Goal: Task Accomplishment & Management: Use online tool/utility

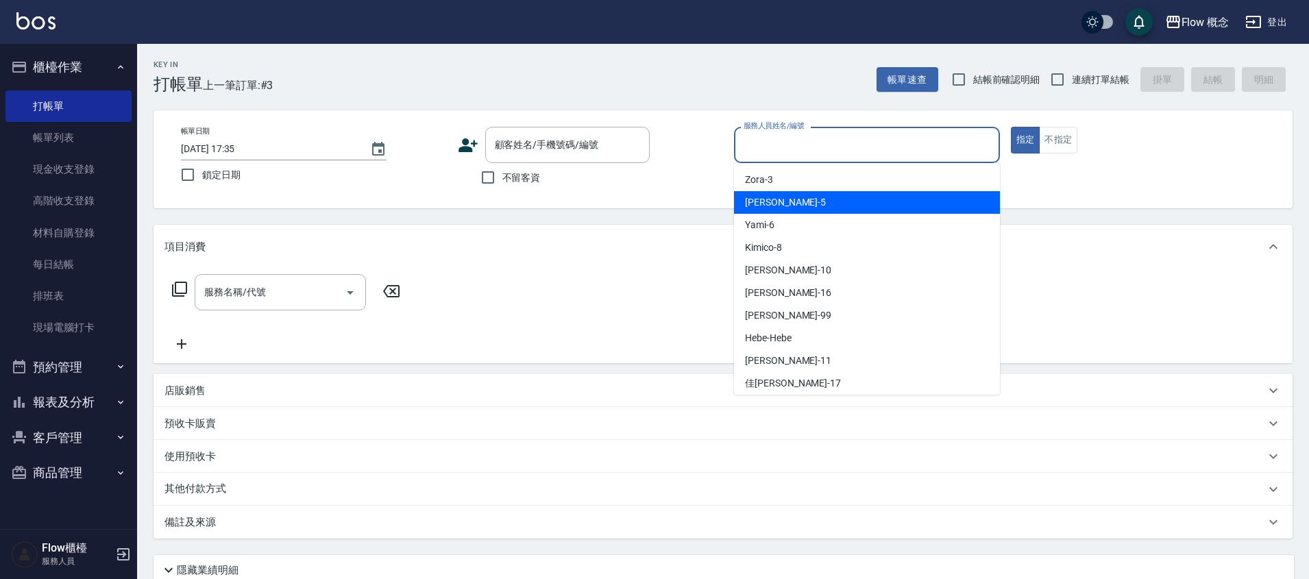
click at [774, 201] on div "Dora -5" at bounding box center [867, 202] width 266 height 23
type input "Dora-5"
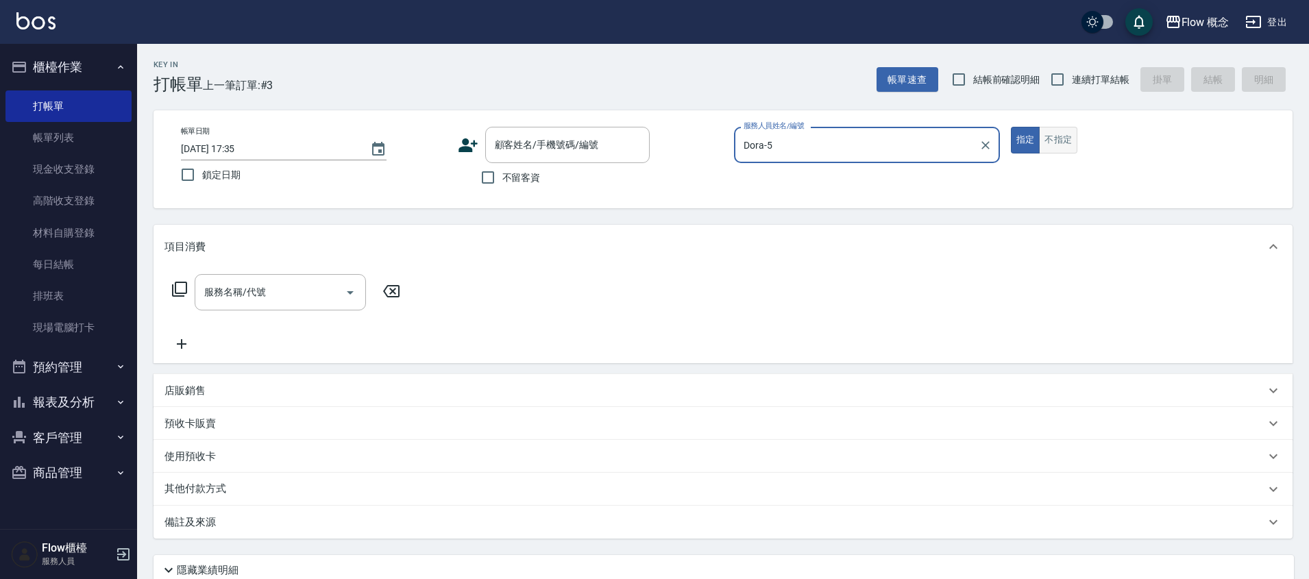
click at [1069, 142] on button "不指定" at bounding box center [1058, 140] width 38 height 27
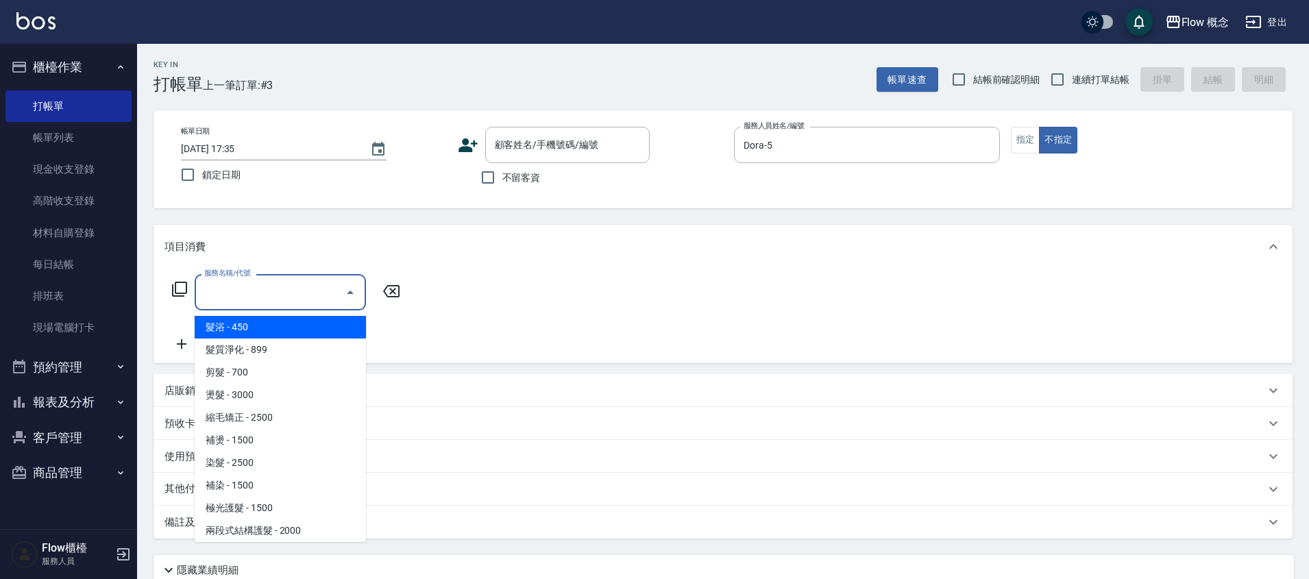
click at [258, 284] on input "服務名稱/代號" at bounding box center [270, 292] width 138 height 24
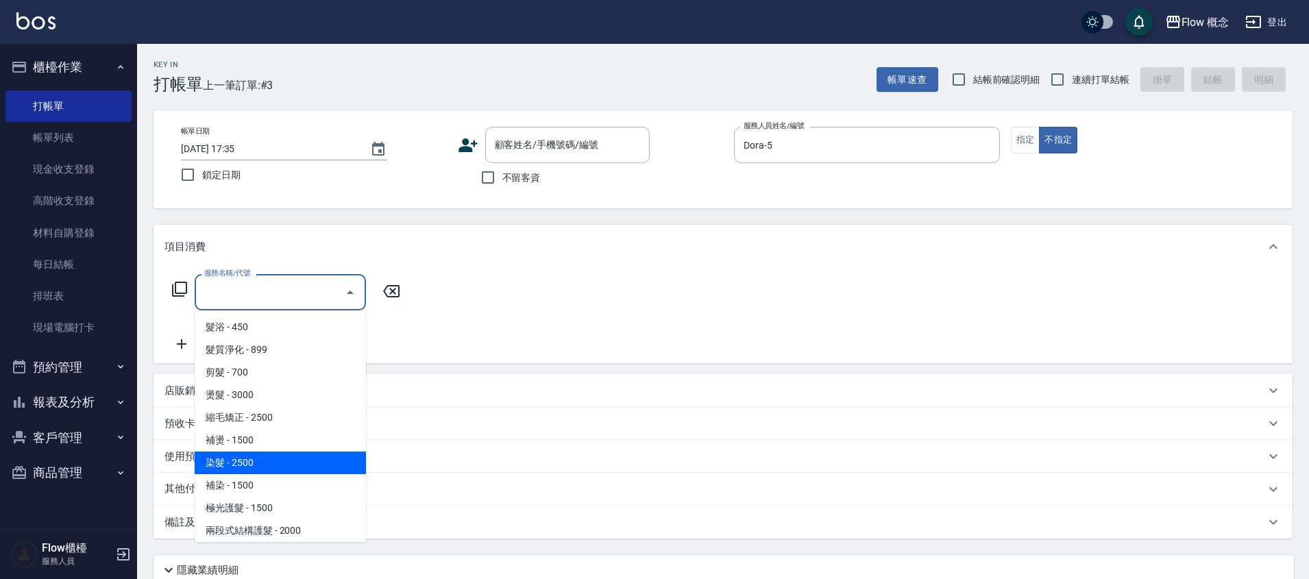
click at [235, 456] on span "染髮 - 2500" at bounding box center [280, 463] width 171 height 23
type input "染髮(401)"
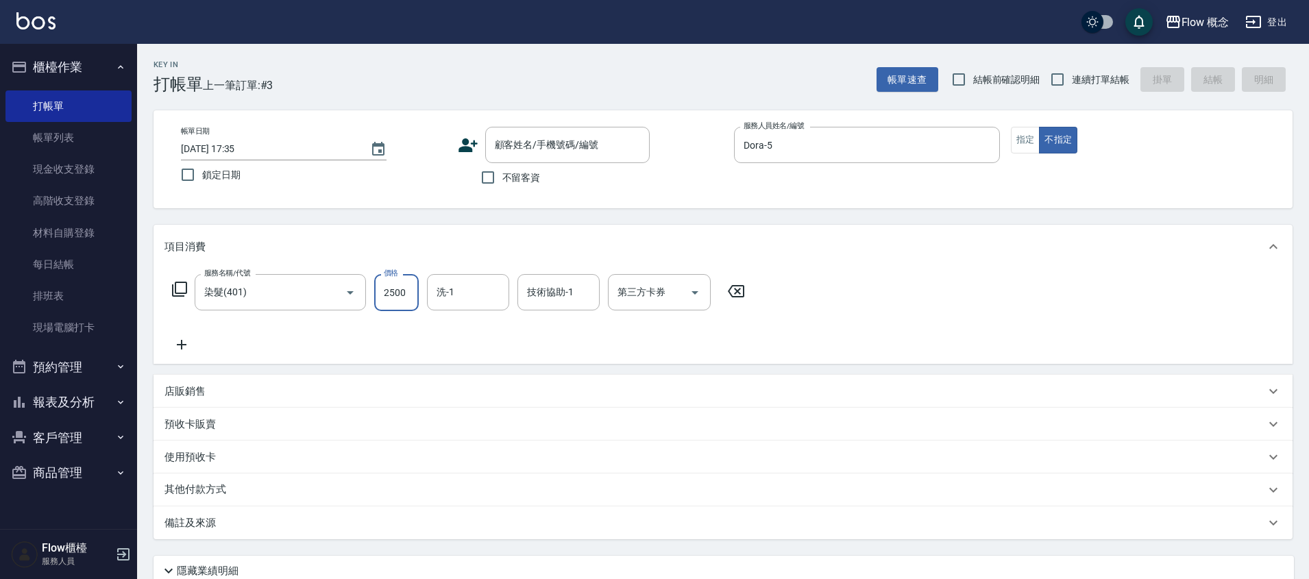
click at [397, 299] on input "2500" at bounding box center [396, 292] width 45 height 37
click at [525, 287] on input "技術協助-1" at bounding box center [558, 292] width 70 height 24
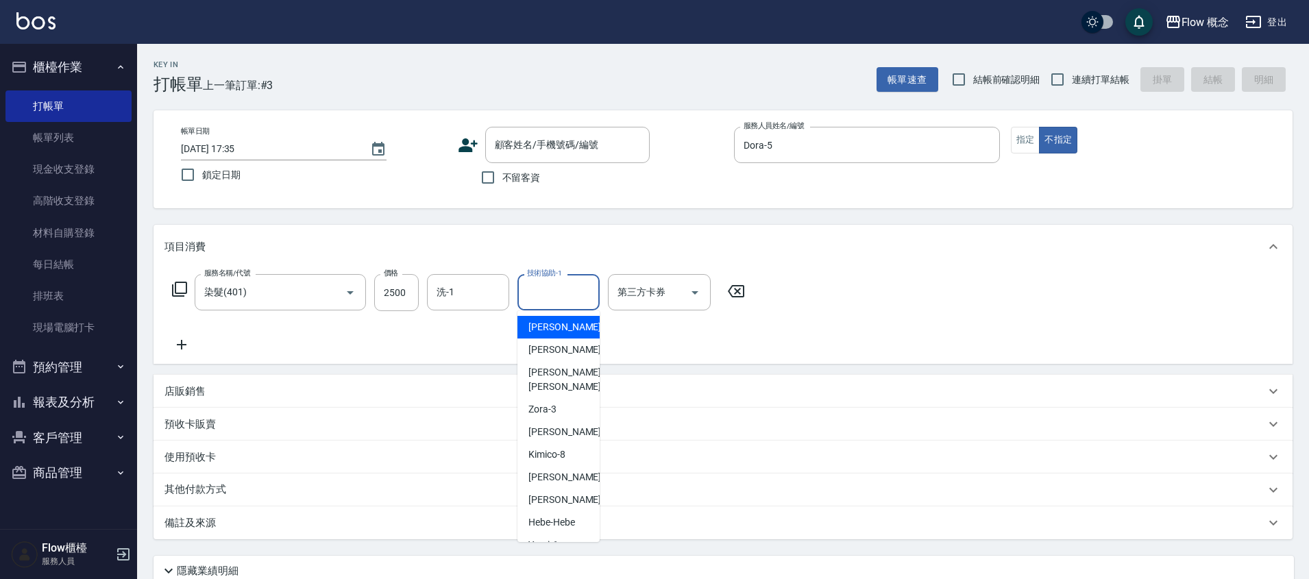
type input "[PERSON_NAME]-10"
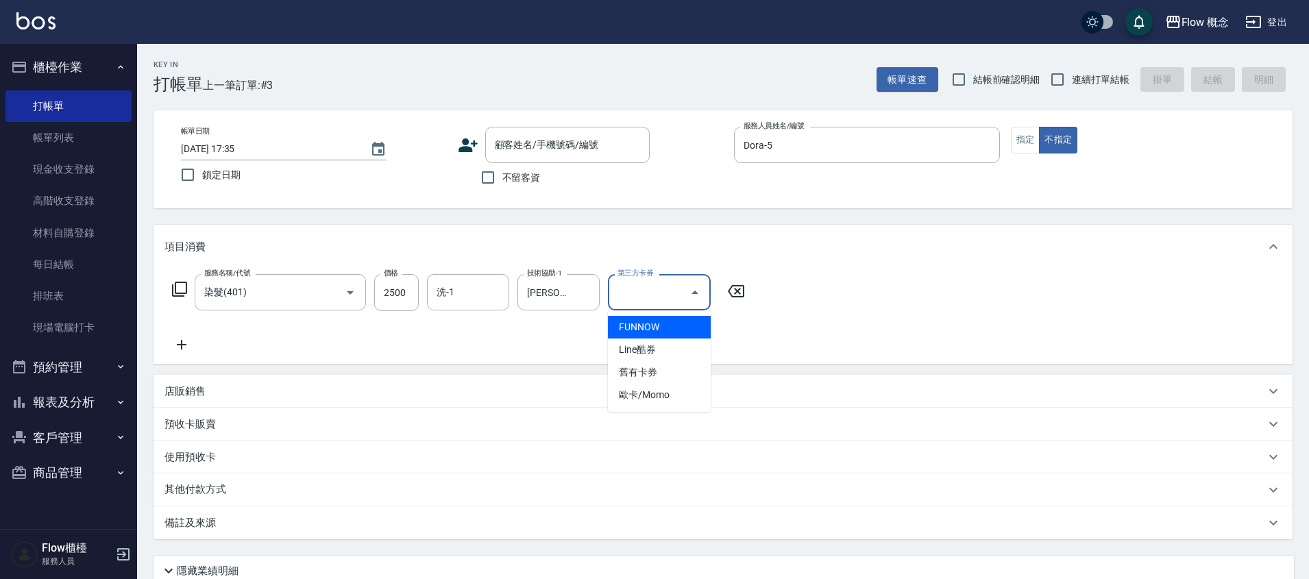
click at [941, 328] on div "服務名稱/代號 染髮(401) 服務名稱/代號 價格 2500 價格 洗-1 洗-1 技術協助-1 [PERSON_NAME]-10 技術協助-1 第三方卡券…" at bounding box center [722, 316] width 1139 height 95
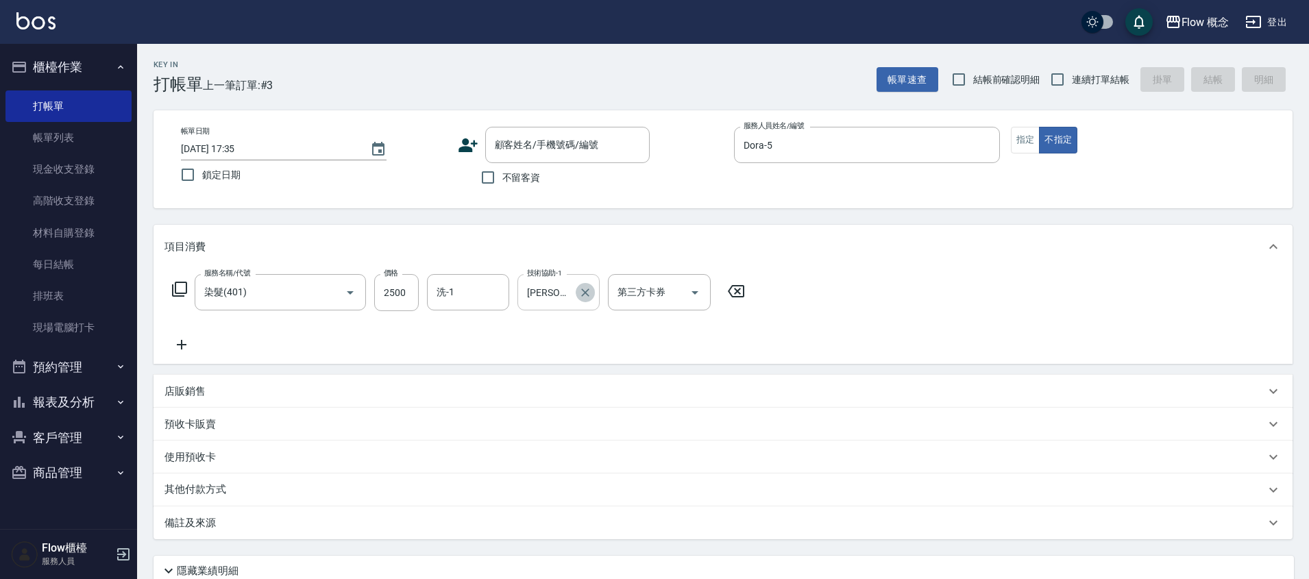
click at [581, 286] on icon "Clear" at bounding box center [585, 293] width 14 height 14
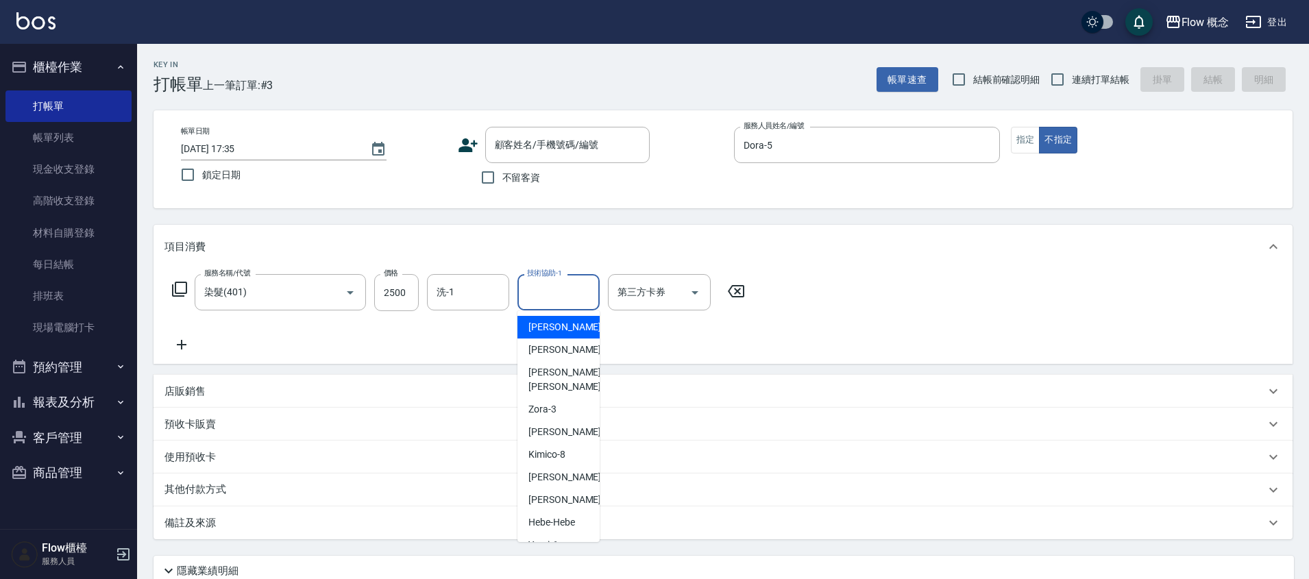
click at [541, 301] on input "技術協助-1" at bounding box center [558, 292] width 70 height 24
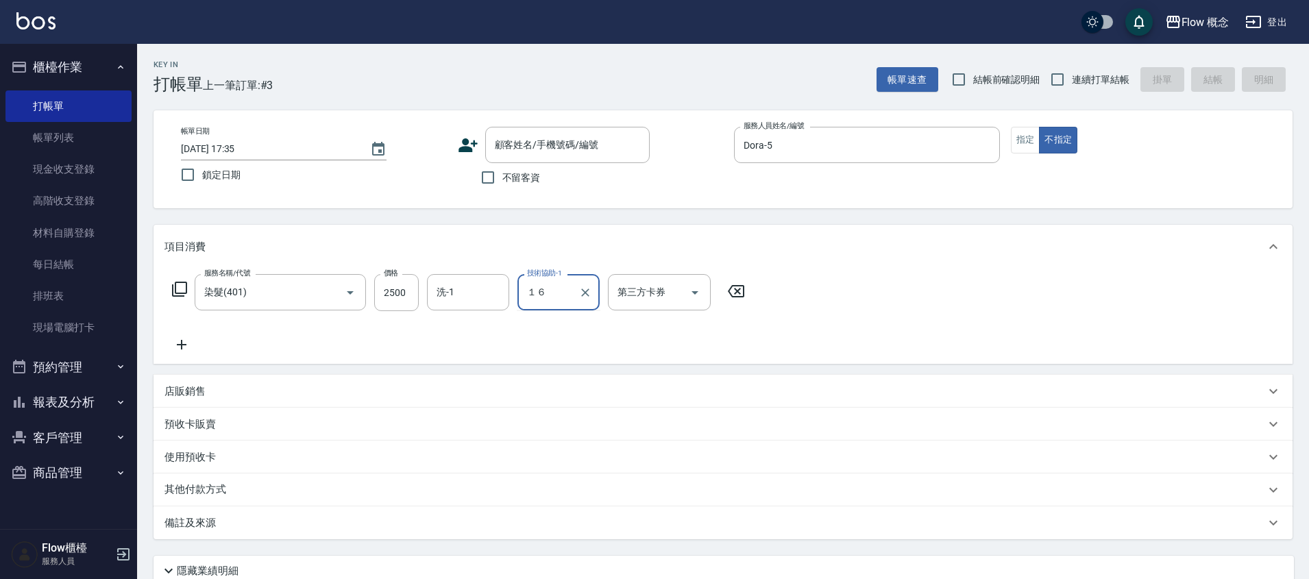
type input "１"
type input "[PERSON_NAME]-16"
click at [192, 343] on icon at bounding box center [181, 344] width 34 height 16
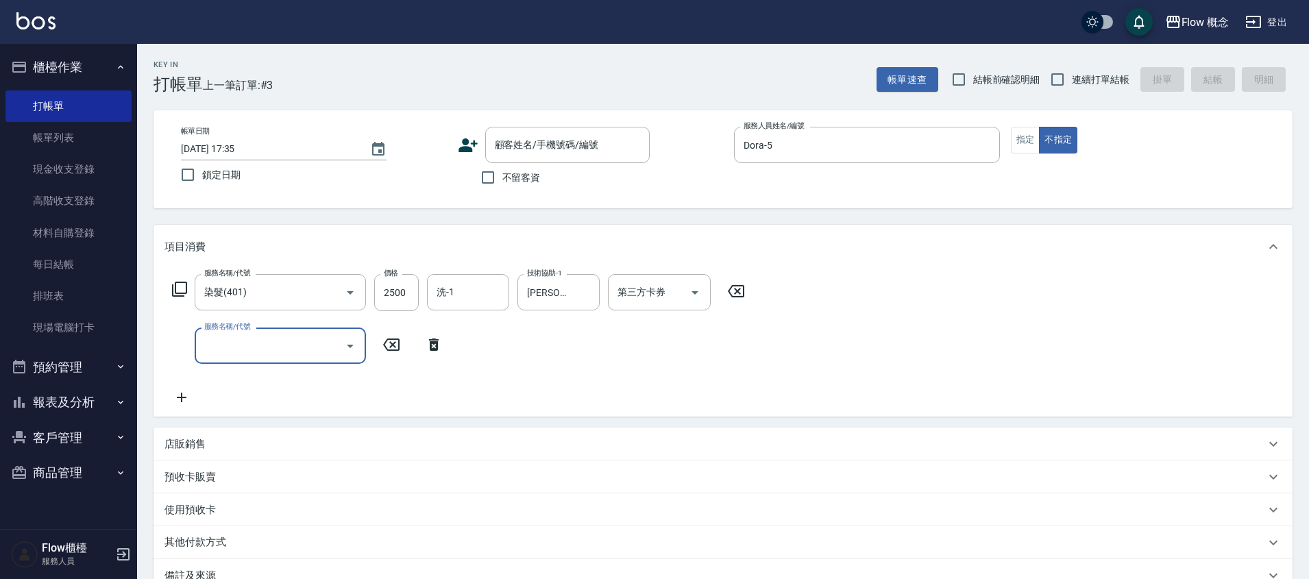
click at [213, 344] on input "服務名稱/代號" at bounding box center [270, 346] width 138 height 24
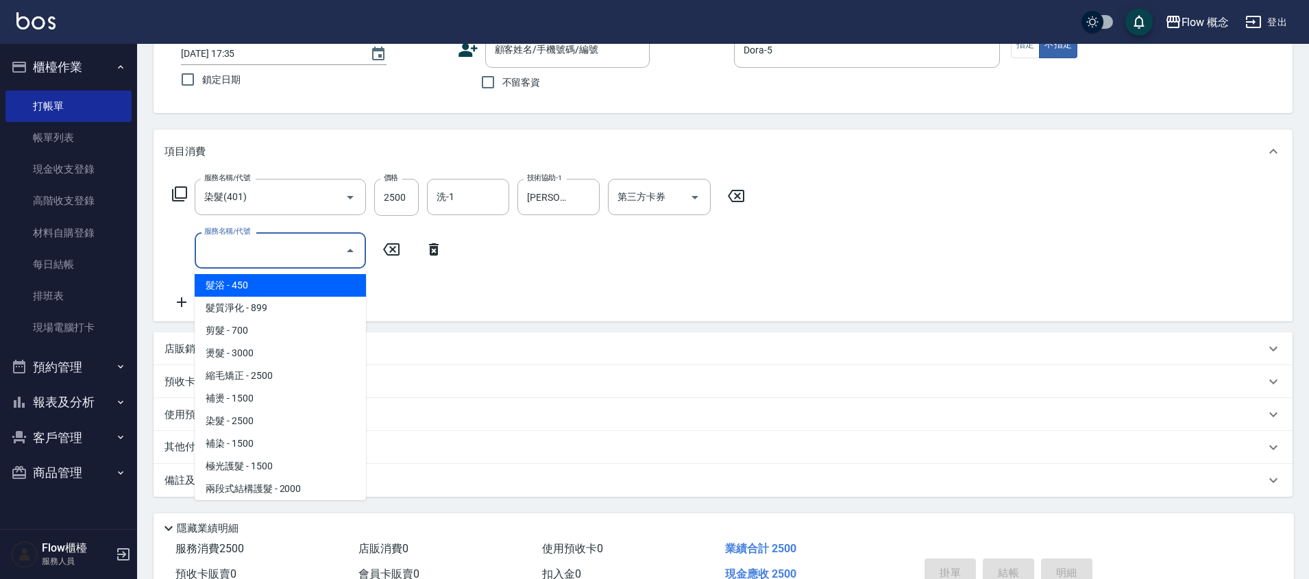
scroll to position [55, 0]
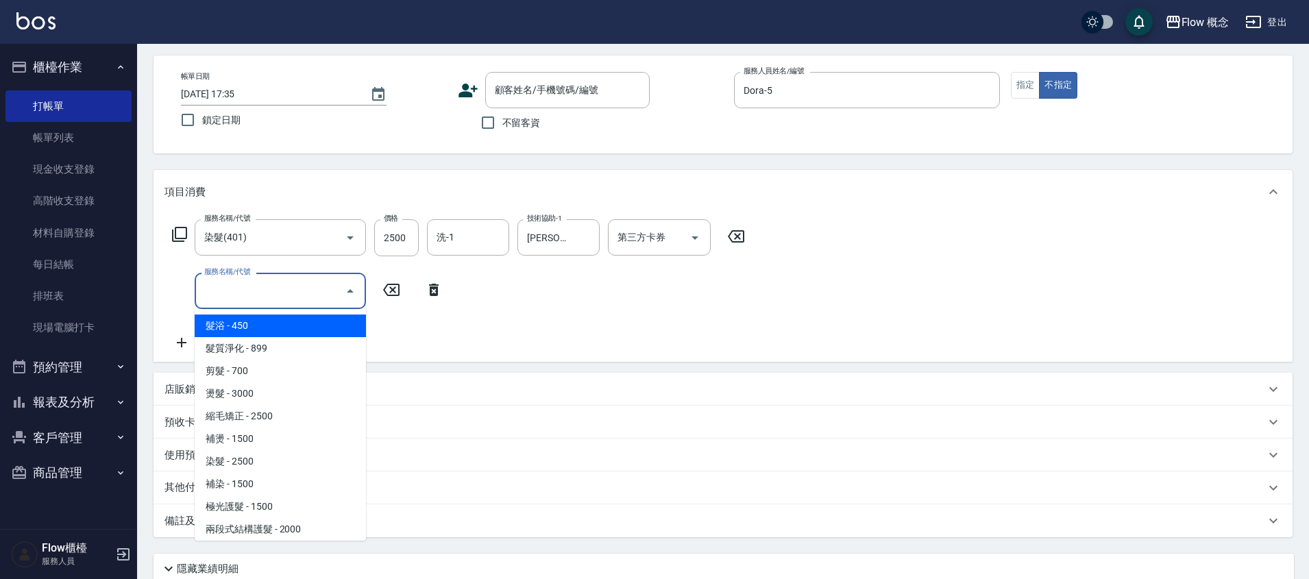
click at [246, 302] on input "服務名稱/代號" at bounding box center [270, 291] width 138 height 24
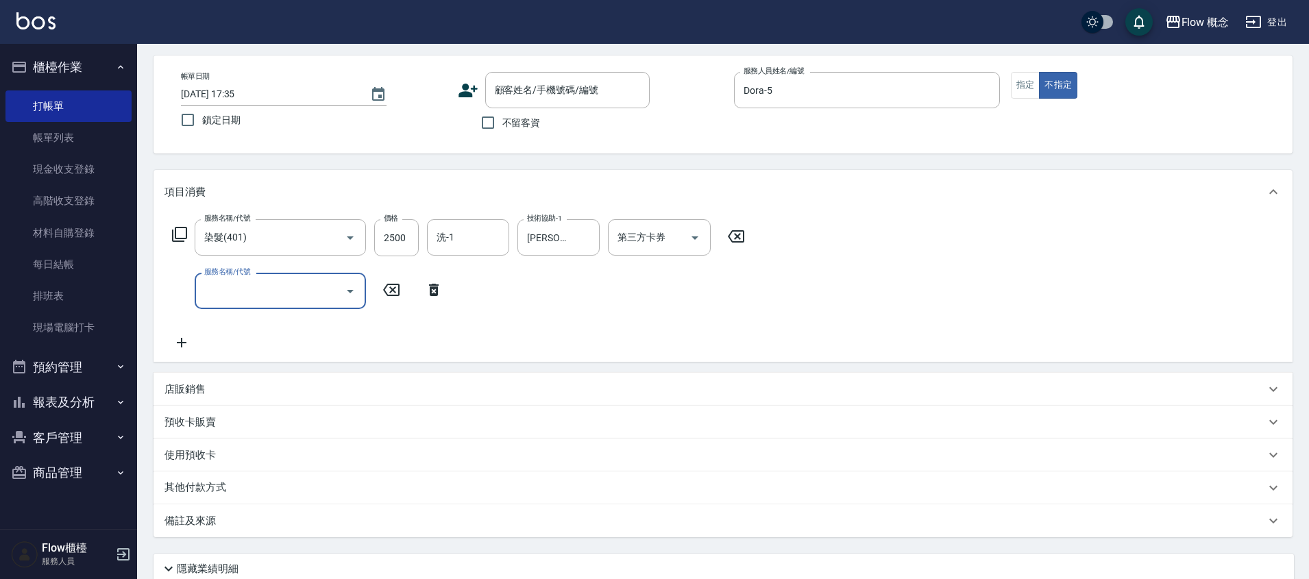
click at [246, 302] on input "服務名稱/代號" at bounding box center [270, 291] width 138 height 24
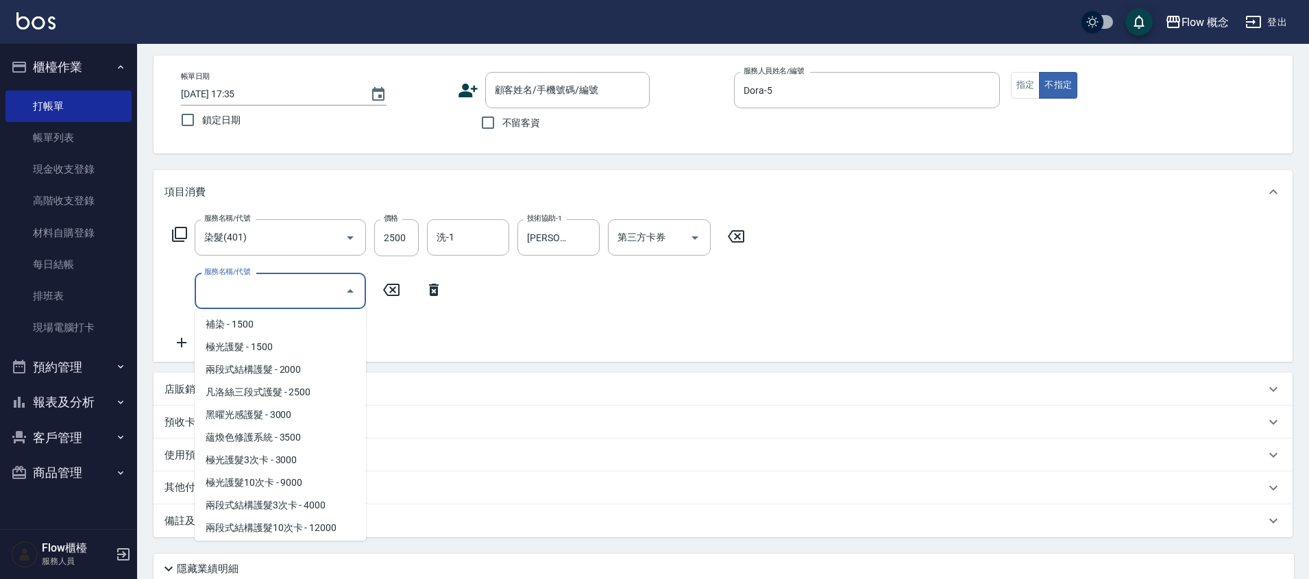
scroll to position [164, 0]
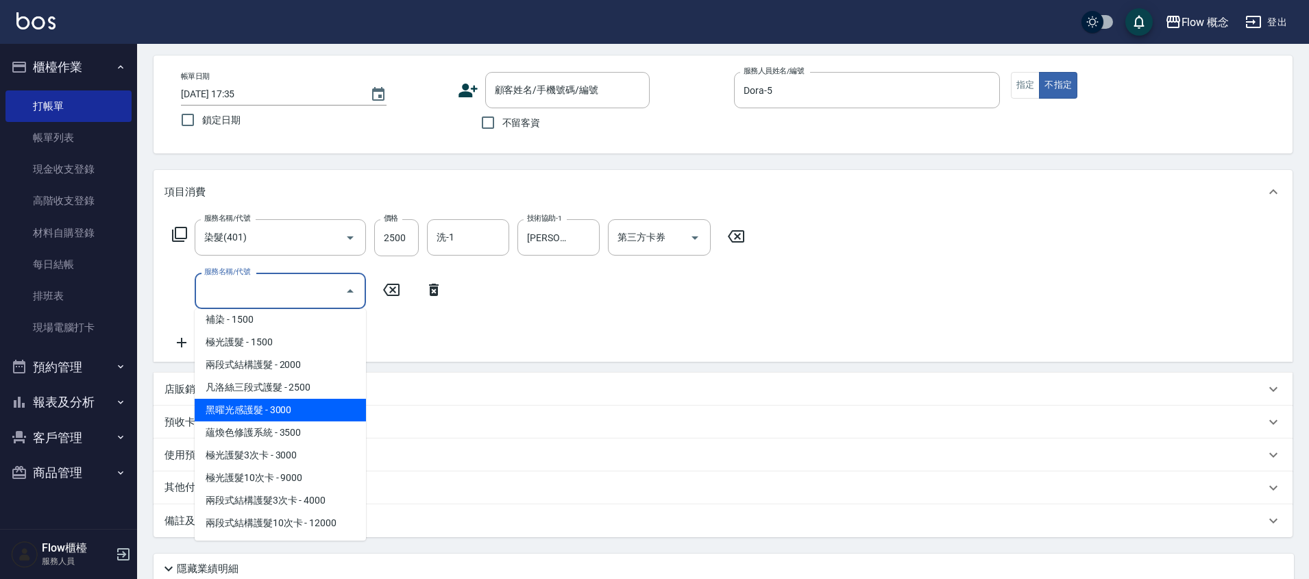
click at [264, 409] on span "黑曜光感護髮 - 3000" at bounding box center [280, 410] width 171 height 23
type input "黑曜光感護髮(504)"
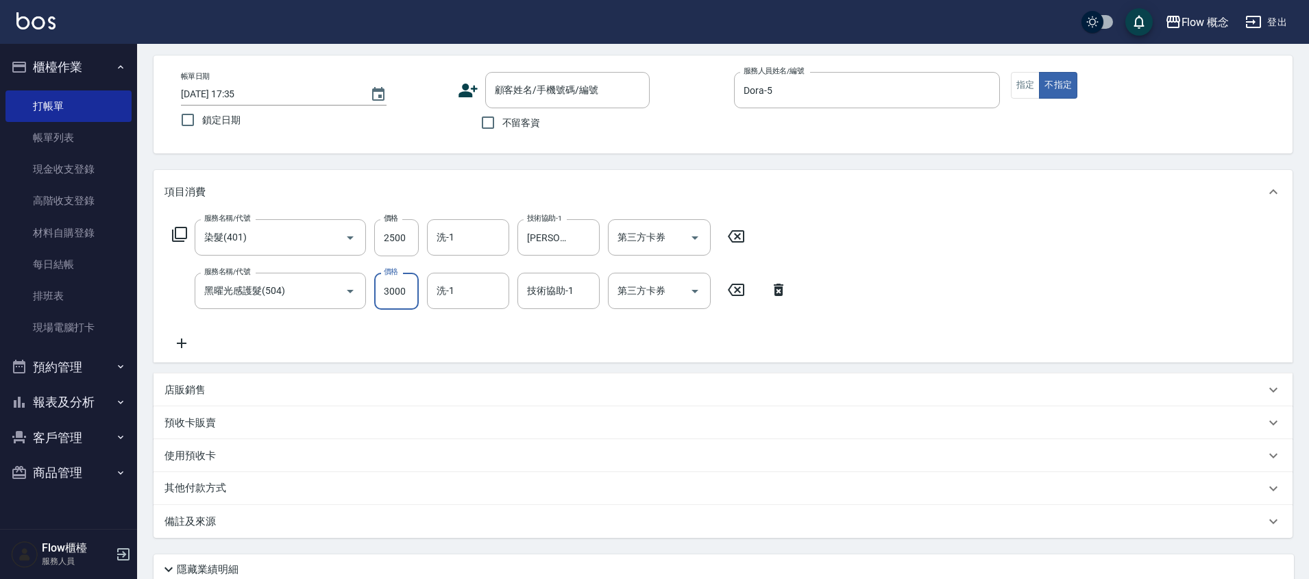
click at [393, 291] on input "3000" at bounding box center [396, 291] width 45 height 37
type input "2400"
type input "[PERSON_NAME]-16"
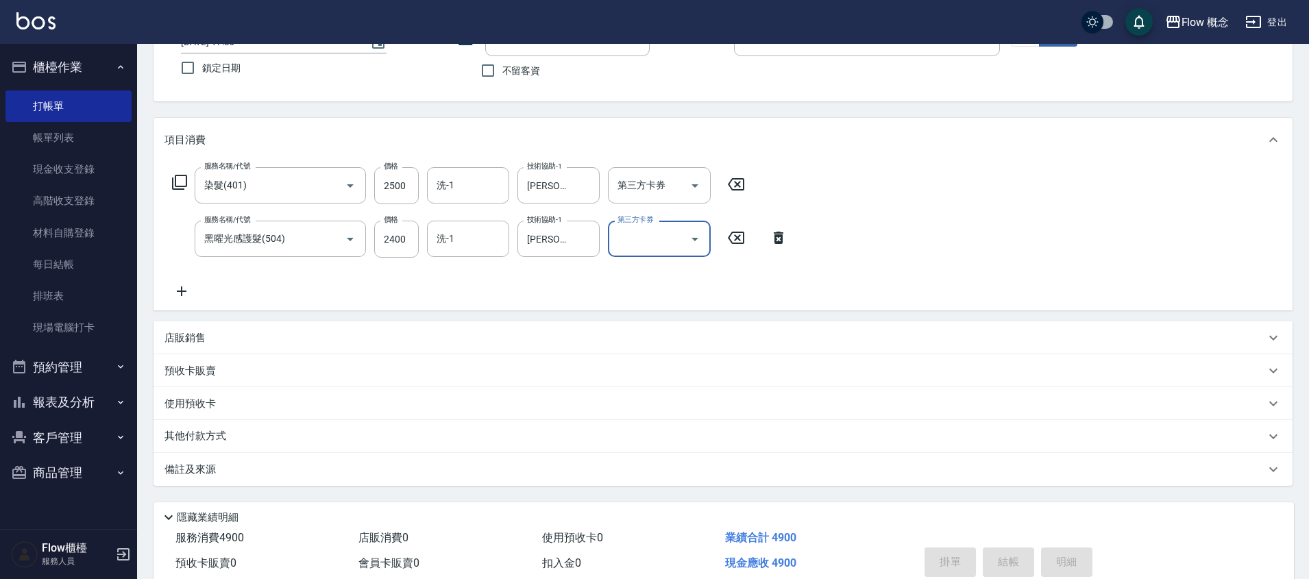
scroll to position [169, 0]
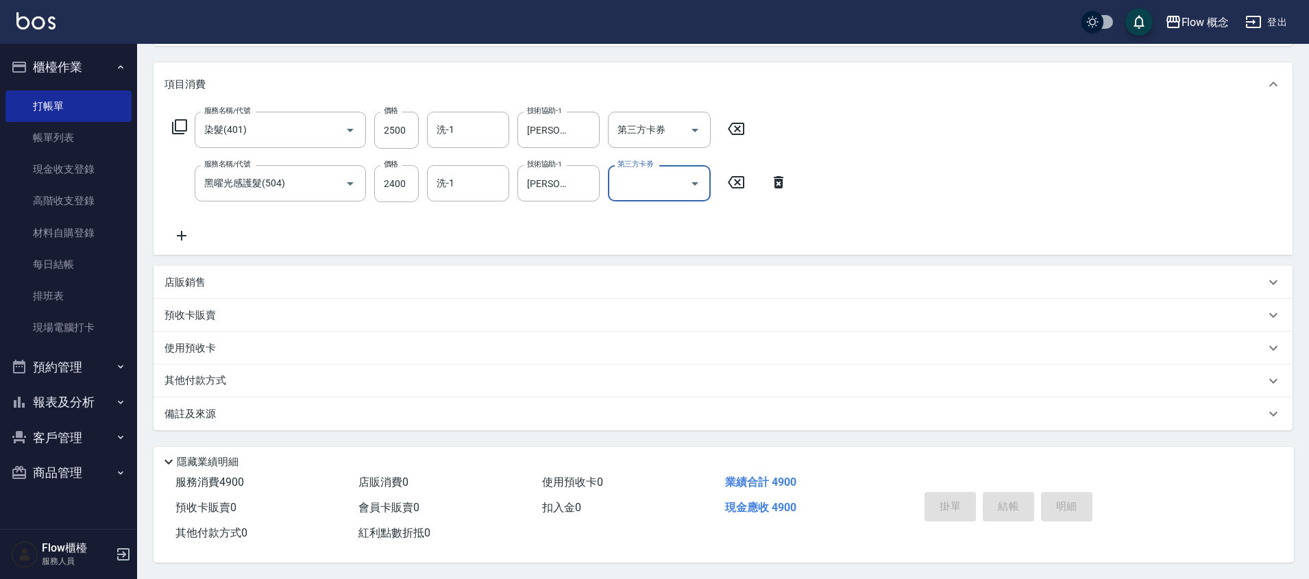
click at [192, 415] on p "備註及來源" at bounding box center [189, 414] width 51 height 14
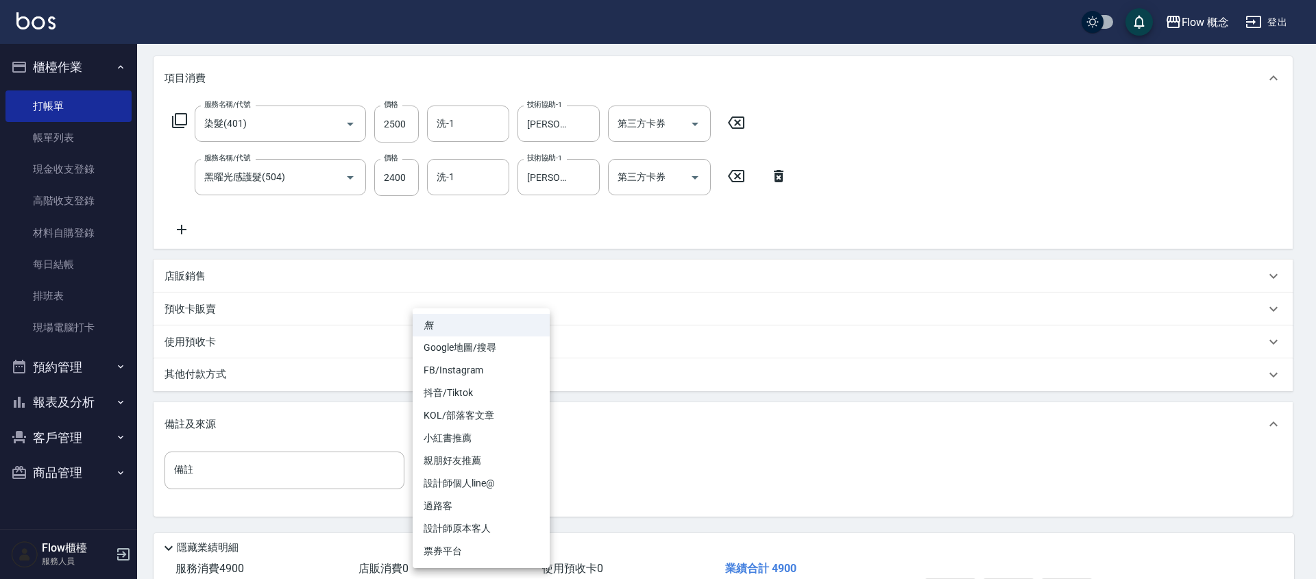
click at [434, 461] on body "Flow 概念 登出 櫃檯作業 打帳單 帳單列表 現金收支登錄 高階收支登錄 材料自購登錄 每日結帳 排班表 現場電腦打卡 預約管理 預約管理 單日預約紀錄 …" at bounding box center [658, 248] width 1316 height 834
click at [656, 436] on div at bounding box center [658, 289] width 1316 height 579
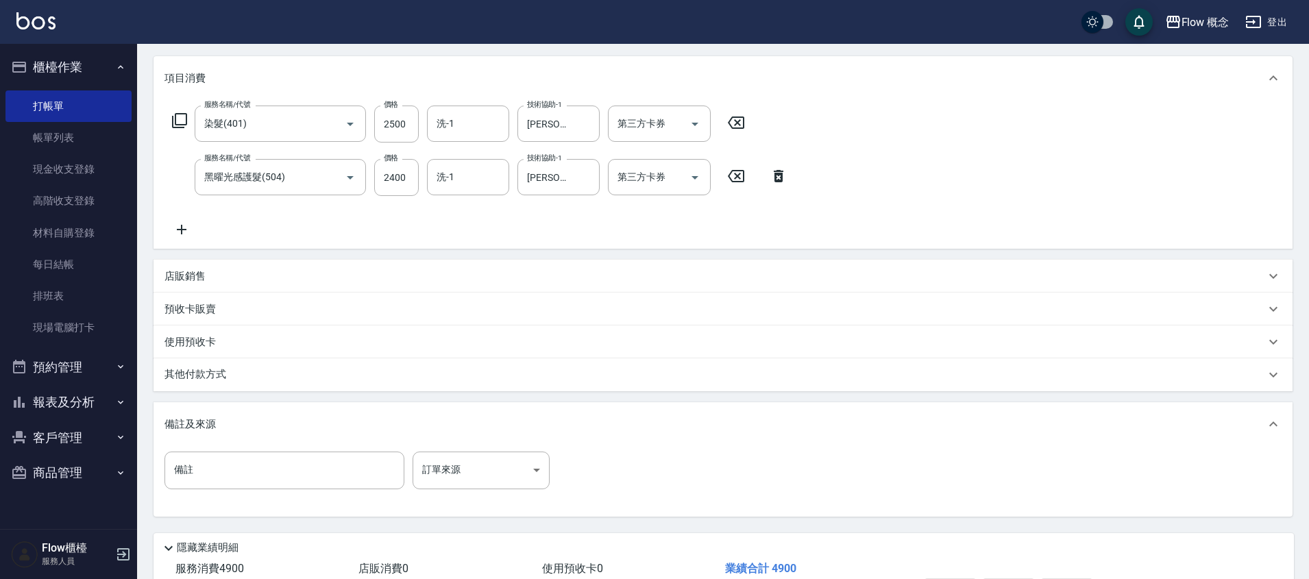
click at [223, 384] on div "其他付款方式" at bounding box center [722, 374] width 1139 height 33
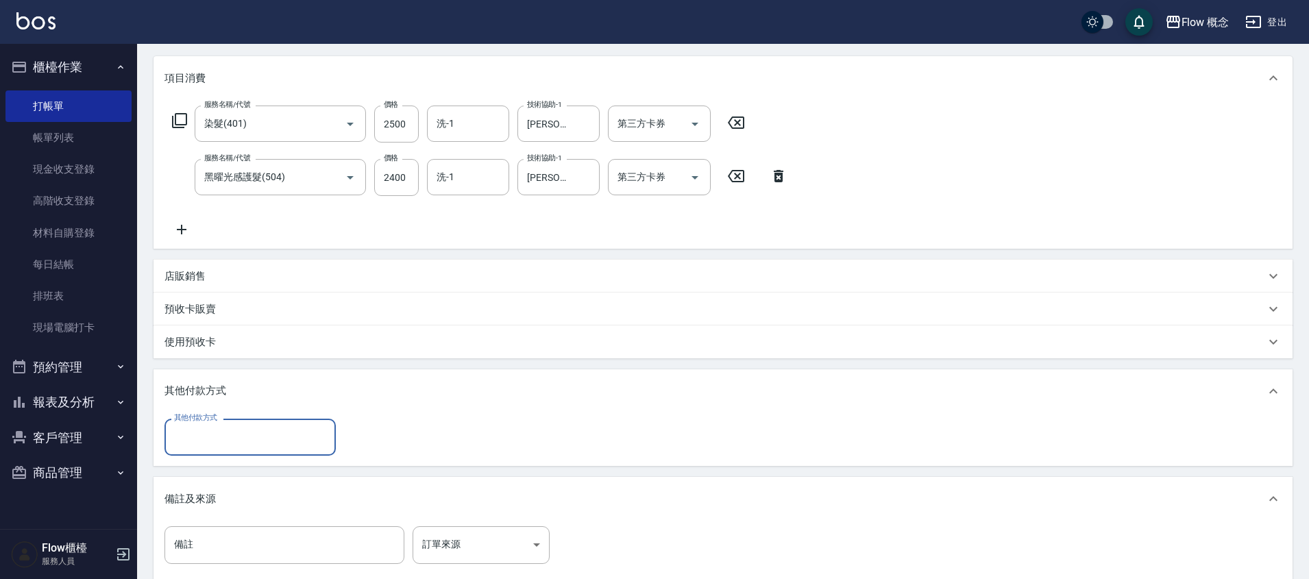
scroll to position [0, 0]
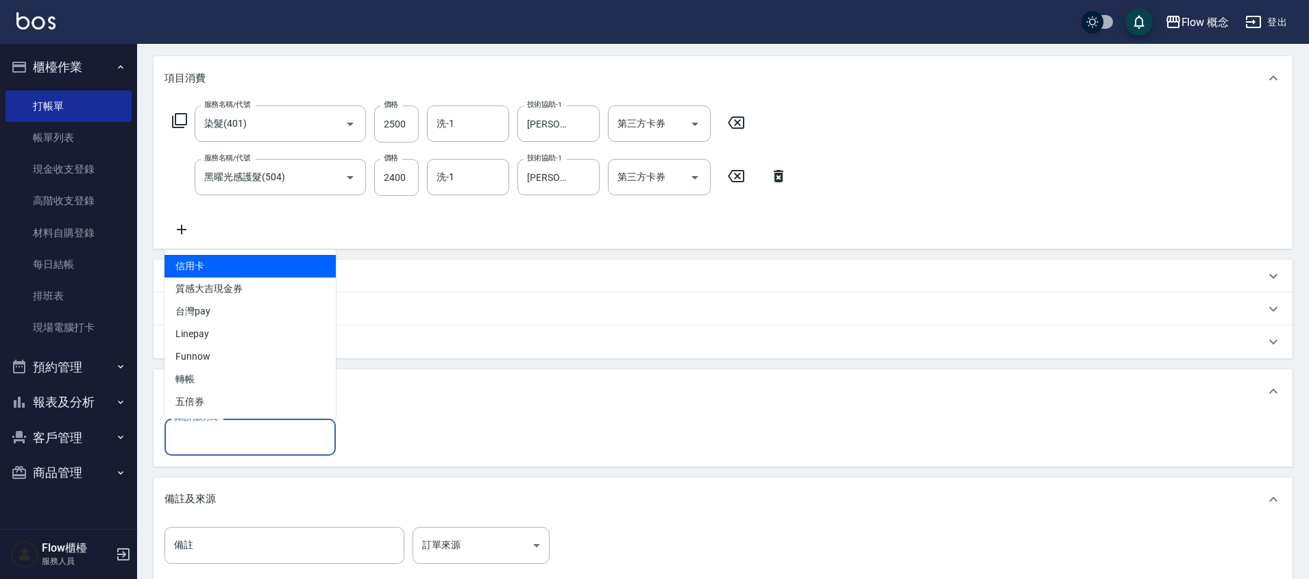
click at [217, 439] on input "其他付款方式" at bounding box center [250, 437] width 159 height 24
click at [235, 272] on span "信用卡" at bounding box center [249, 266] width 171 height 23
type input "信用卡"
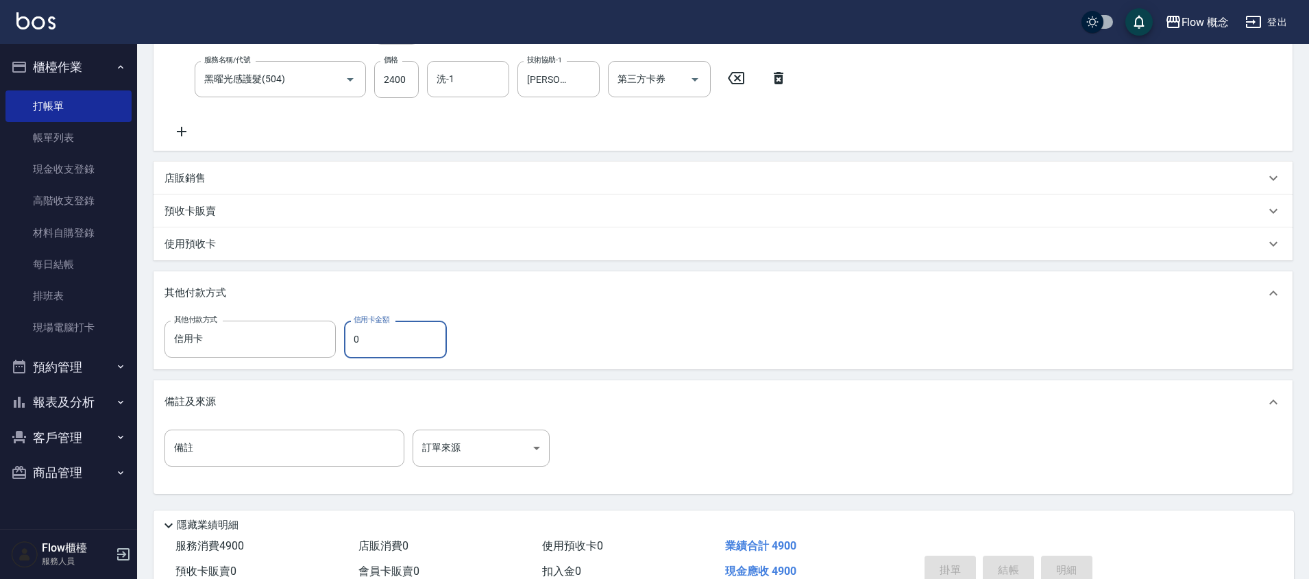
scroll to position [251, 0]
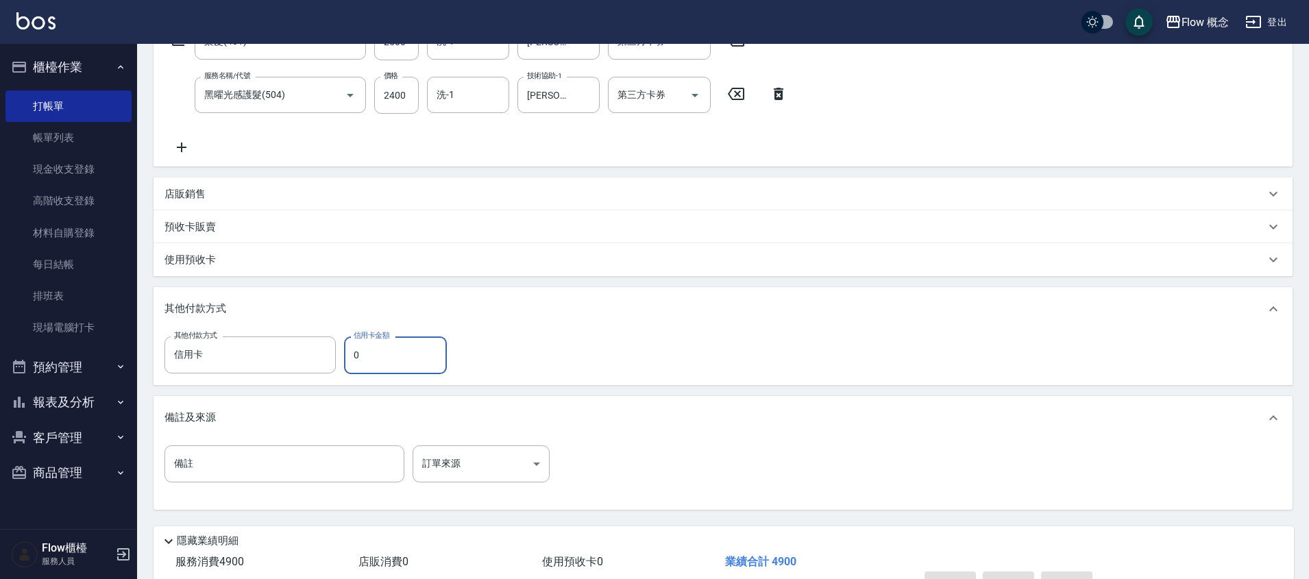
click at [386, 352] on input "0" at bounding box center [395, 354] width 103 height 37
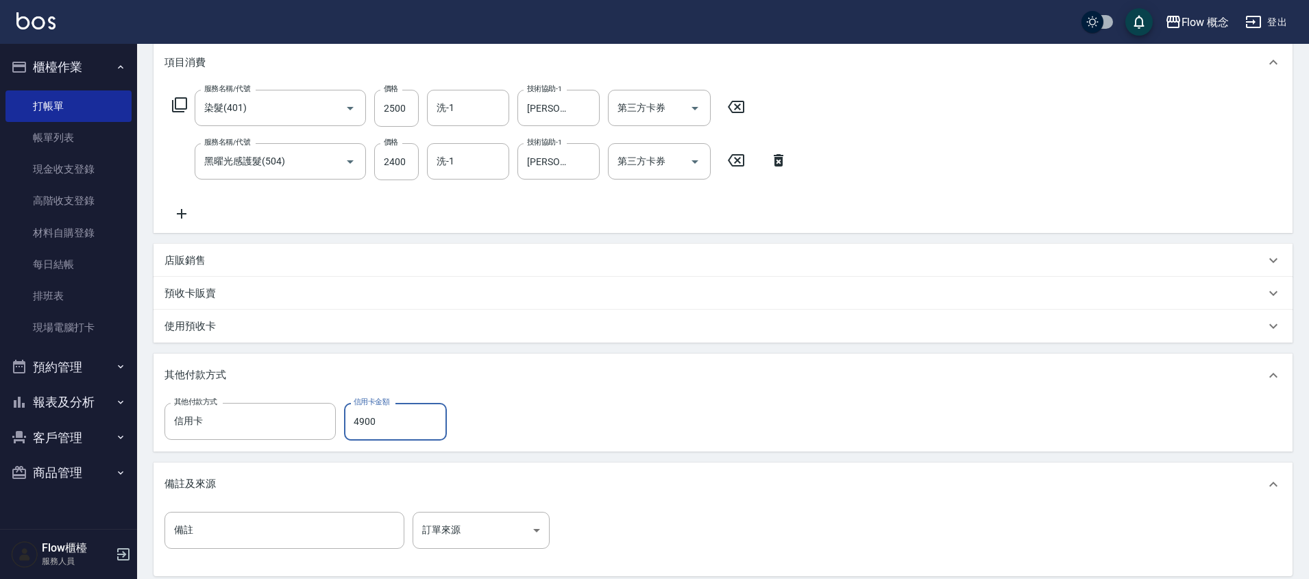
scroll to position [47, 0]
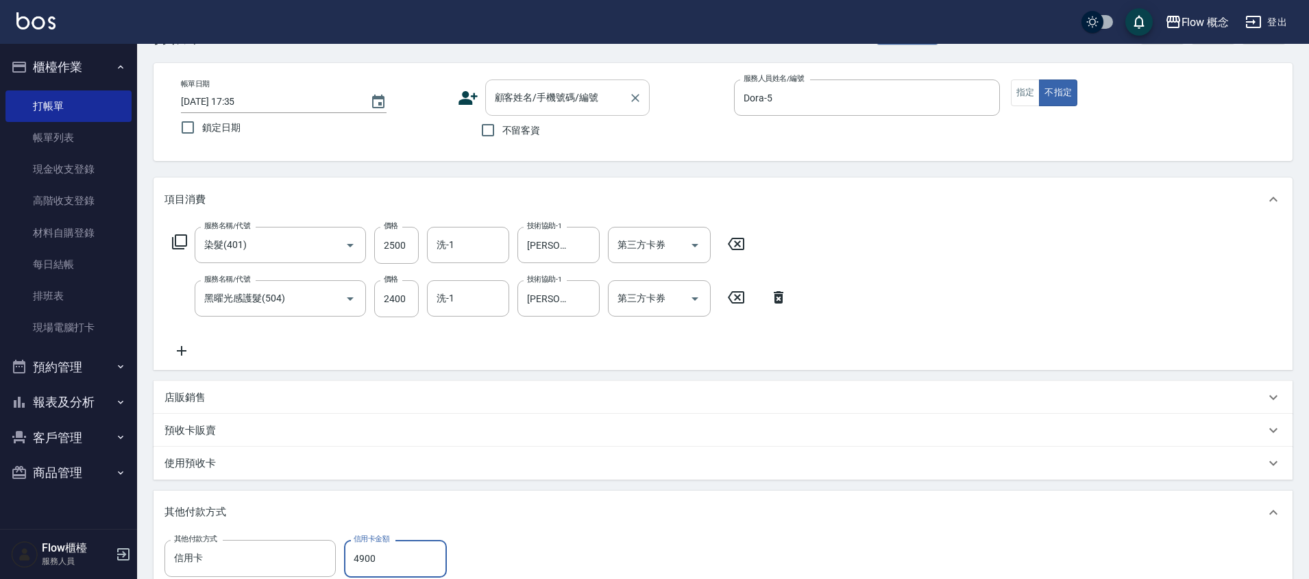
type input "4900"
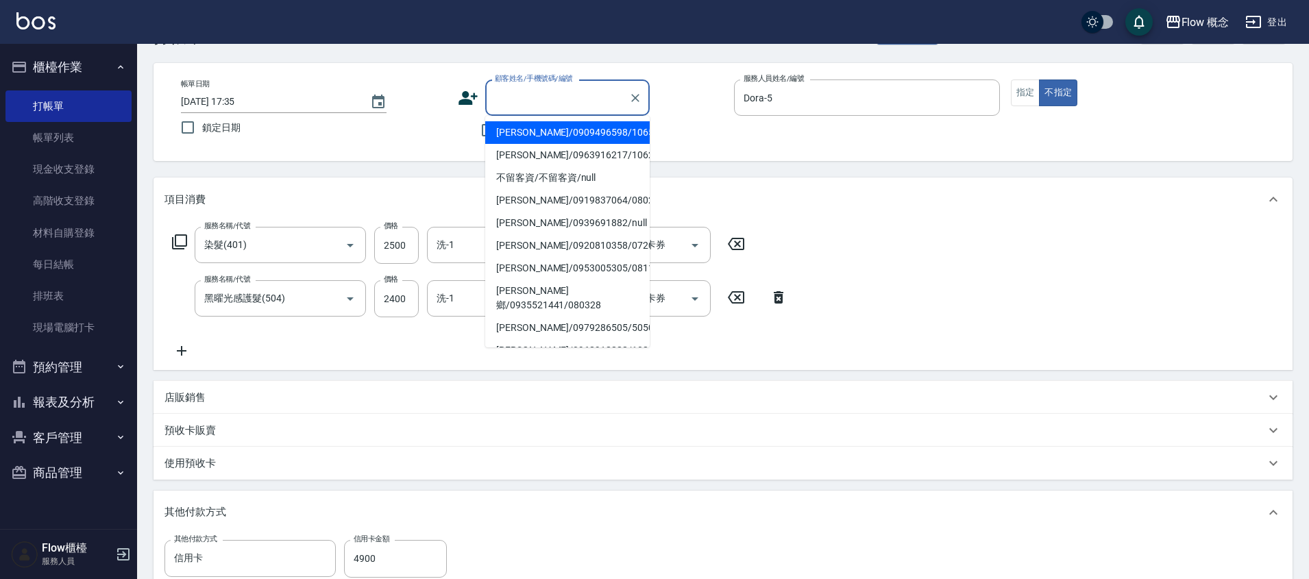
click at [566, 99] on input "顧客姓名/手機號碼/編號" at bounding box center [557, 98] width 132 height 24
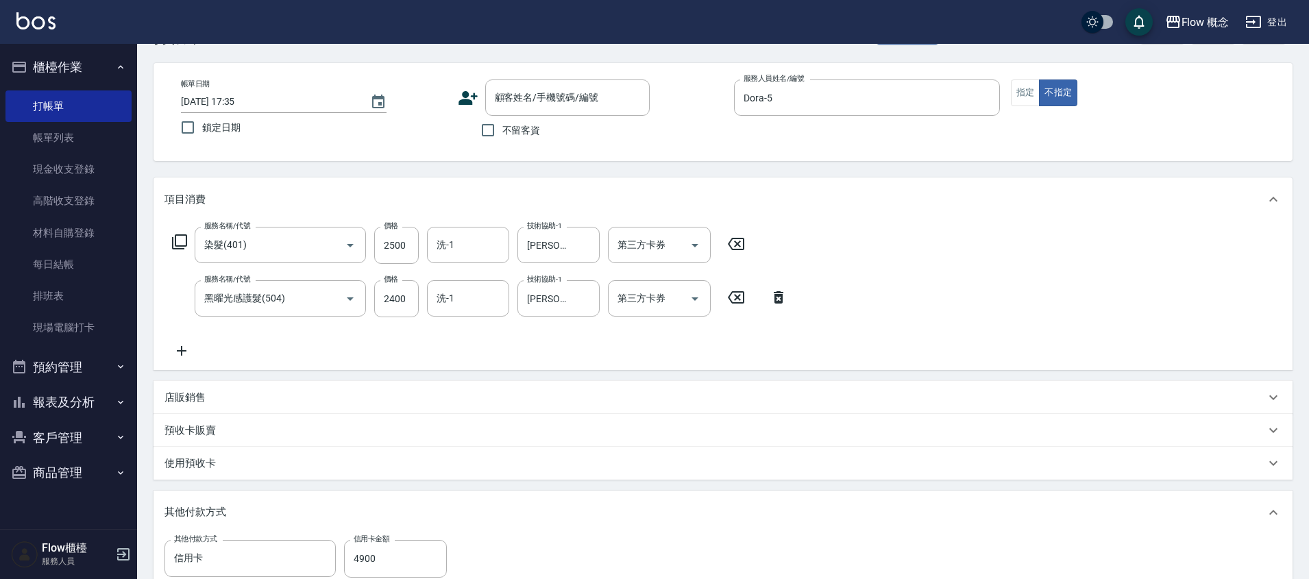
click at [739, 123] on p at bounding box center [867, 123] width 266 height 14
click at [493, 134] on input "不留客資" at bounding box center [487, 130] width 29 height 29
checkbox input "true"
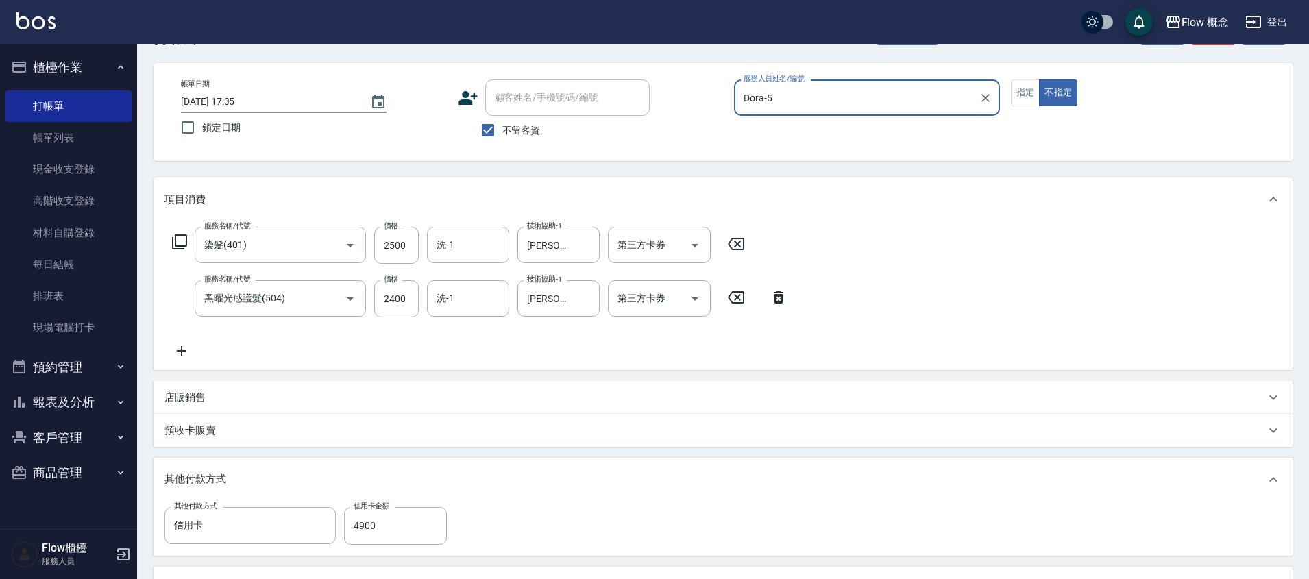
scroll to position [304, 0]
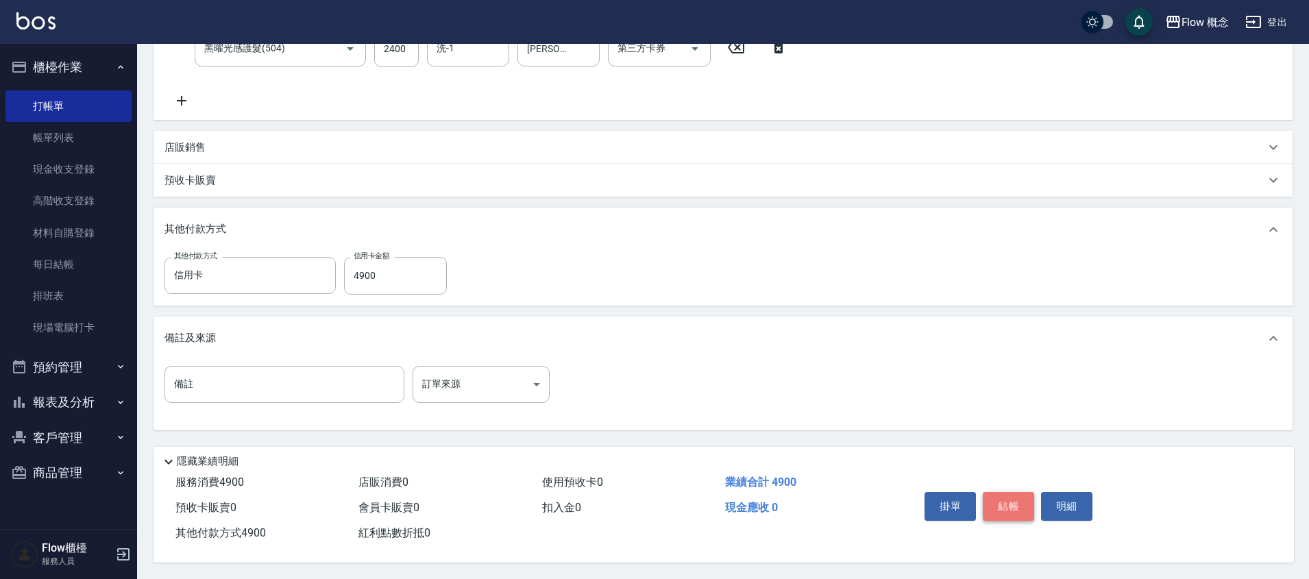
click at [1018, 513] on button "結帳" at bounding box center [1008, 506] width 51 height 29
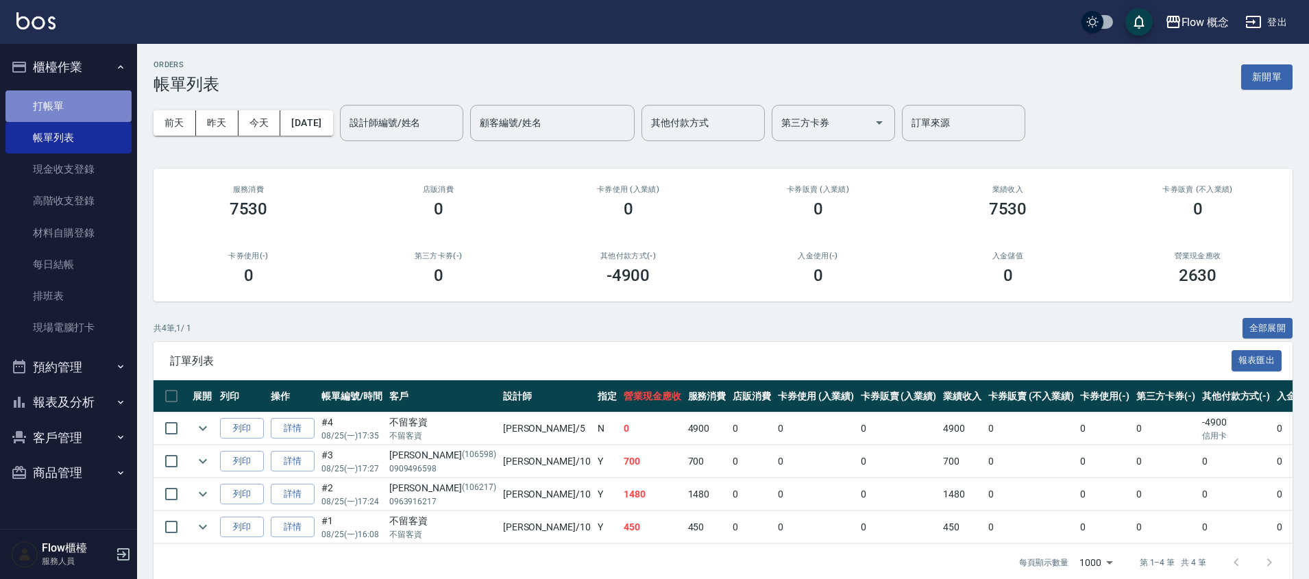
click at [25, 115] on link "打帳單" at bounding box center [68, 106] width 126 height 32
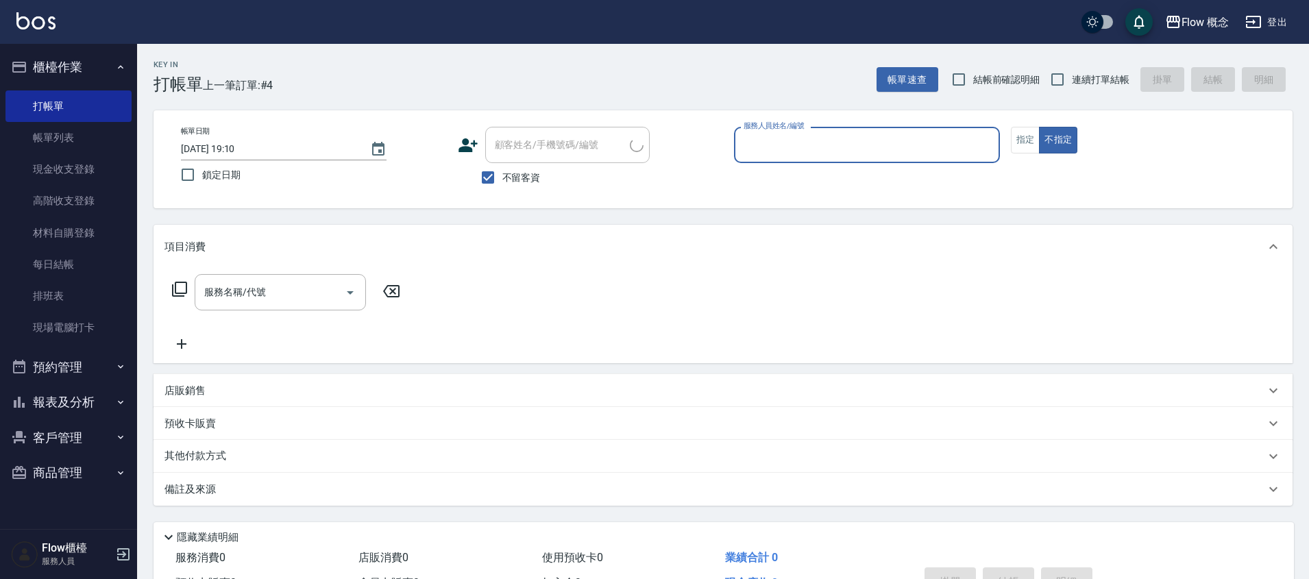
click at [799, 146] on input "服務人員姓名/編號" at bounding box center [867, 145] width 254 height 24
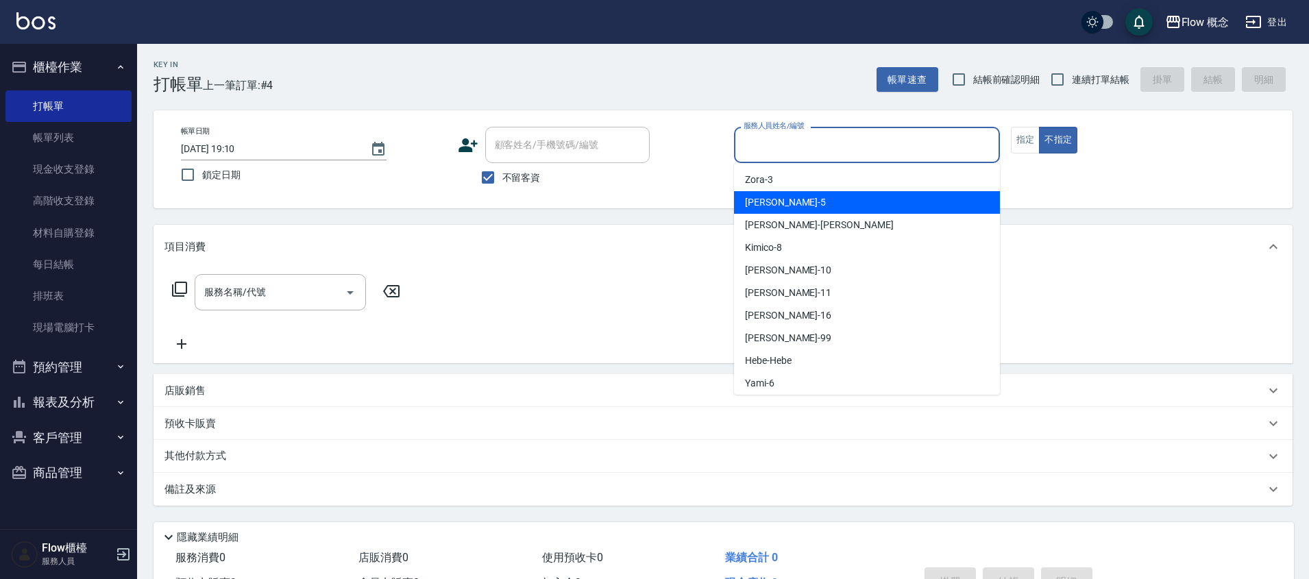
click at [776, 198] on div "Dora -5" at bounding box center [867, 202] width 266 height 23
type input "Dora-5"
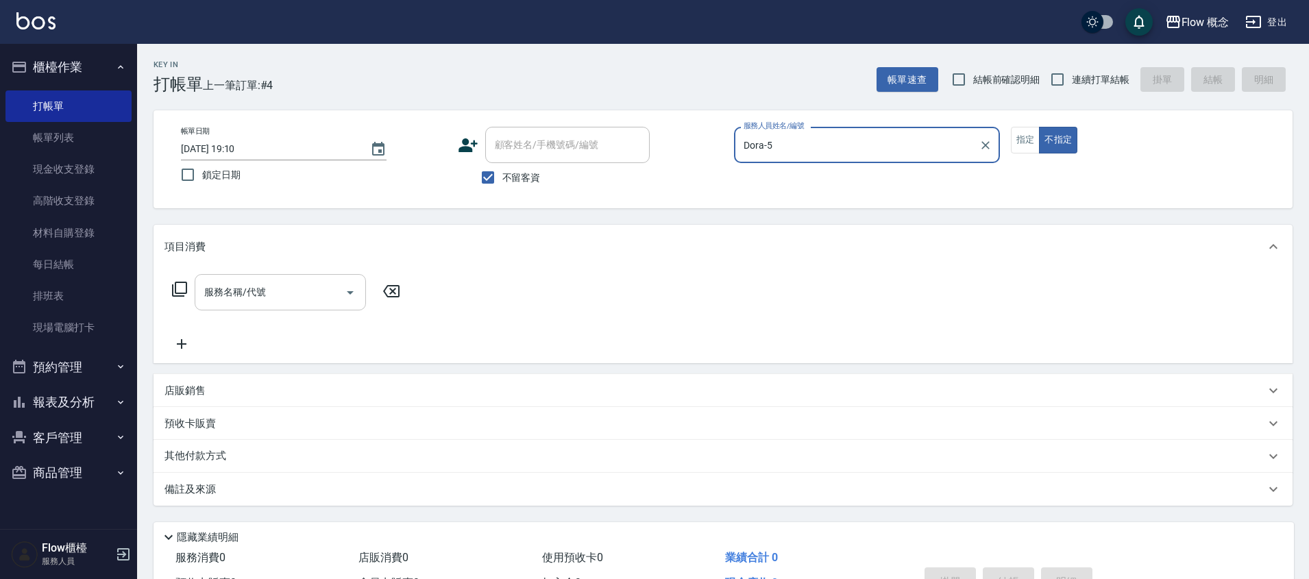
click at [272, 308] on div "服務名稱/代號" at bounding box center [280, 292] width 171 height 36
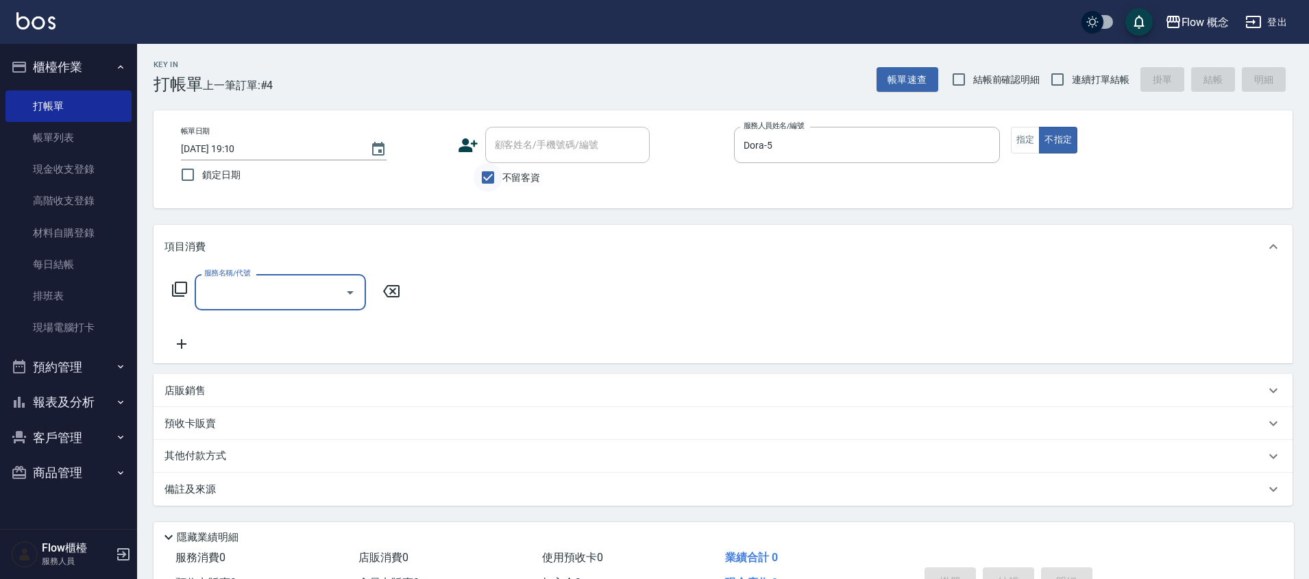
click at [493, 175] on input "不留客資" at bounding box center [487, 177] width 29 height 29
checkbox input "false"
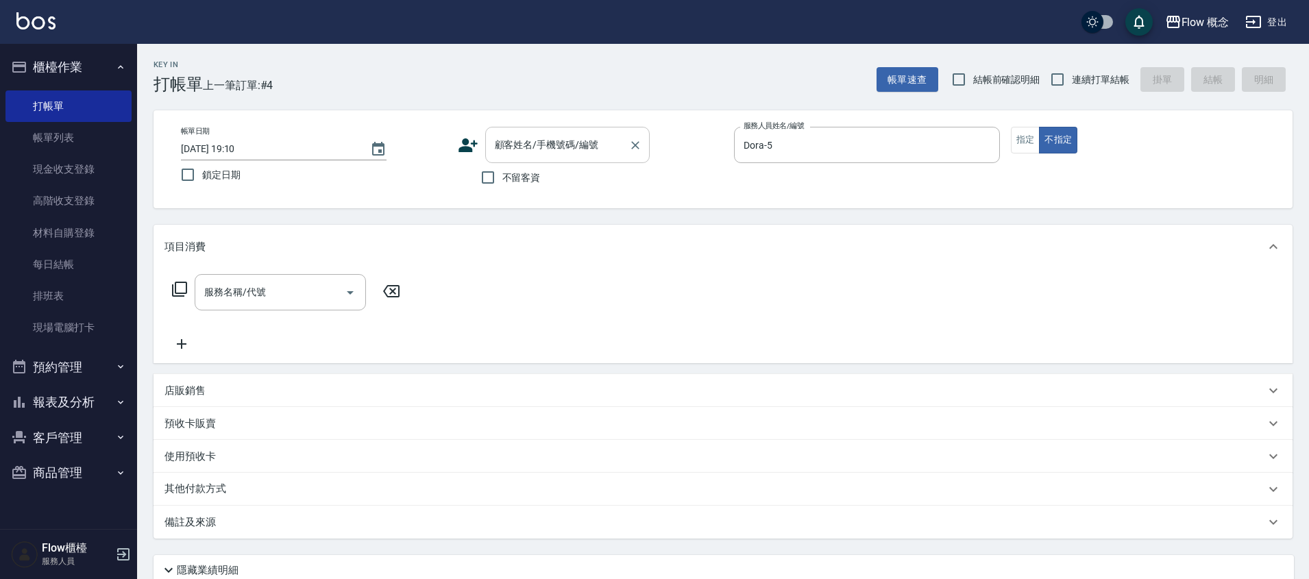
click at [509, 157] on div "顧客姓名/手機號碼/編號" at bounding box center [567, 145] width 164 height 36
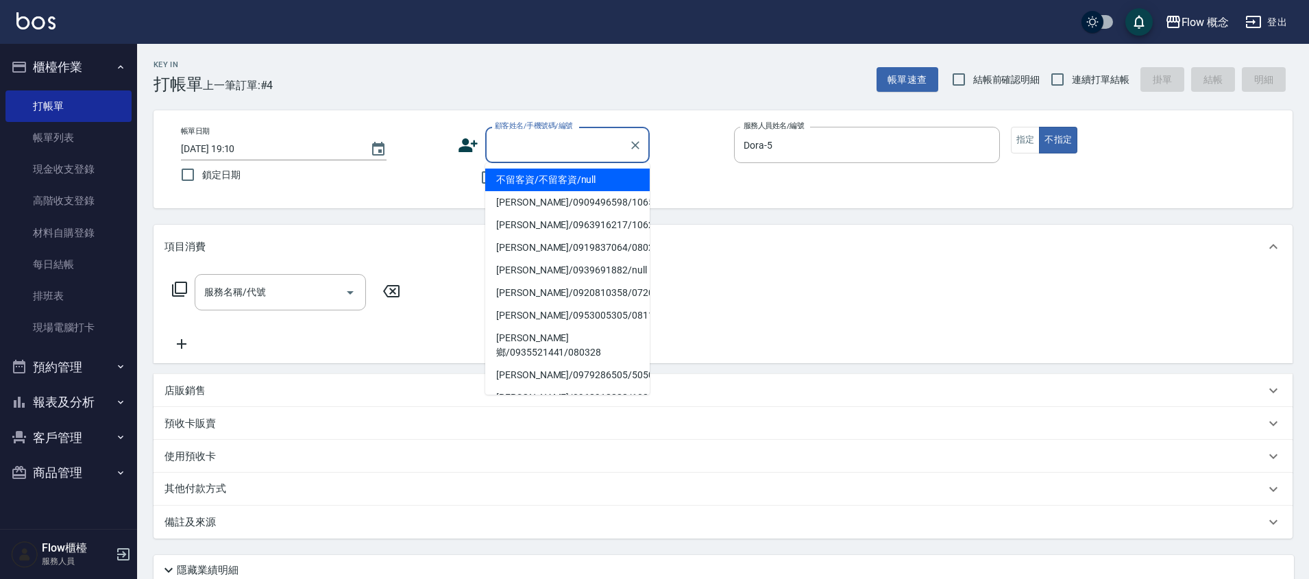
click at [576, 148] on input "顧客姓名/手機號碼/編號" at bounding box center [557, 145] width 132 height 24
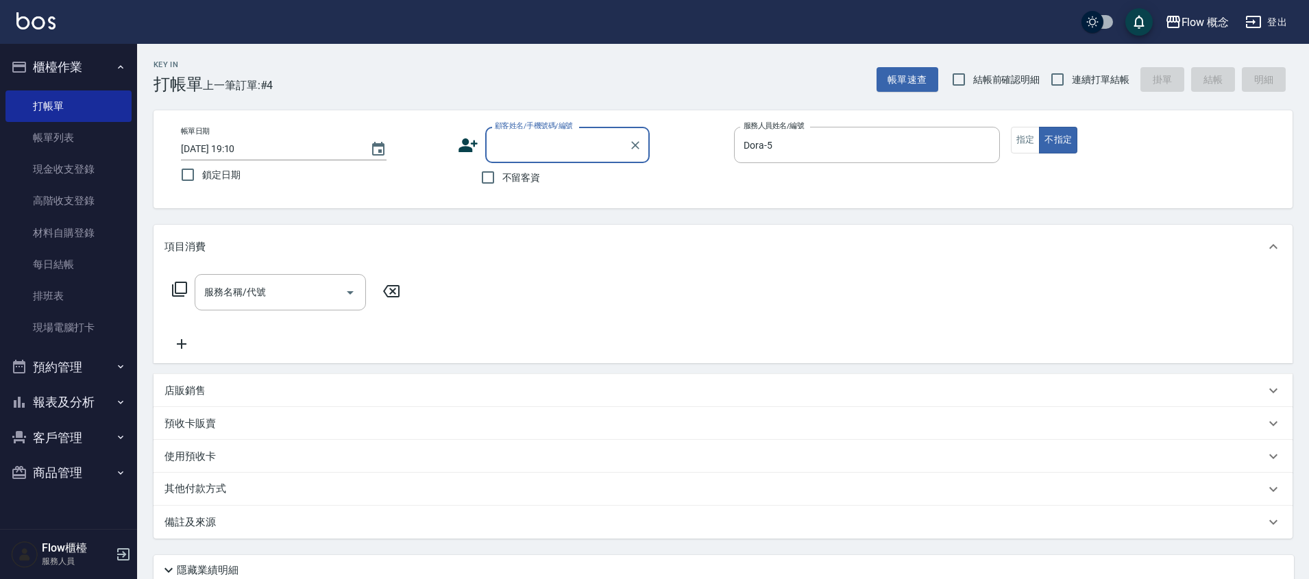
paste input "[PERSON_NAME]"
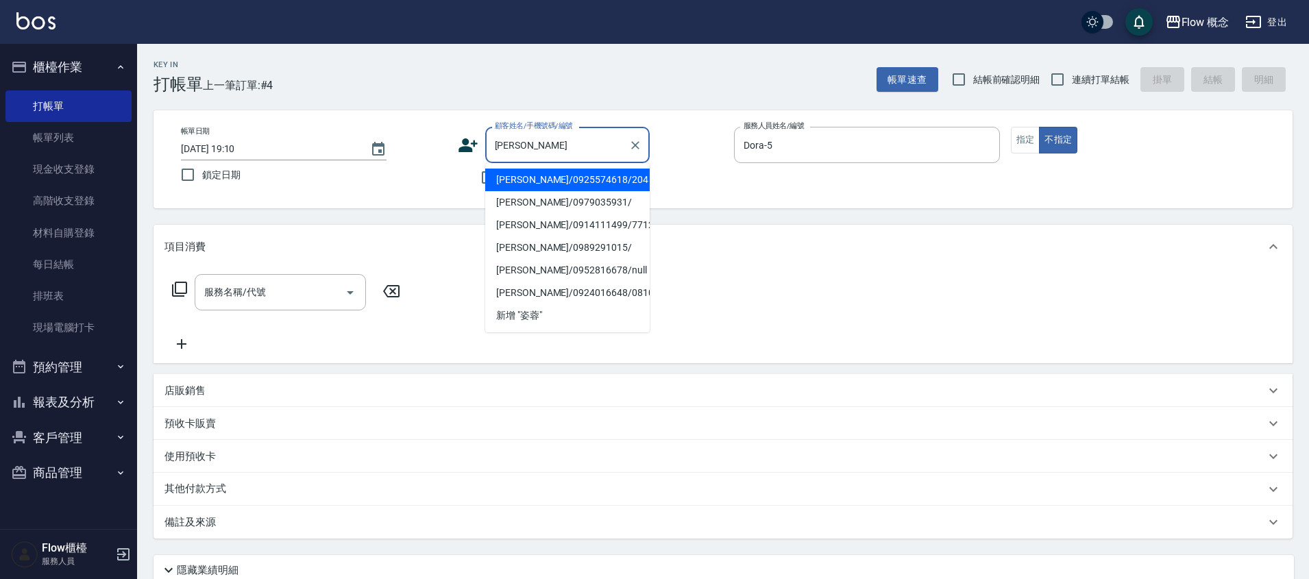
click at [632, 181] on li "[PERSON_NAME]/0925574618/204" at bounding box center [567, 180] width 164 height 23
type input "[PERSON_NAME]/0925574618/204"
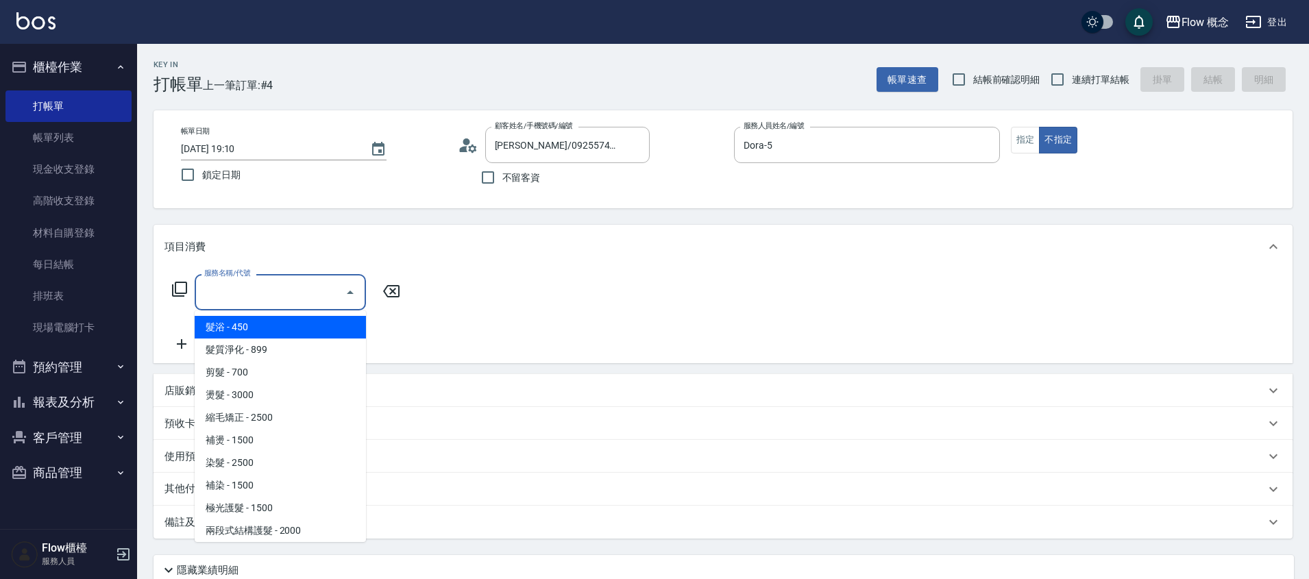
click at [221, 297] on input "服務名稱/代號" at bounding box center [270, 292] width 138 height 24
click at [232, 329] on span "髮浴 - 450" at bounding box center [280, 327] width 171 height 23
type input "髮浴 (101)"
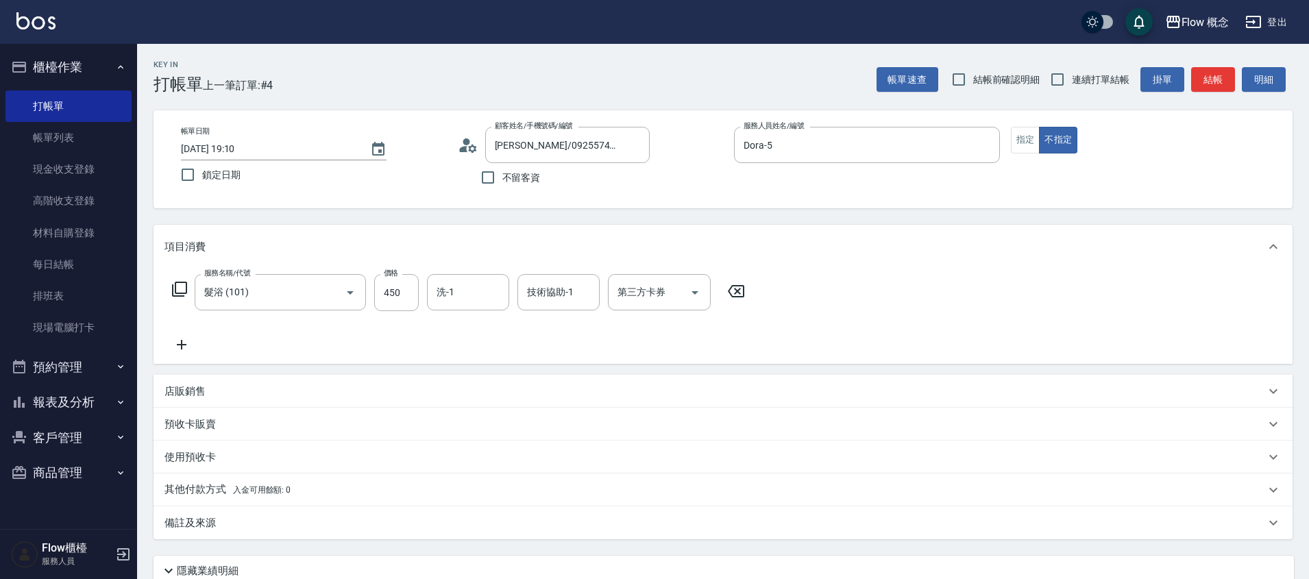
click at [423, 282] on div "服務名稱/代號 髮浴 (101) 服務名稱/代號 價格 450 價格 洗-1 洗-1 技術協助-1 技術協助-1 第三方卡券 第三方卡券" at bounding box center [458, 292] width 589 height 37
click at [410, 284] on input "450" at bounding box center [396, 292] width 45 height 37
type input "300"
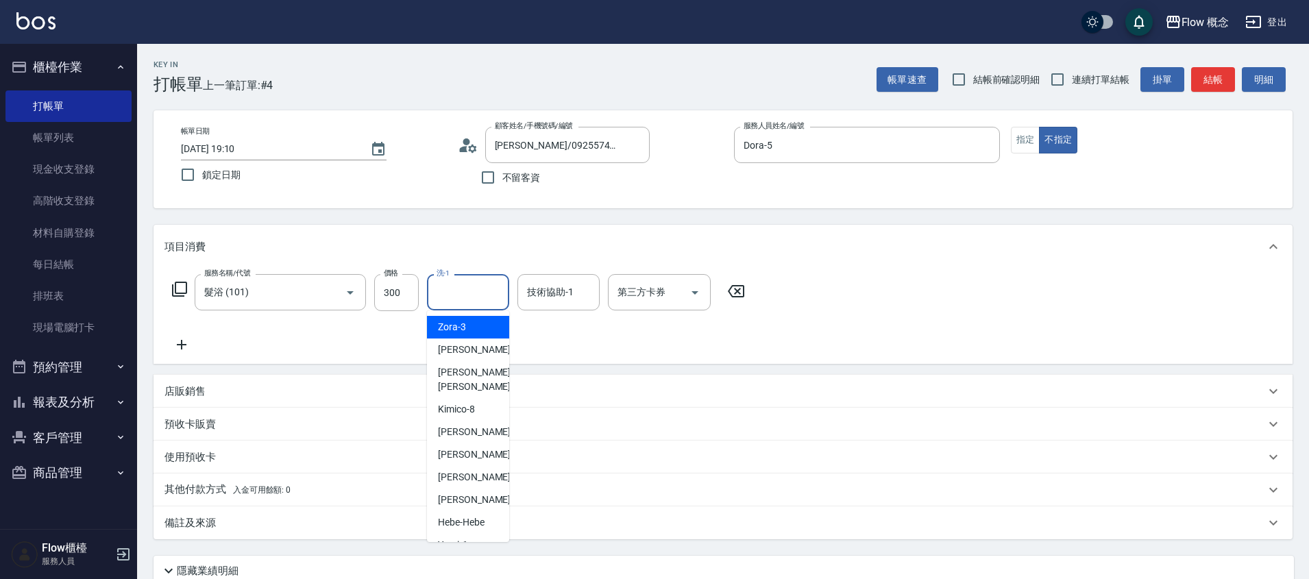
click at [457, 288] on input "洗-1" at bounding box center [468, 292] width 70 height 24
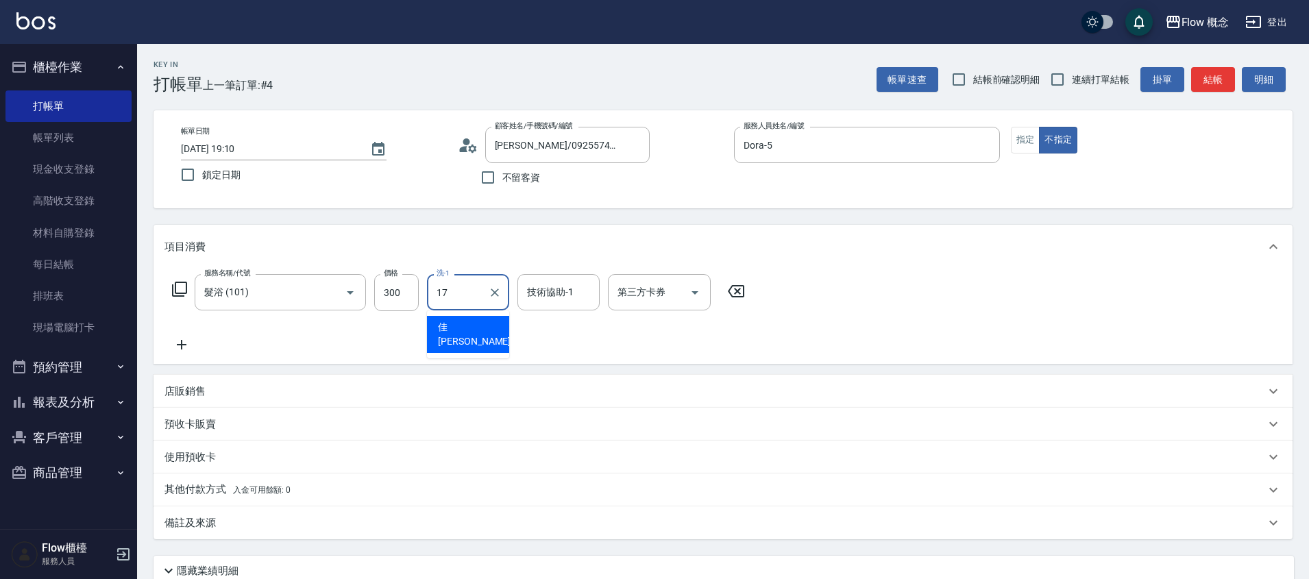
type input "佳[PERSON_NAME]-17"
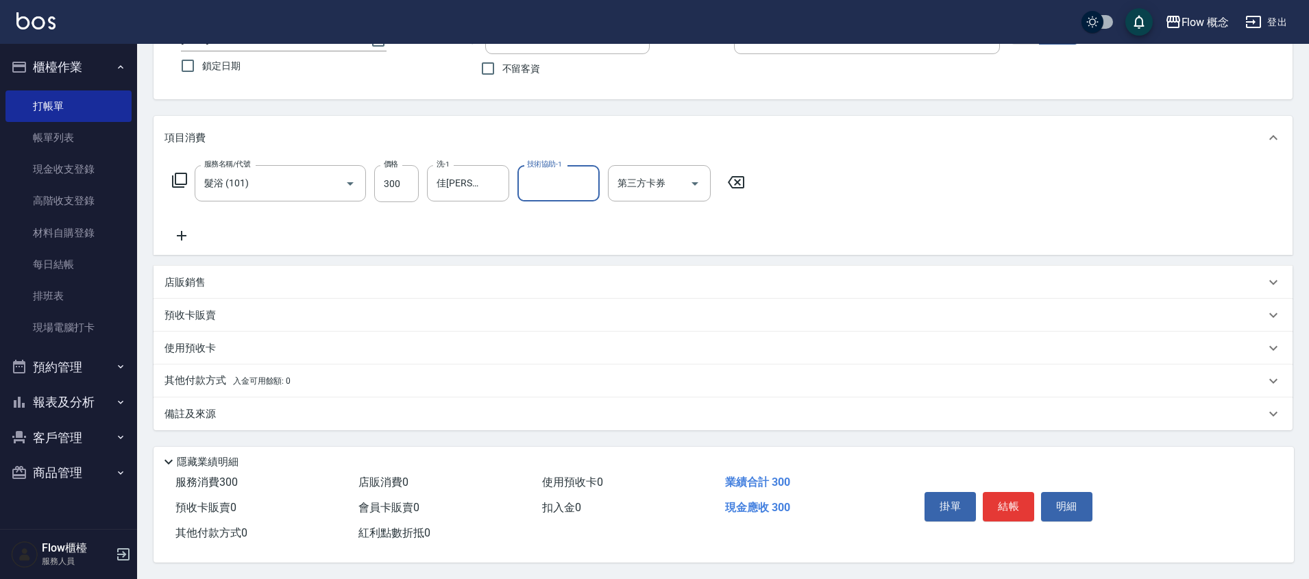
scroll to position [115, 0]
click at [345, 407] on div "備註及來源" at bounding box center [714, 414] width 1100 height 14
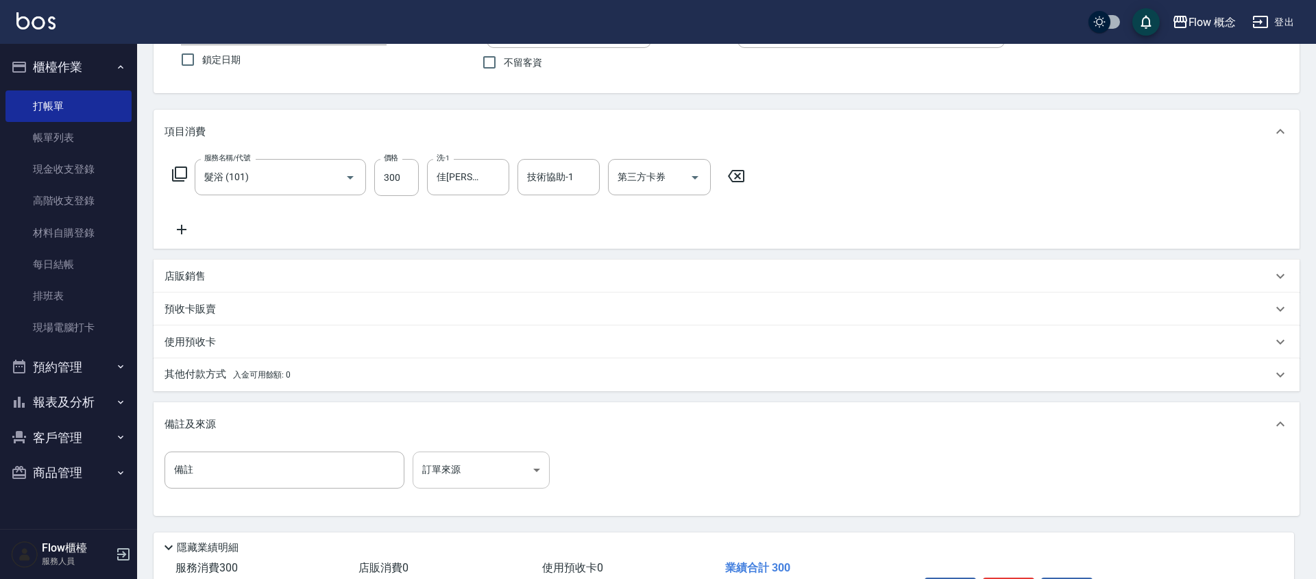
click at [494, 457] on body "Flow 概念 登出 櫃檯作業 打帳單 帳單列表 現金收支登錄 高階收支登錄 材料自購登錄 每日結帳 排班表 現場電腦打卡 預約管理 預約管理 單日預約紀錄 …" at bounding box center [658, 275] width 1316 height 780
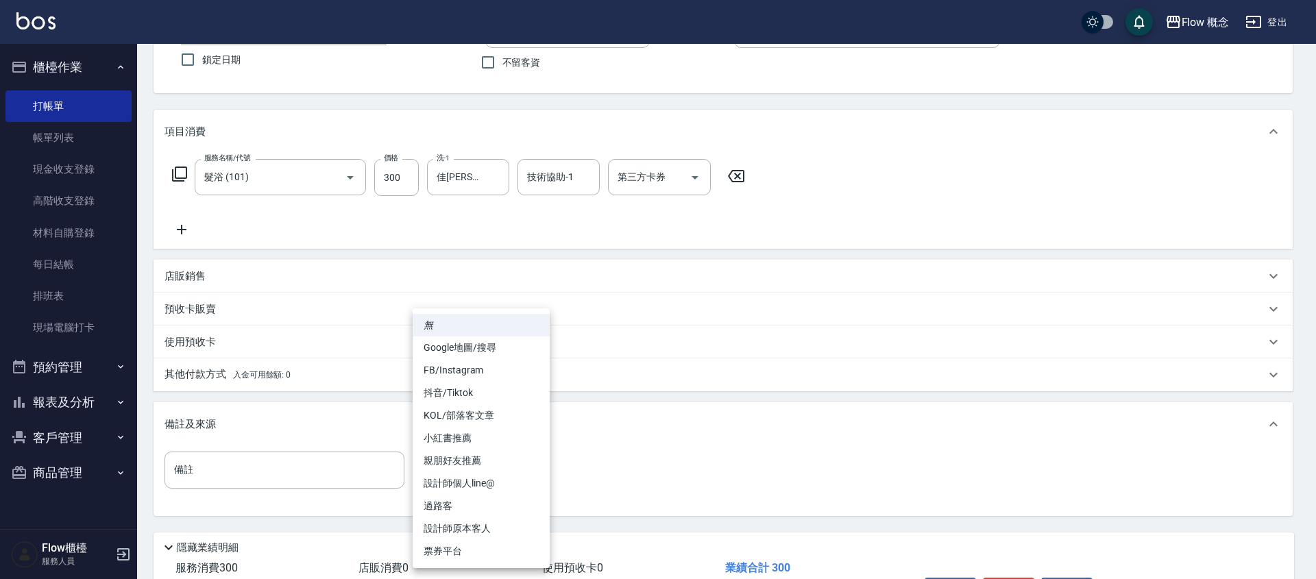
click at [705, 366] on div at bounding box center [658, 289] width 1316 height 579
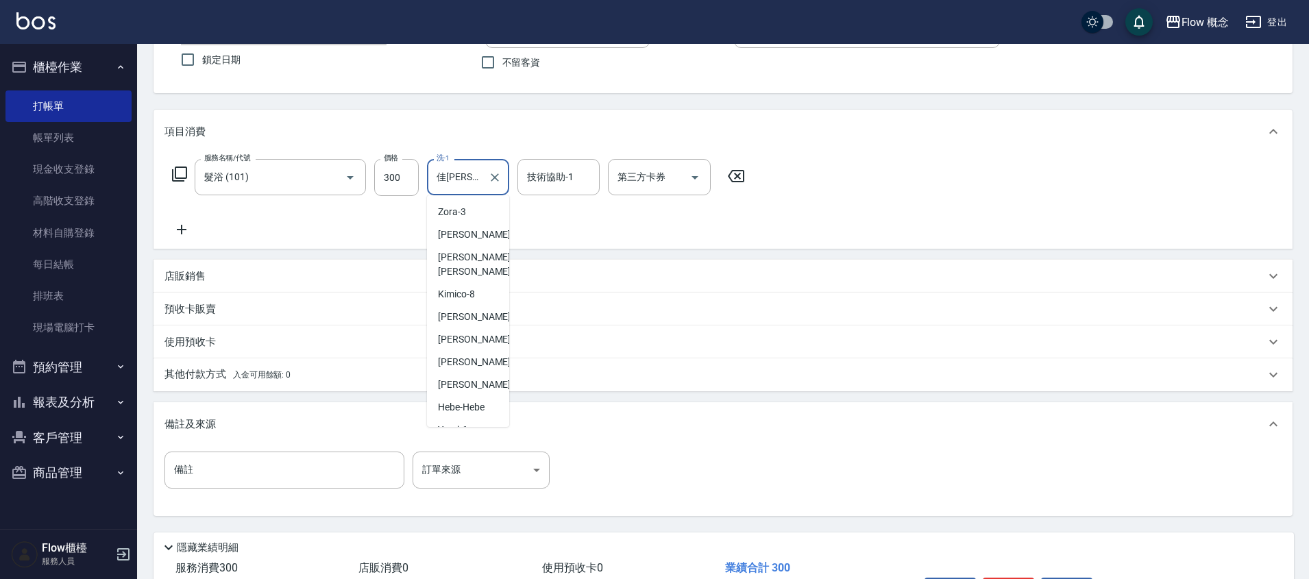
click at [461, 177] on input "佳[PERSON_NAME]-17" at bounding box center [457, 177] width 49 height 24
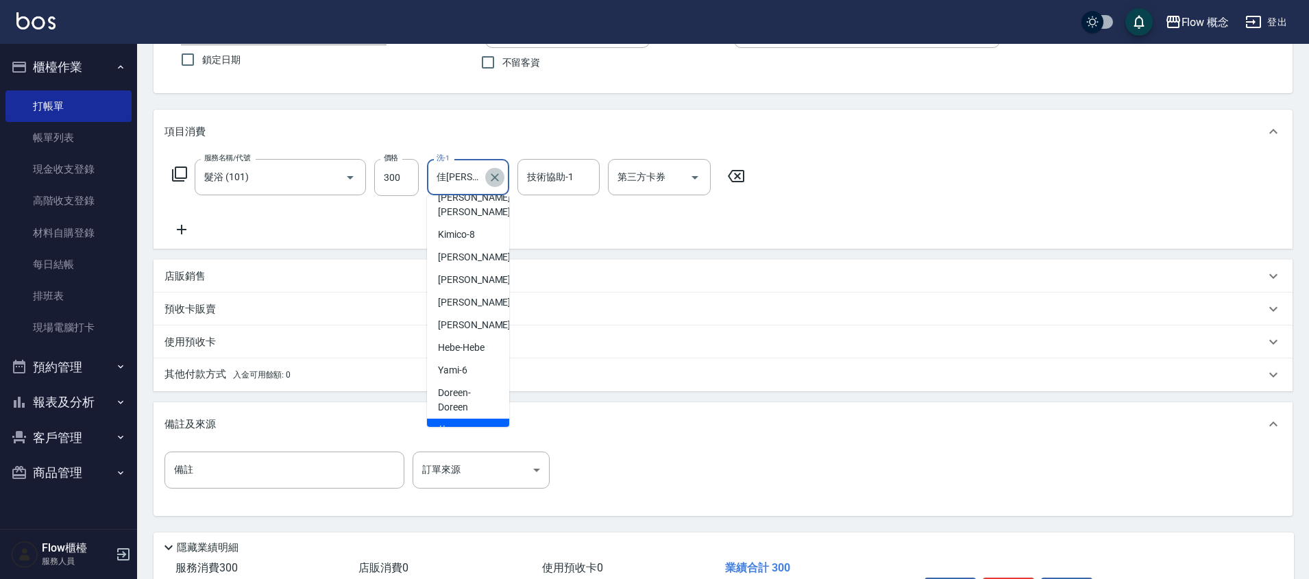
click at [493, 178] on icon "Clear" at bounding box center [495, 177] width 8 height 8
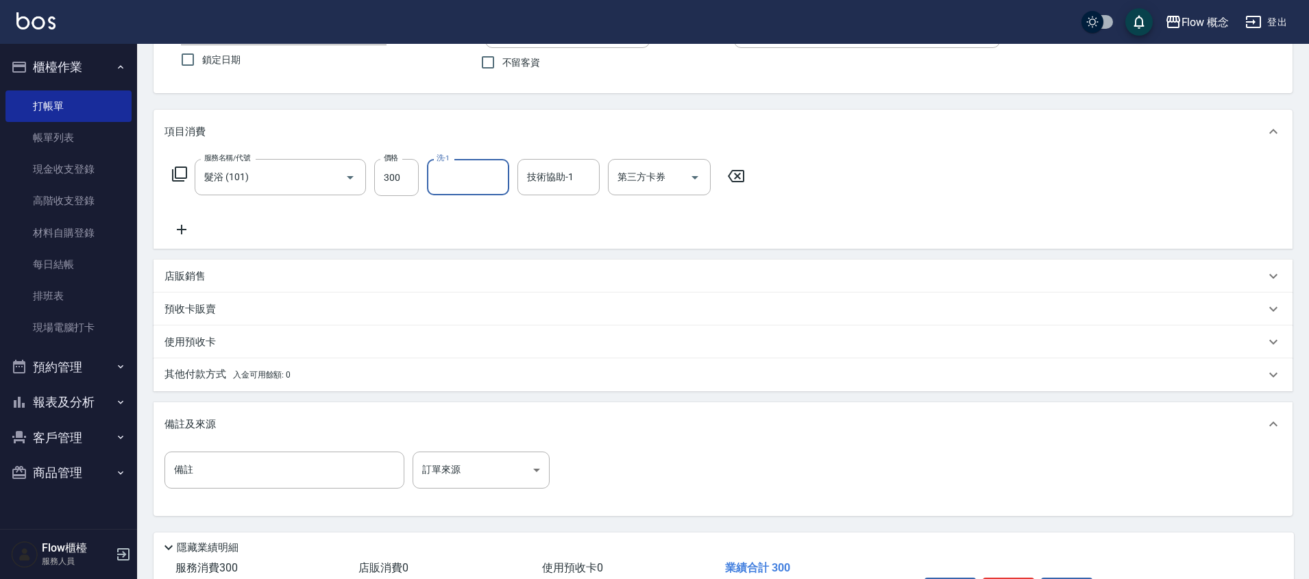
click at [488, 176] on input "洗-1" at bounding box center [468, 177] width 70 height 24
type input "[PERSON_NAME]-16"
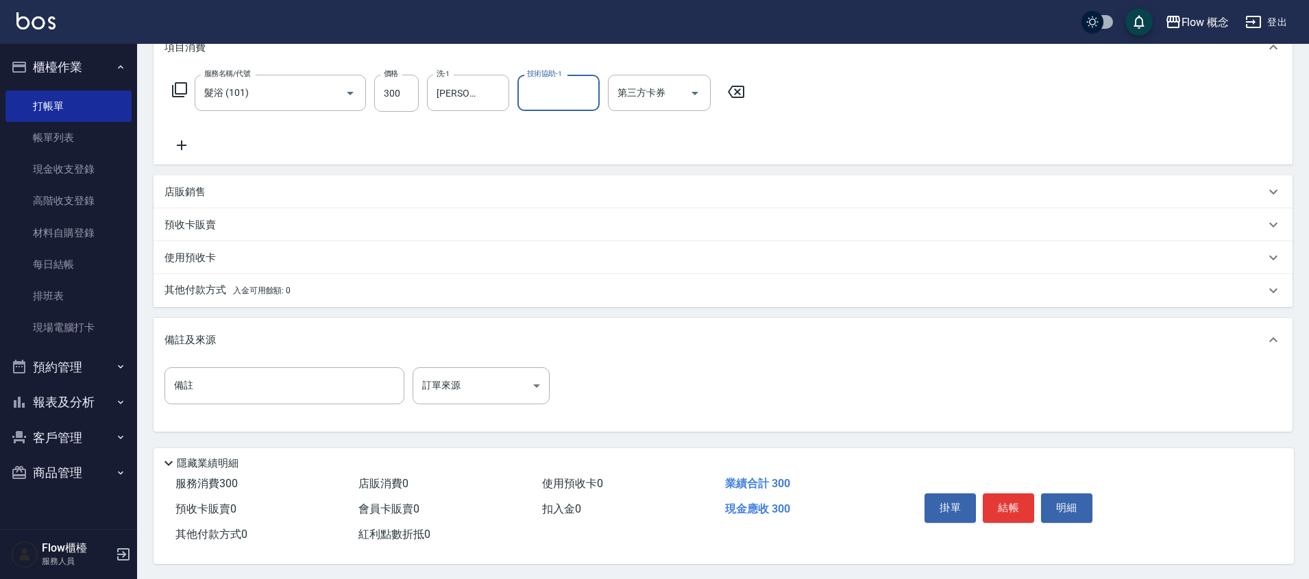
scroll to position [207, 0]
click at [1010, 506] on button "結帳" at bounding box center [1008, 506] width 51 height 29
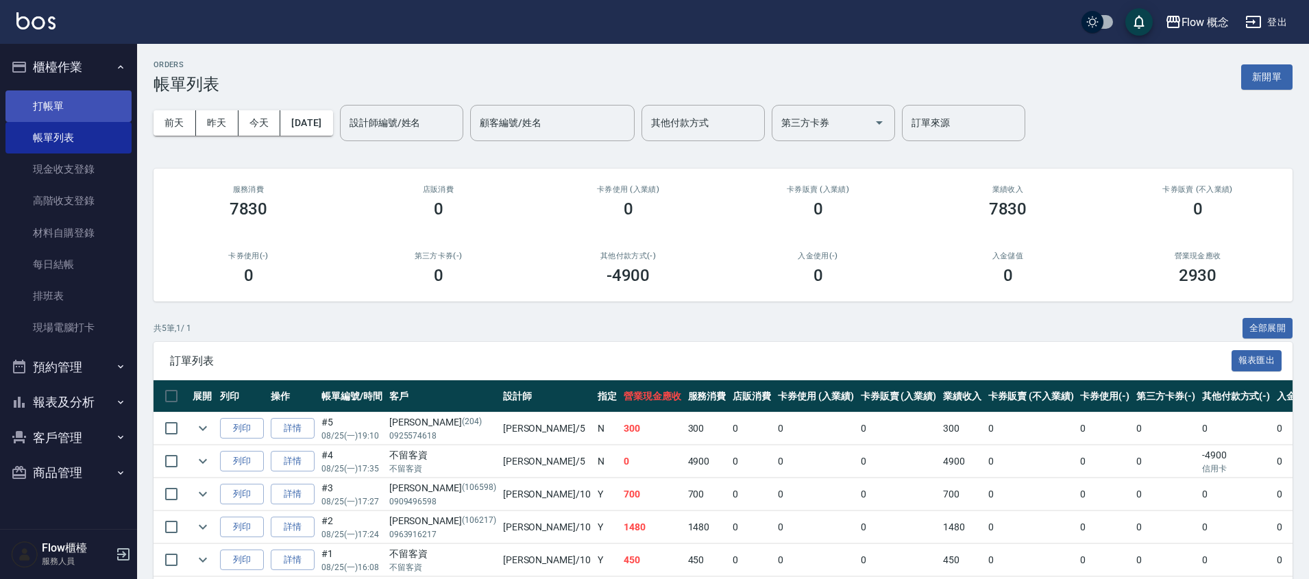
click at [49, 97] on link "打帳單" at bounding box center [68, 106] width 126 height 32
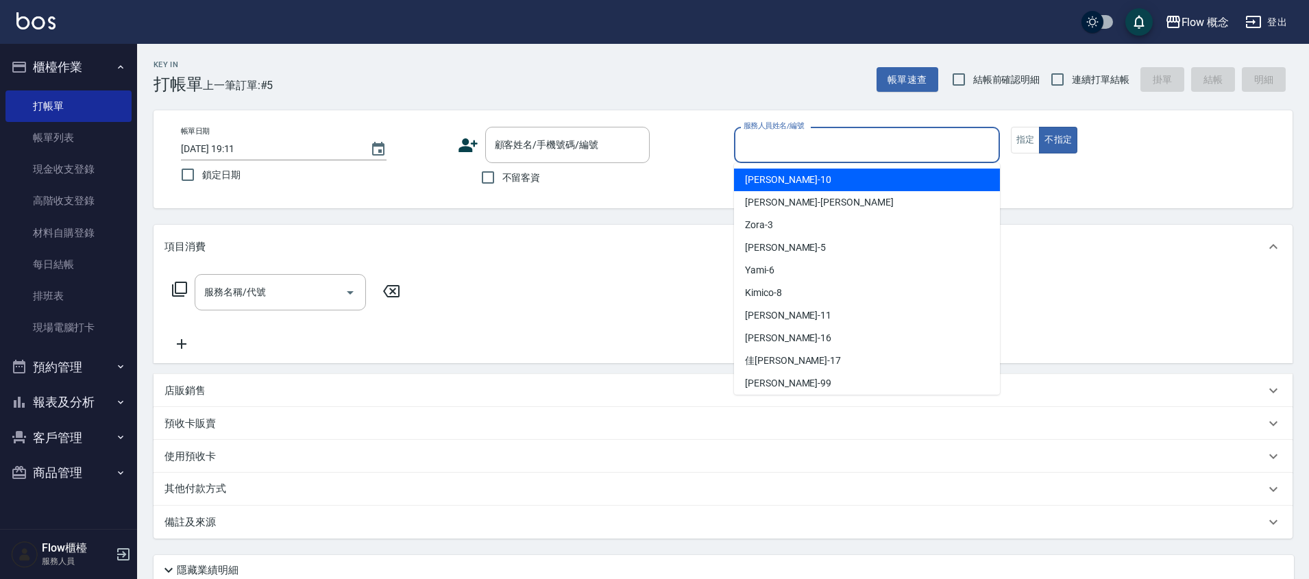
click at [797, 142] on input "服務人員姓名/編號" at bounding box center [867, 145] width 254 height 24
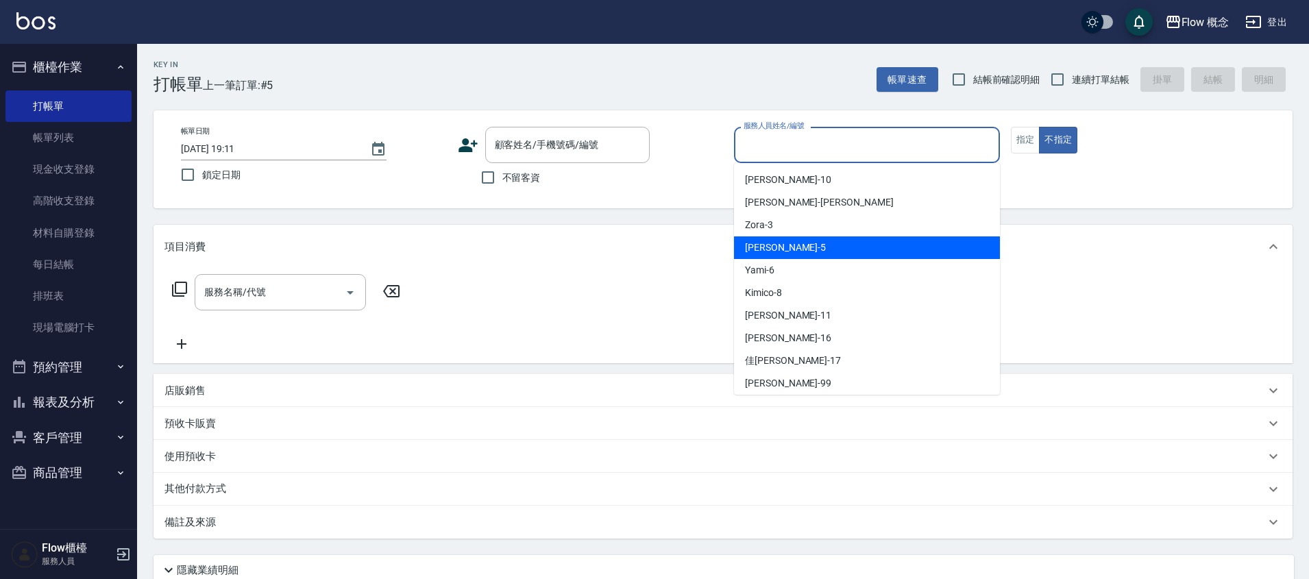
click at [778, 247] on div "Dora -5" at bounding box center [867, 247] width 266 height 23
type input "Dora-5"
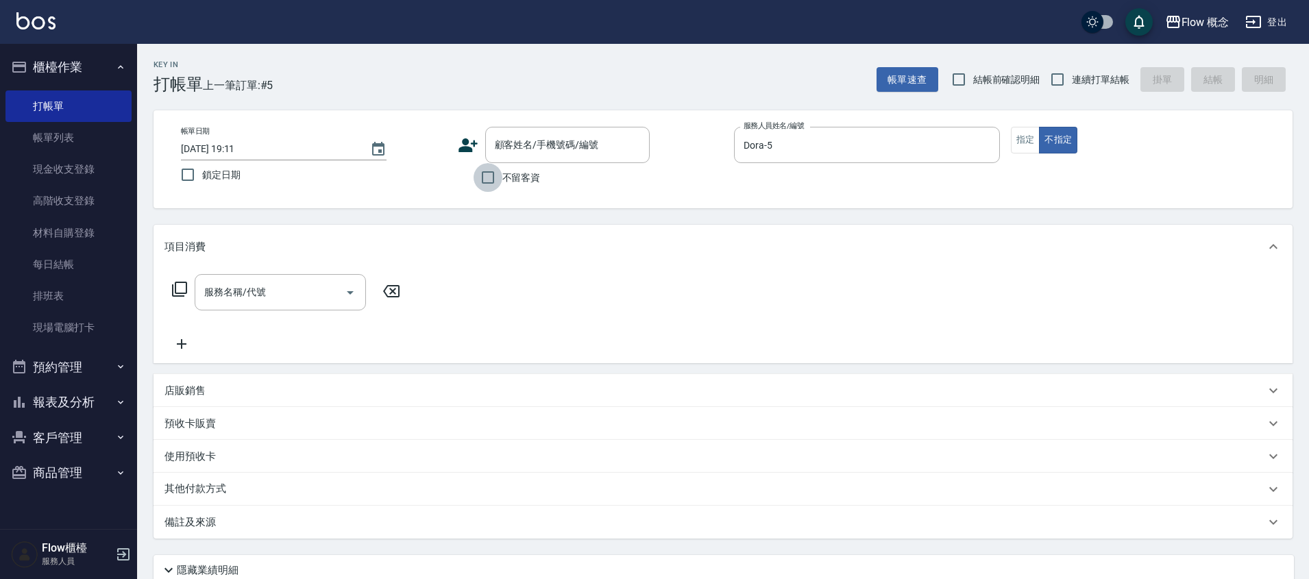
click at [483, 179] on input "不留客資" at bounding box center [487, 177] width 29 height 29
checkbox input "true"
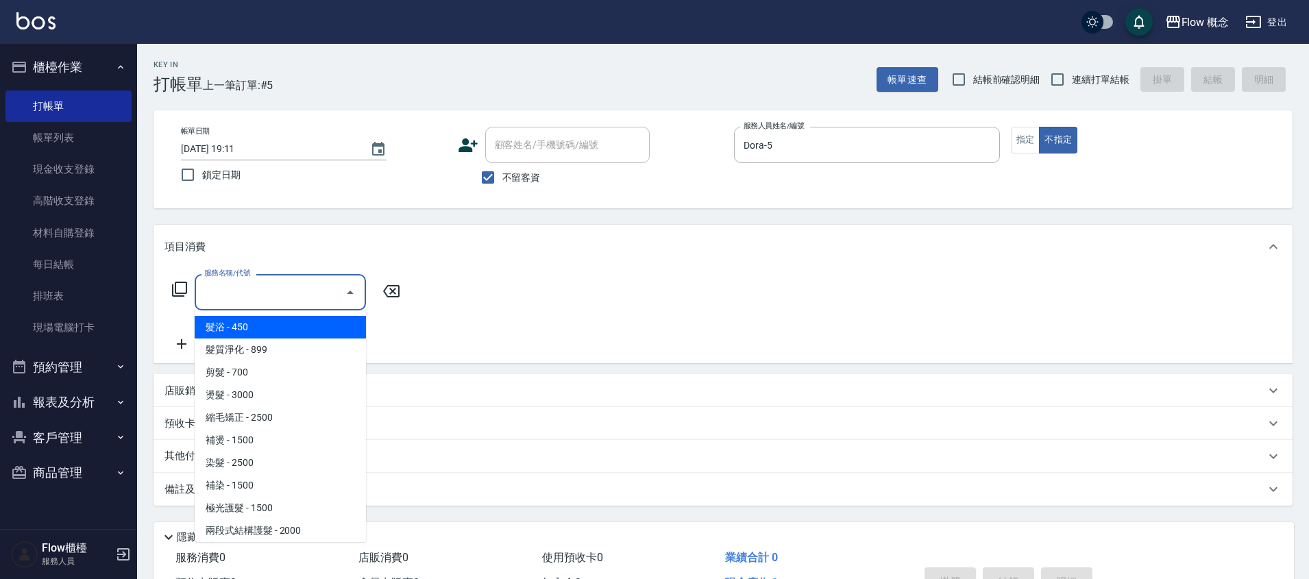
click at [256, 293] on input "服務名稱/代號" at bounding box center [270, 292] width 138 height 24
click at [238, 334] on span "髮浴 - 450" at bounding box center [280, 327] width 171 height 23
type input "髮浴 (101)"
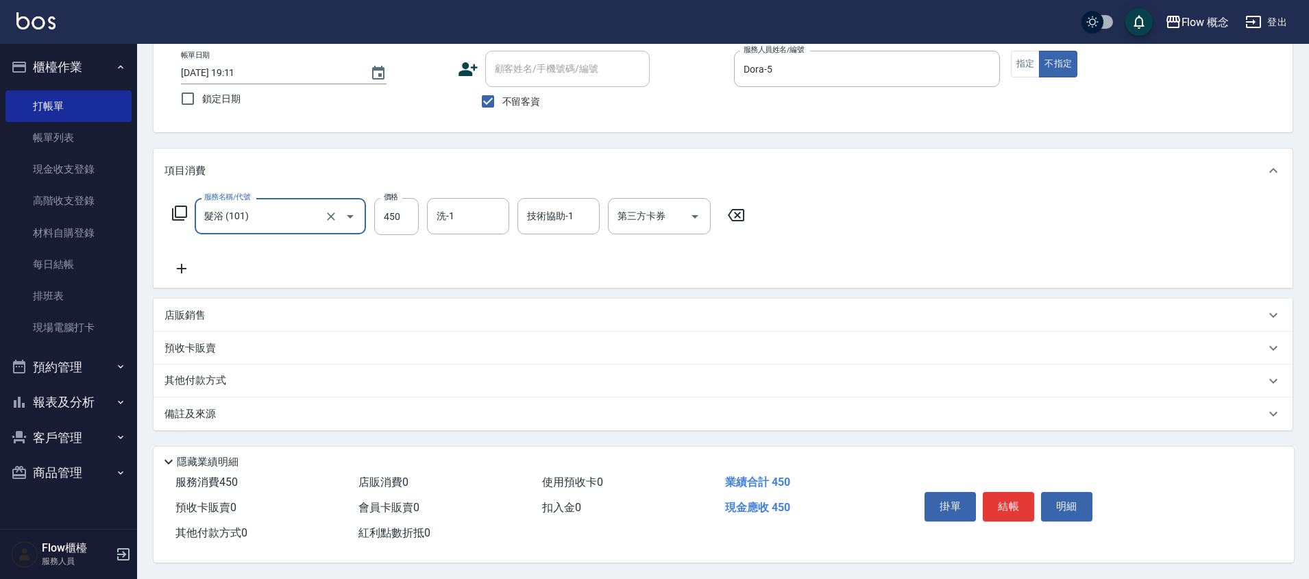
scroll to position [82, 0]
click at [245, 416] on div "備註及來源" at bounding box center [722, 413] width 1139 height 33
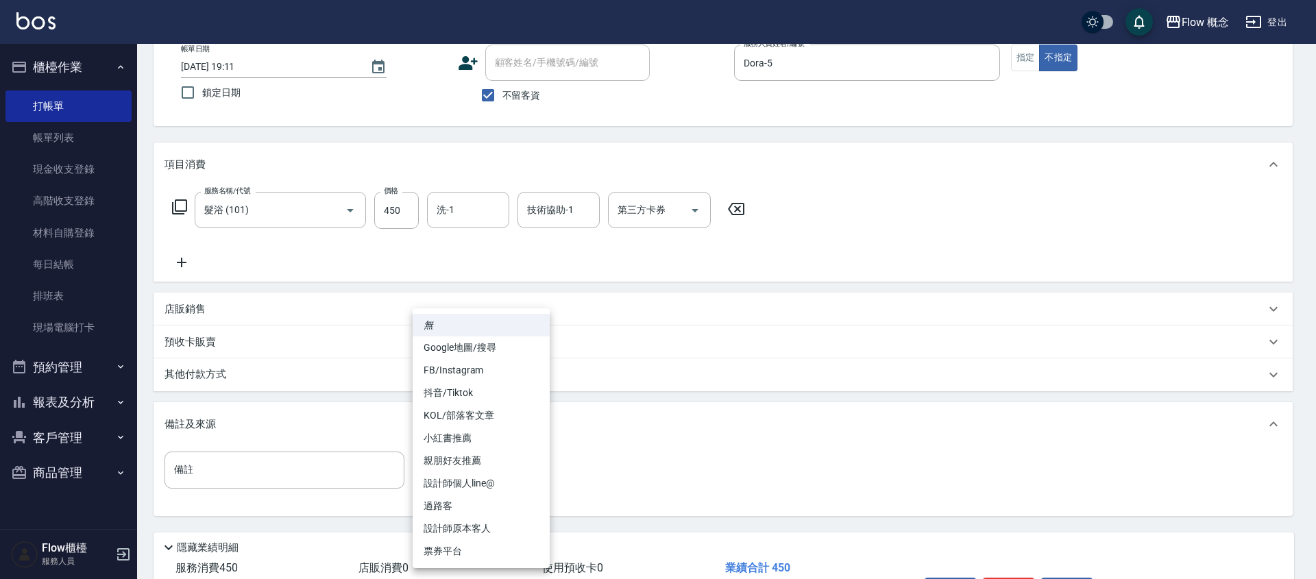
click at [454, 480] on body "Flow 概念 登出 櫃檯作業 打帳單 帳單列表 現金收支登錄 高階收支登錄 材料自購登錄 每日結帳 排班表 現場電腦打卡 預約管理 預約管理 單日預約紀錄 …" at bounding box center [658, 291] width 1316 height 747
click at [471, 532] on li "設計師原本客人" at bounding box center [480, 528] width 137 height 23
type input "設計師原本客人"
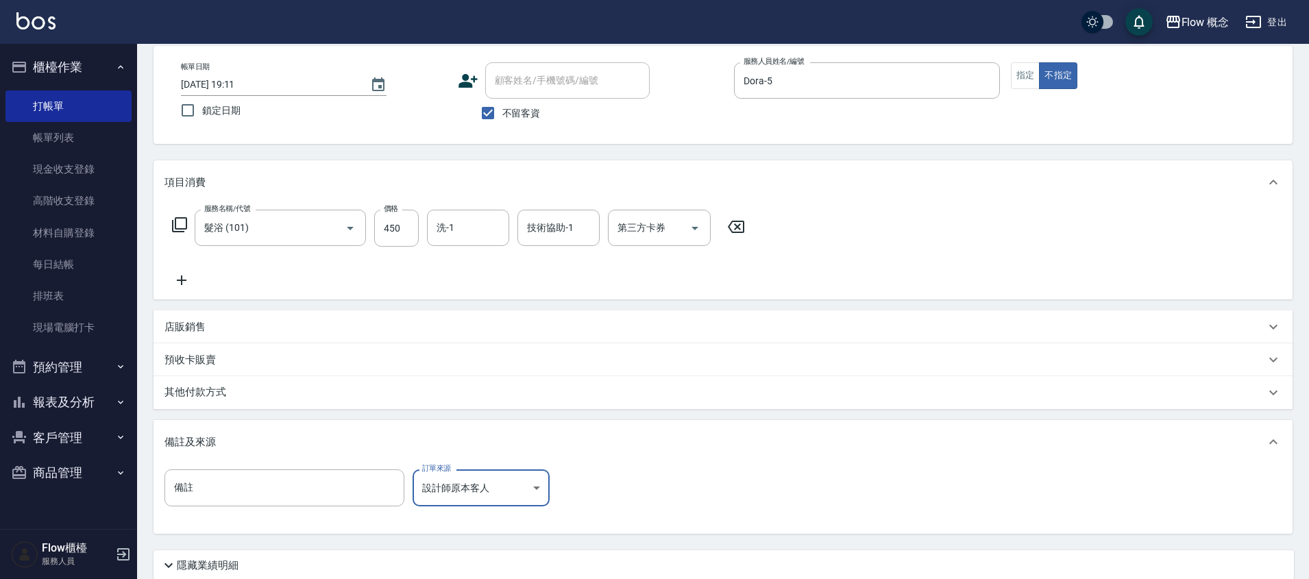
scroll to position [0, 0]
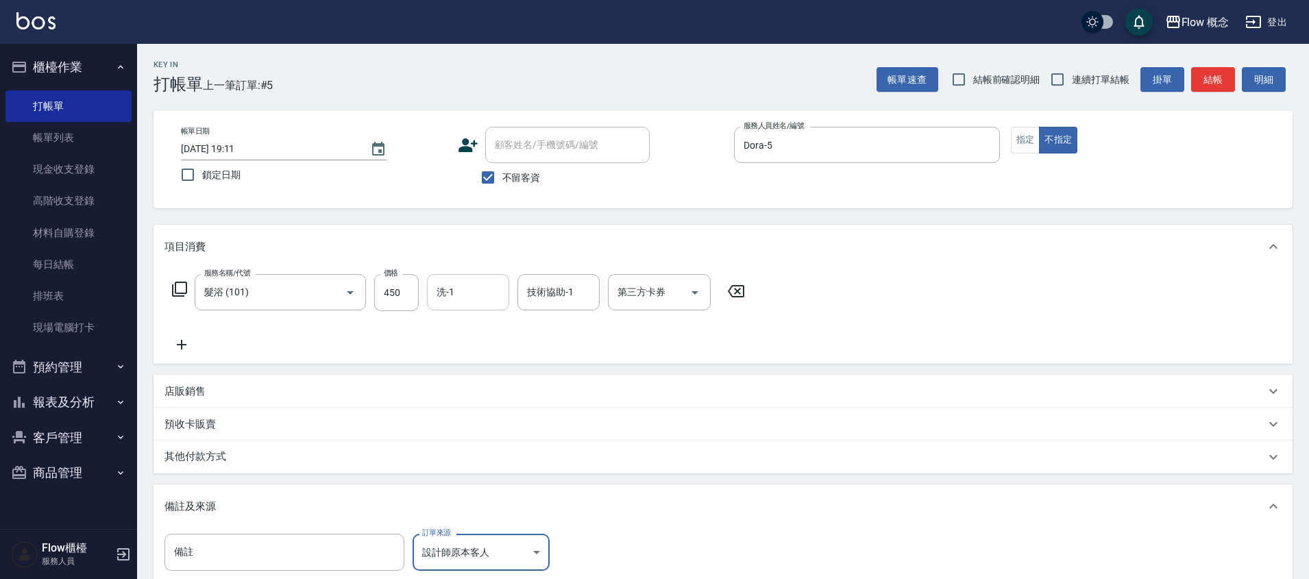
click at [471, 285] on input "洗-1" at bounding box center [468, 292] width 70 height 24
type input "佳[PERSON_NAME]-17"
click at [574, 288] on input "技術協助-1" at bounding box center [558, 292] width 70 height 24
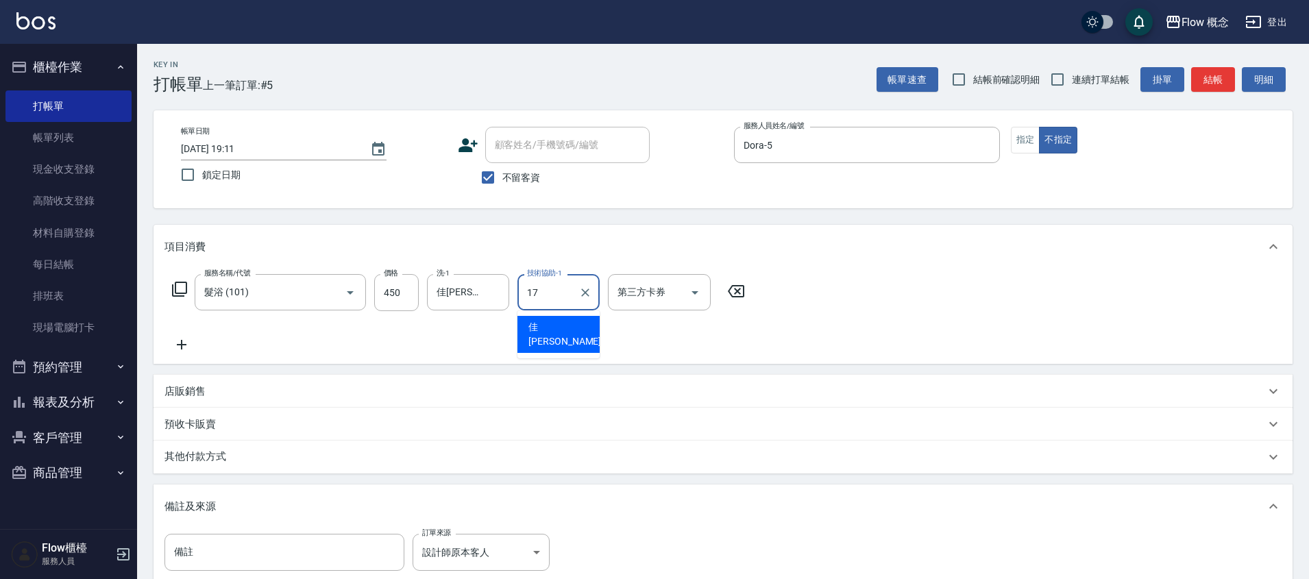
type input "佳[PERSON_NAME]-17"
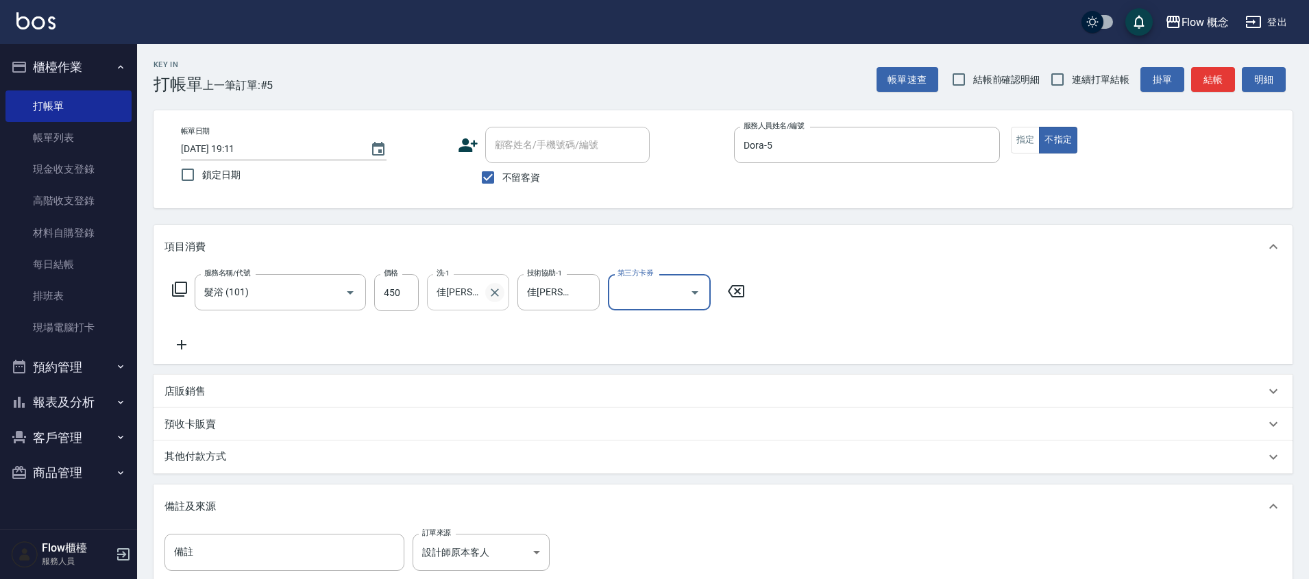
click at [494, 295] on icon "Clear" at bounding box center [495, 293] width 14 height 14
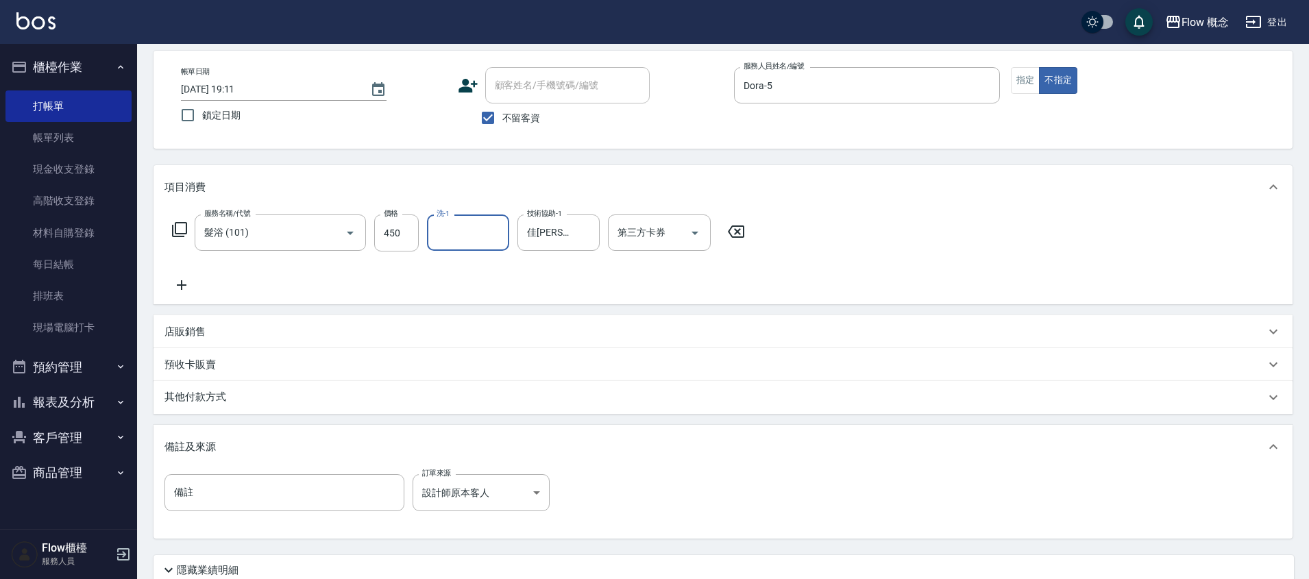
scroll to position [126, 0]
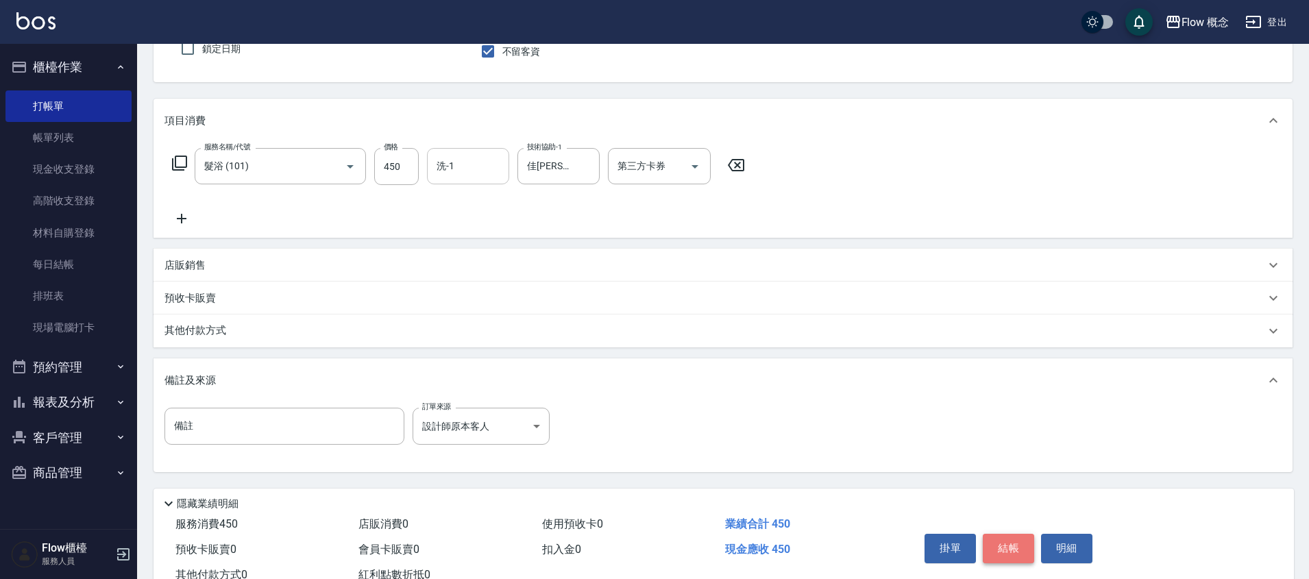
click at [1005, 534] on button "結帳" at bounding box center [1008, 548] width 51 height 29
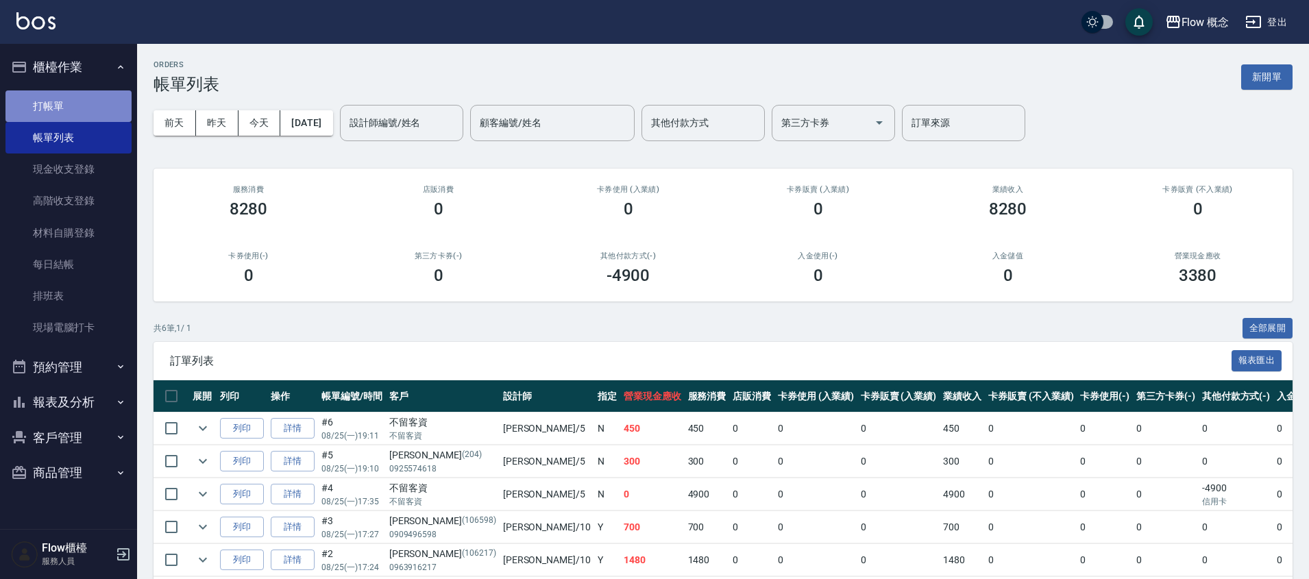
click at [25, 92] on link "打帳單" at bounding box center [68, 106] width 126 height 32
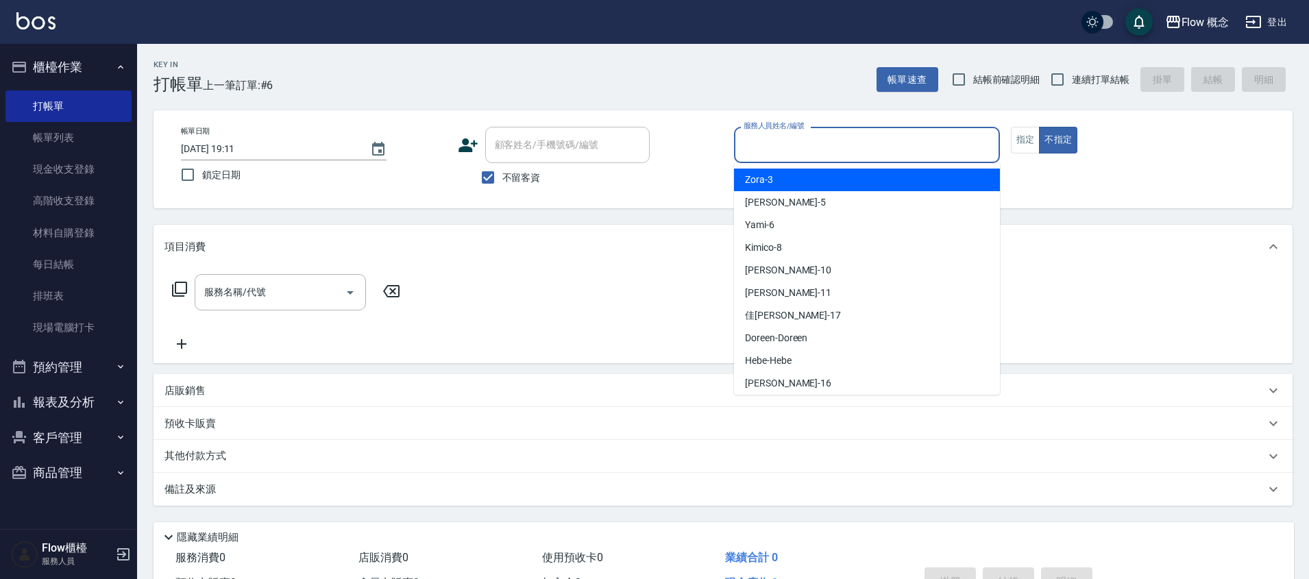
click at [777, 136] on input "服務人員姓名/編號" at bounding box center [867, 145] width 254 height 24
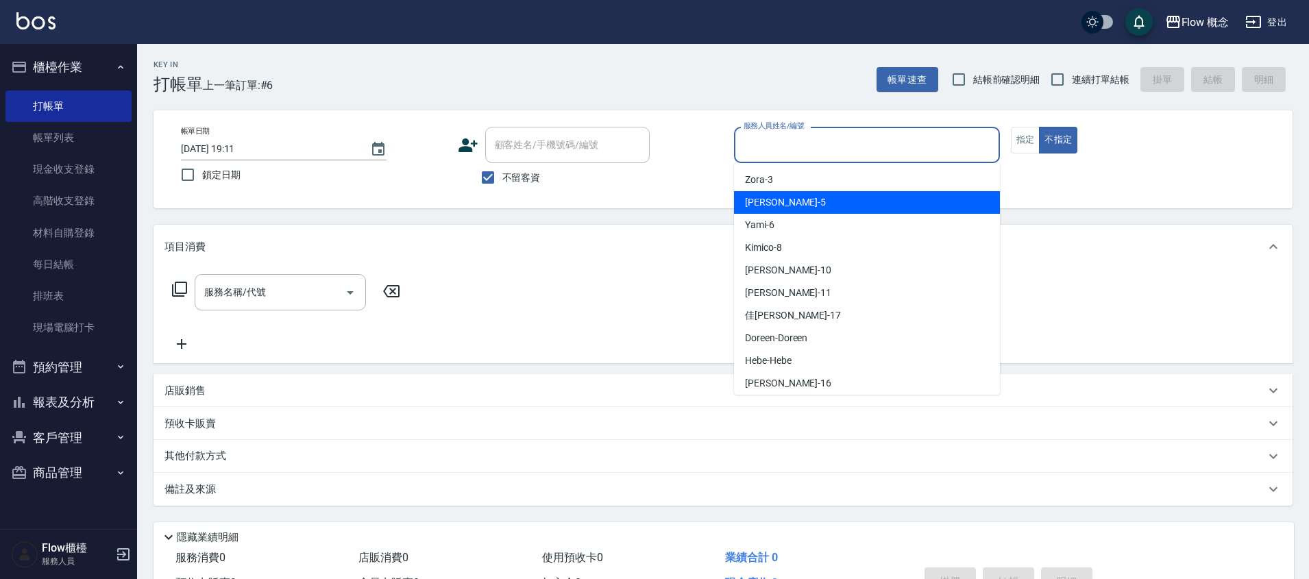
click at [778, 202] on div "Dora -5" at bounding box center [867, 202] width 266 height 23
type input "Dora-5"
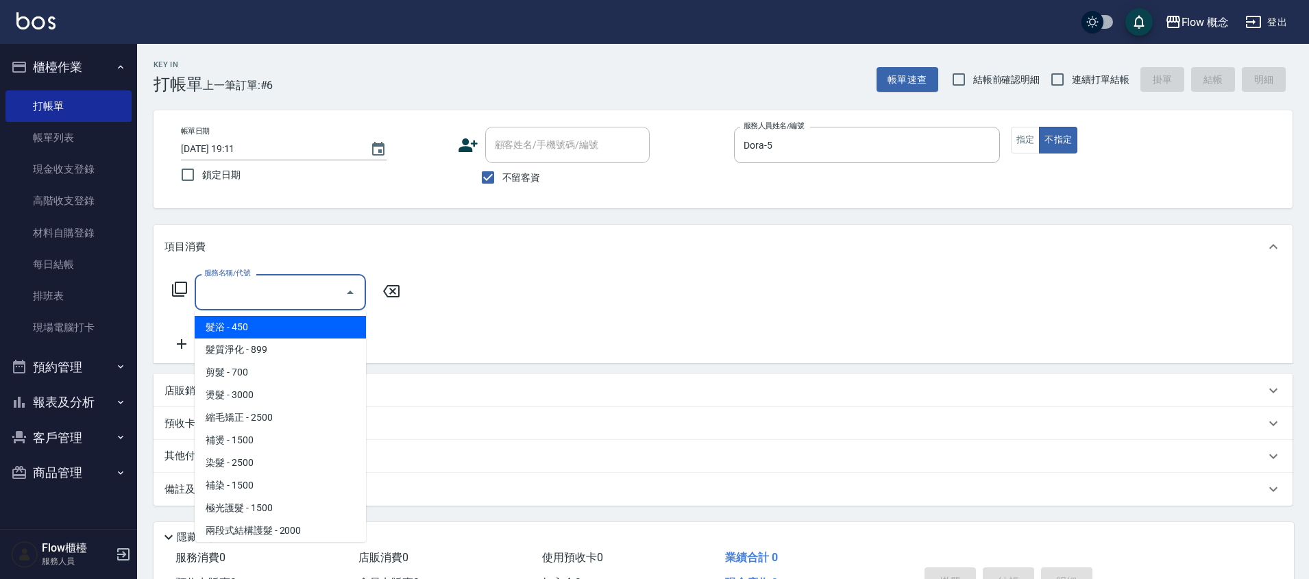
click at [220, 293] on input "服務名稱/代號" at bounding box center [270, 292] width 138 height 24
click at [233, 328] on span "髮浴 - 450" at bounding box center [280, 327] width 171 height 23
type input "髮浴 (101)"
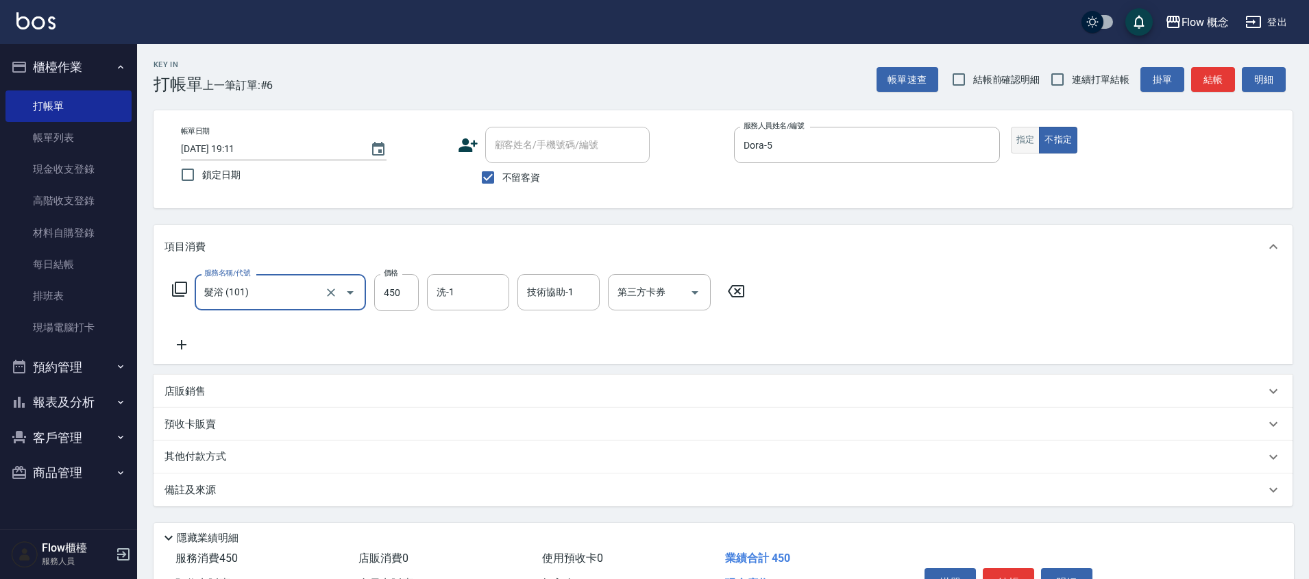
click at [1032, 143] on button "指定" at bounding box center [1025, 140] width 29 height 27
click at [1050, 140] on button "不指定" at bounding box center [1058, 140] width 38 height 27
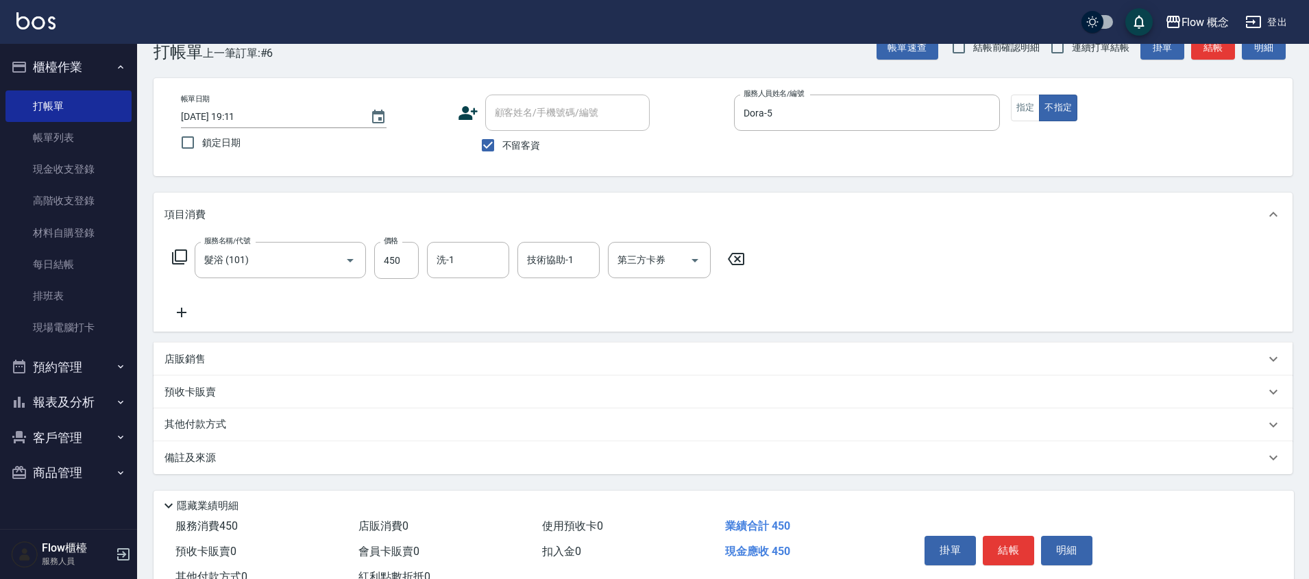
scroll to position [82, 0]
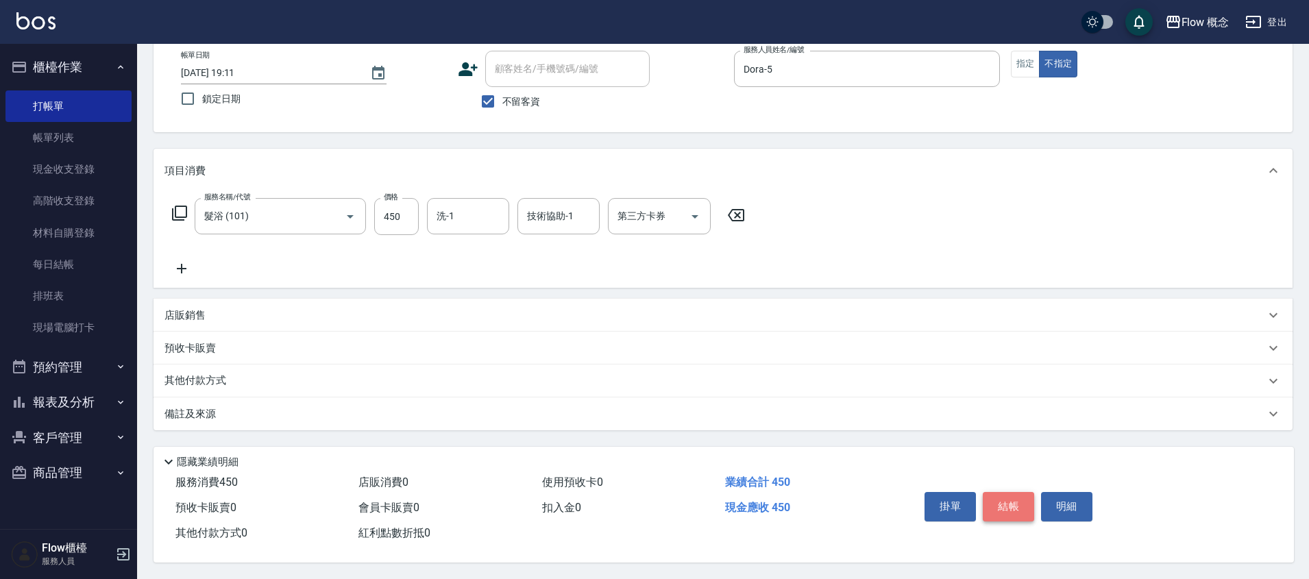
click at [1011, 499] on button "結帳" at bounding box center [1008, 506] width 51 height 29
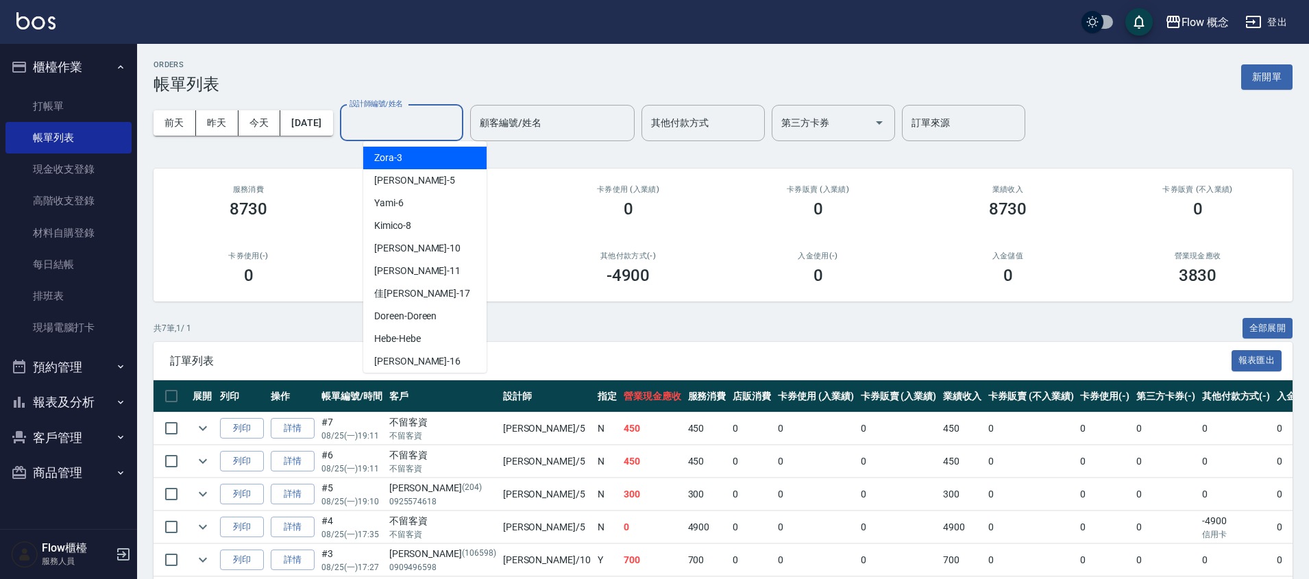
click at [441, 127] on input "設計師編號/姓名" at bounding box center [401, 123] width 111 height 24
click at [421, 171] on div "Dora -5" at bounding box center [424, 180] width 123 height 23
type input "Dora-5"
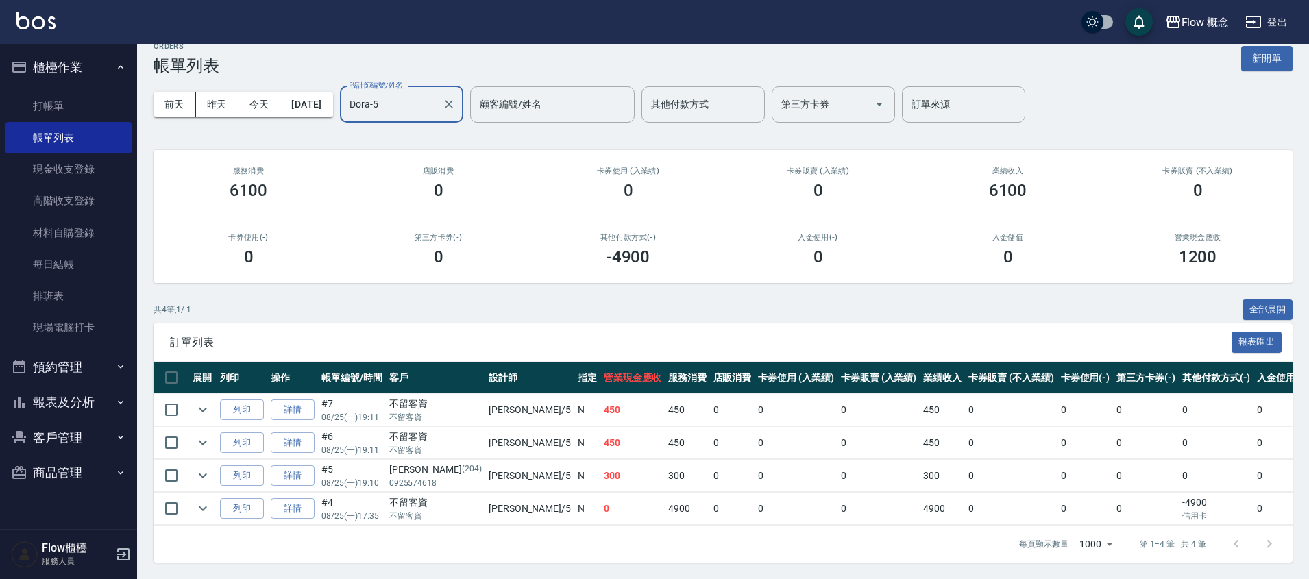
scroll to position [29, 0]
click at [301, 401] on link "詳情" at bounding box center [293, 409] width 44 height 21
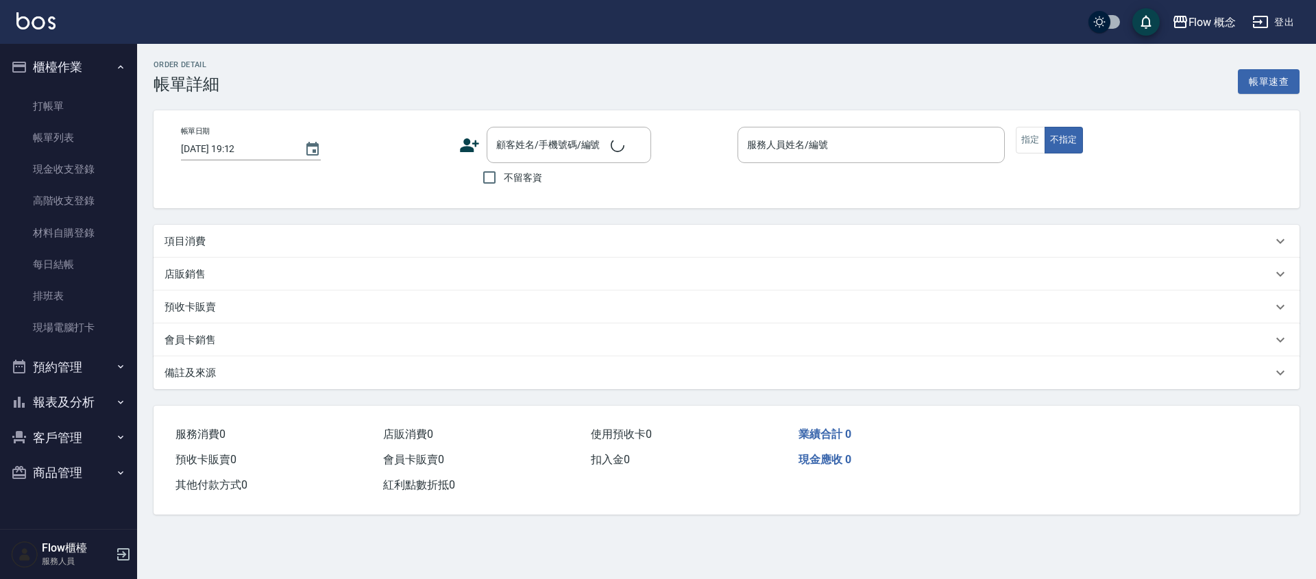
type input "[DATE] 19:11"
checkbox input "true"
type input "Dora-5"
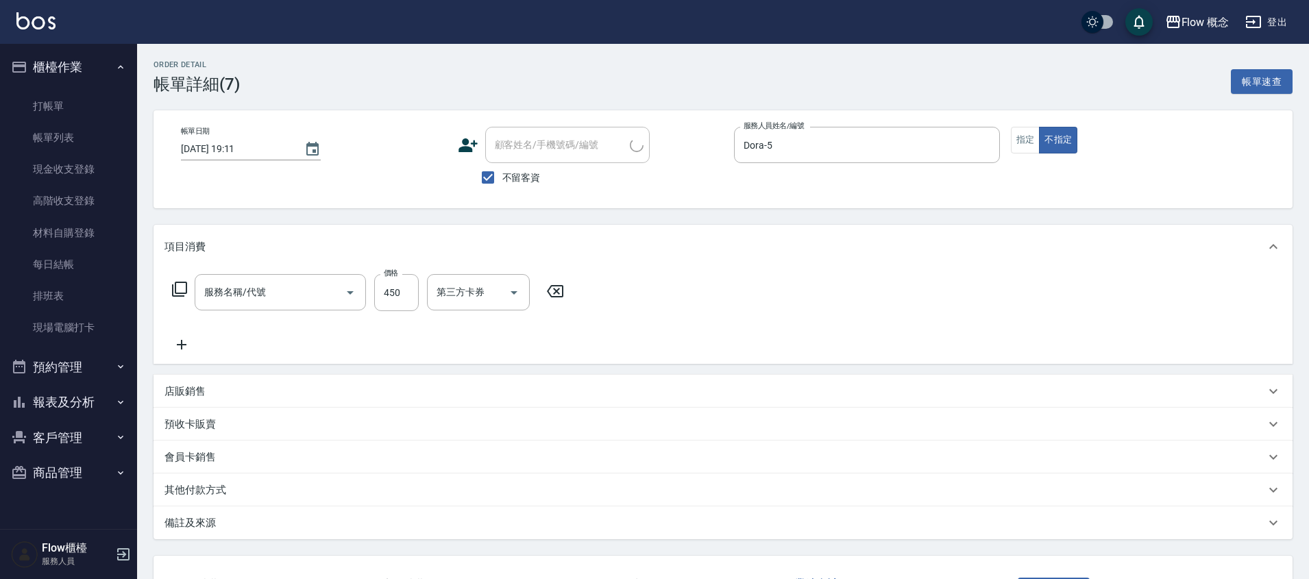
type input "髮浴 (101)"
click at [1028, 138] on button "指定" at bounding box center [1025, 140] width 29 height 27
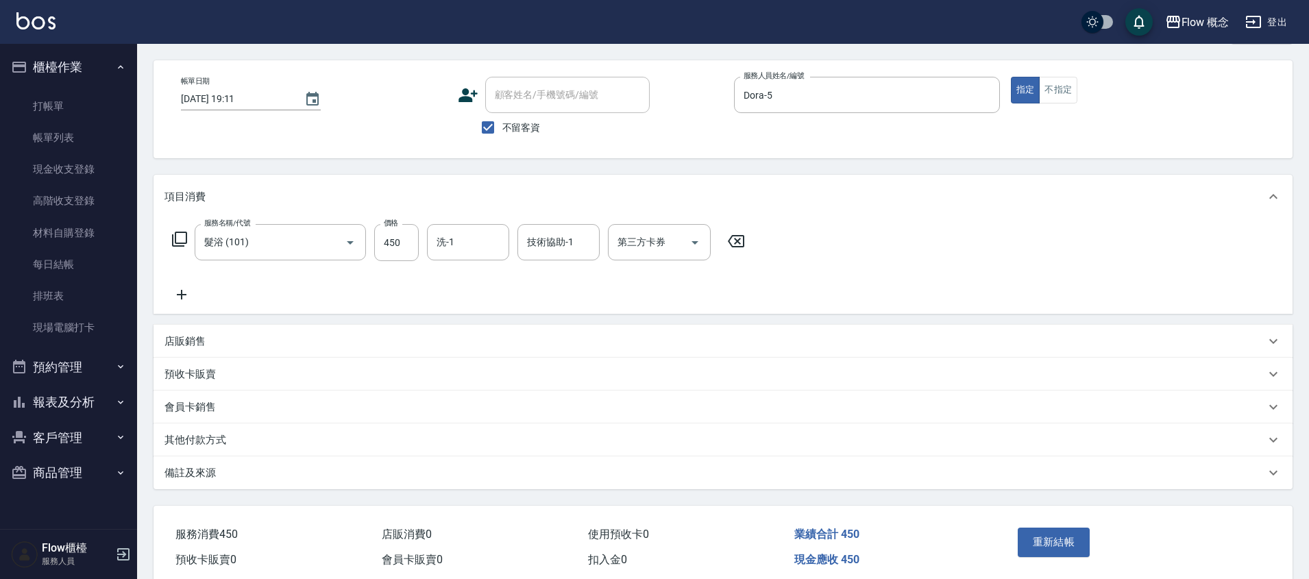
scroll to position [108, 0]
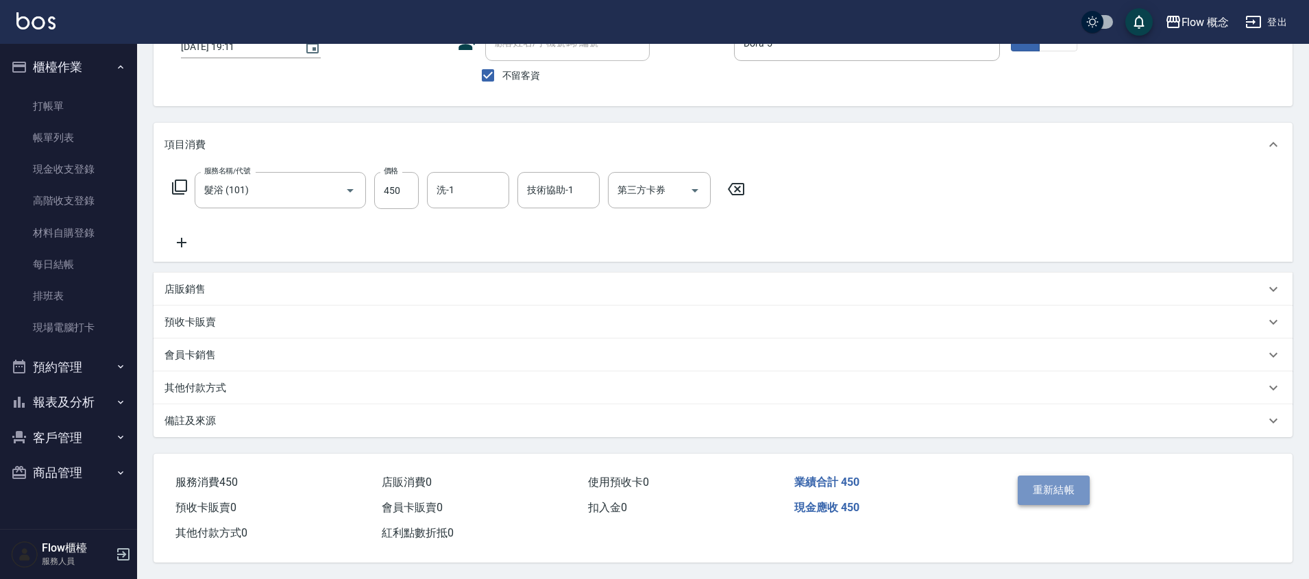
click at [1041, 476] on button "重新結帳" at bounding box center [1053, 490] width 73 height 29
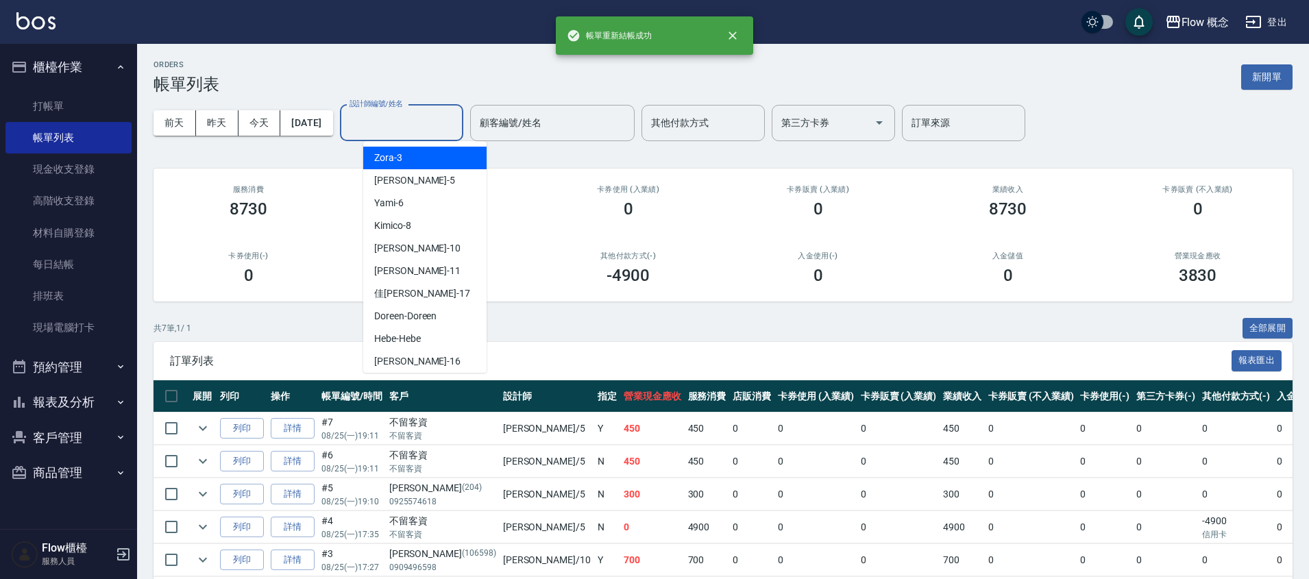
click at [430, 116] on input "設計師編號/姓名" at bounding box center [401, 123] width 111 height 24
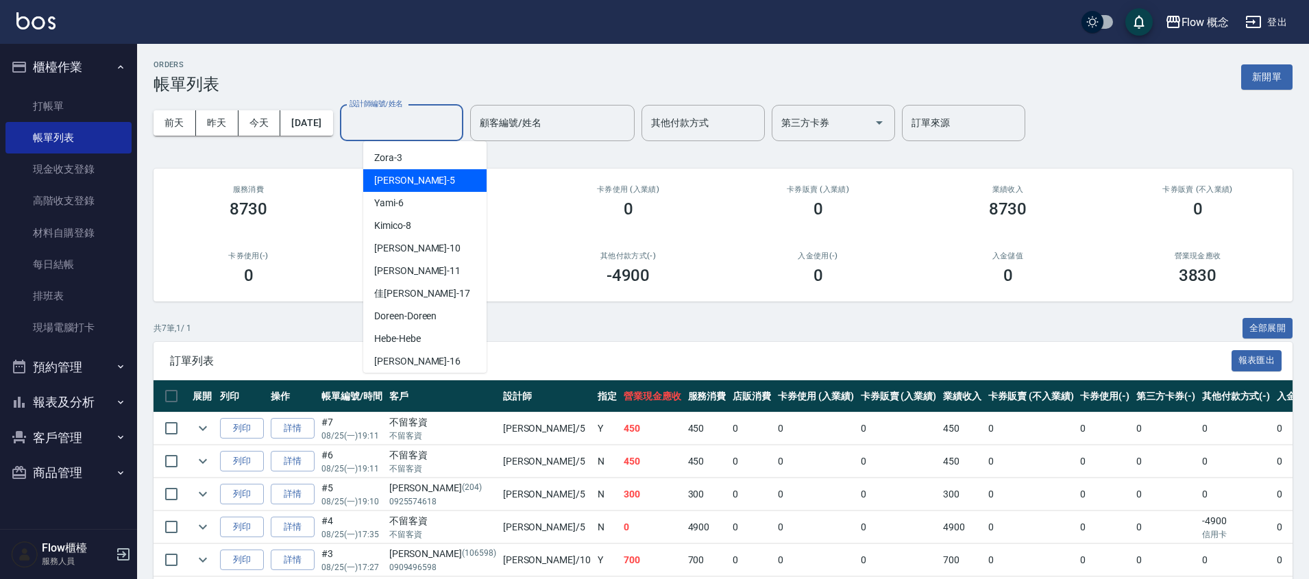
click at [393, 185] on span "Dora -5" at bounding box center [414, 180] width 81 height 14
type input "Dora-5"
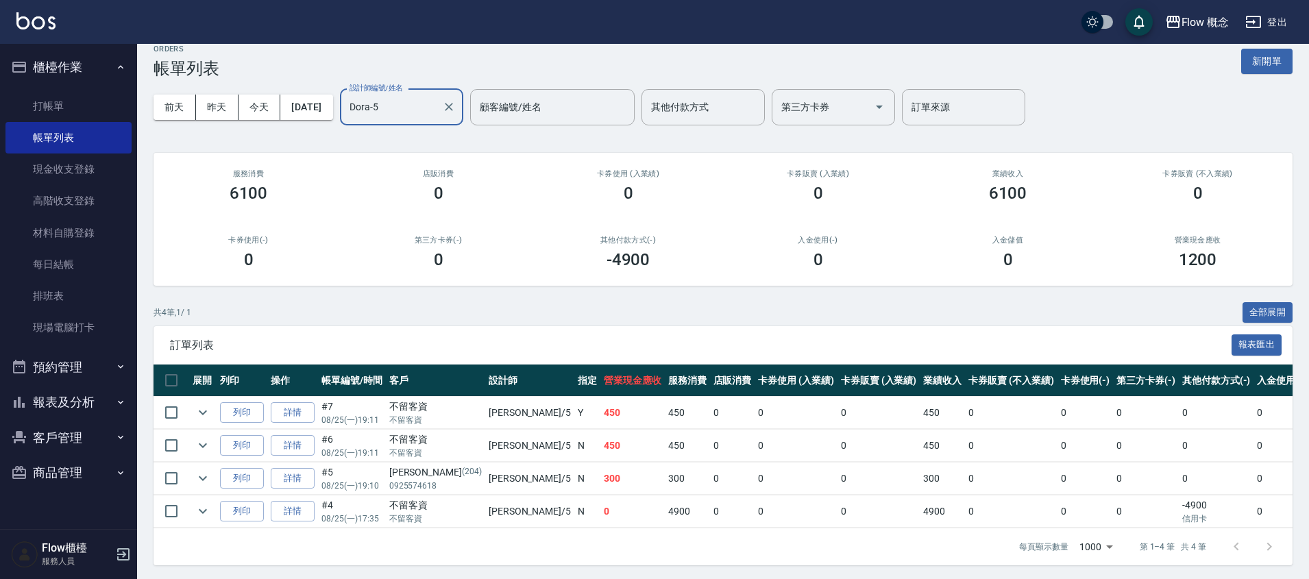
scroll to position [29, 0]
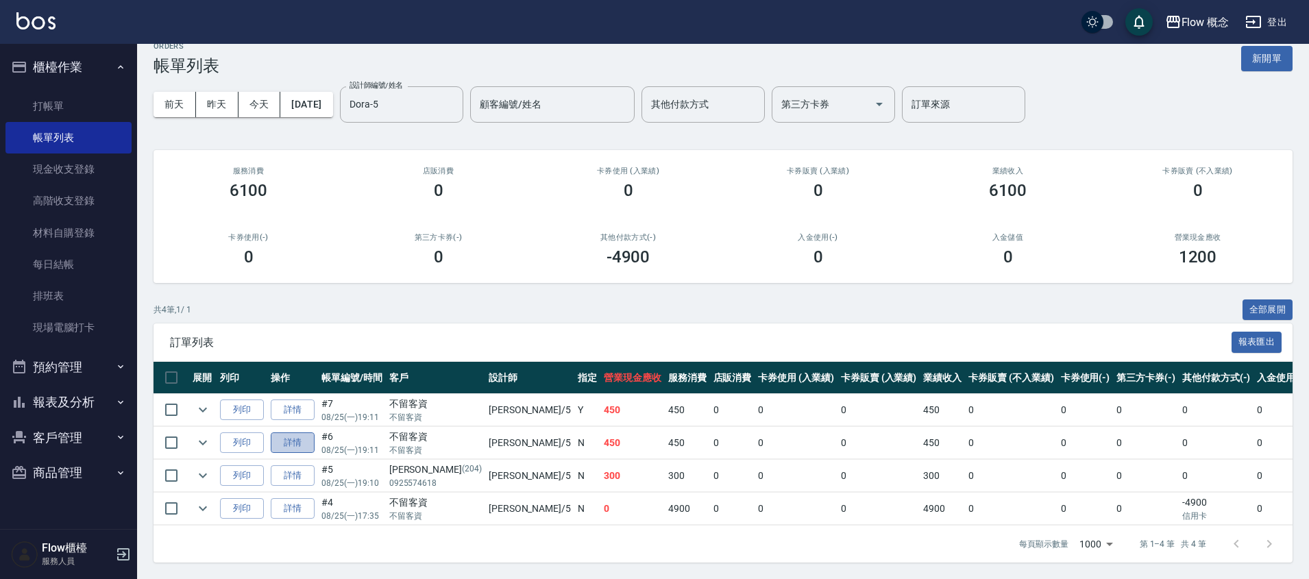
click at [280, 432] on link "詳情" at bounding box center [293, 442] width 44 height 21
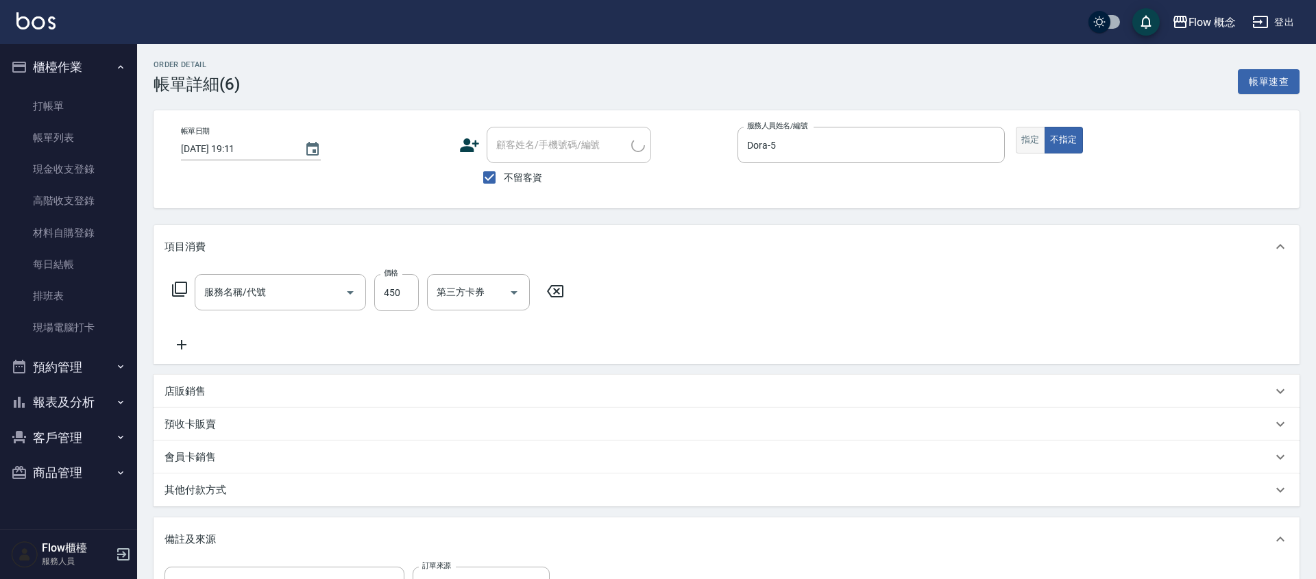
type input "[DATE] 19:11"
checkbox input "true"
type input "Dora-5"
type input "設計師原本客人"
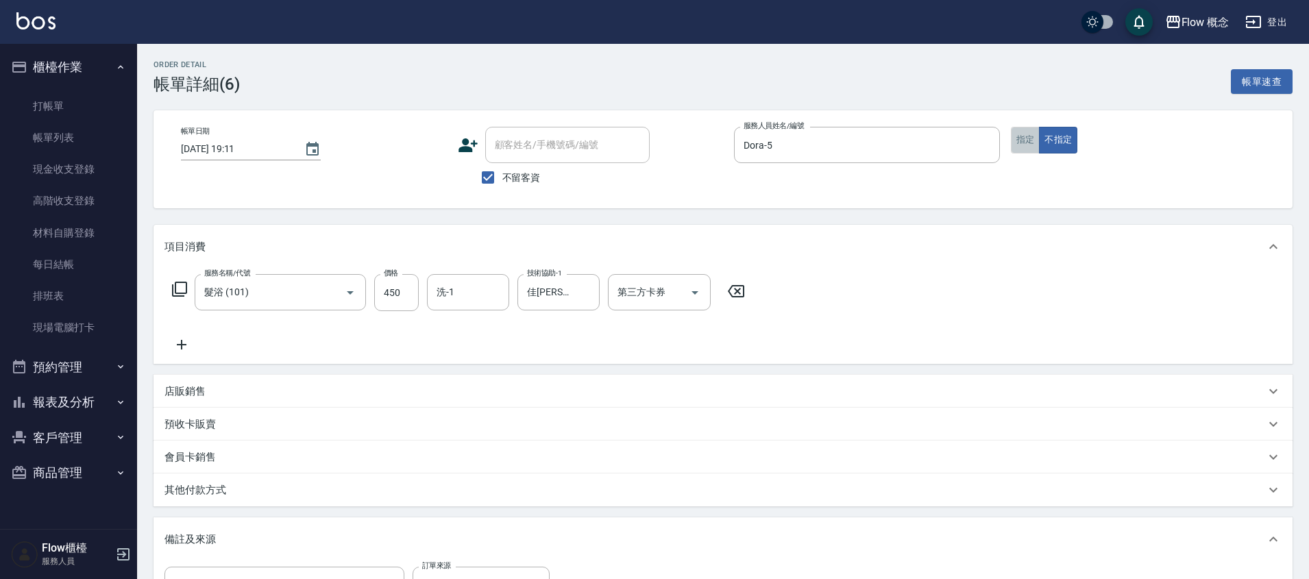
type input "髮浴 (101)"
click at [1029, 134] on button "指定" at bounding box center [1025, 140] width 29 height 27
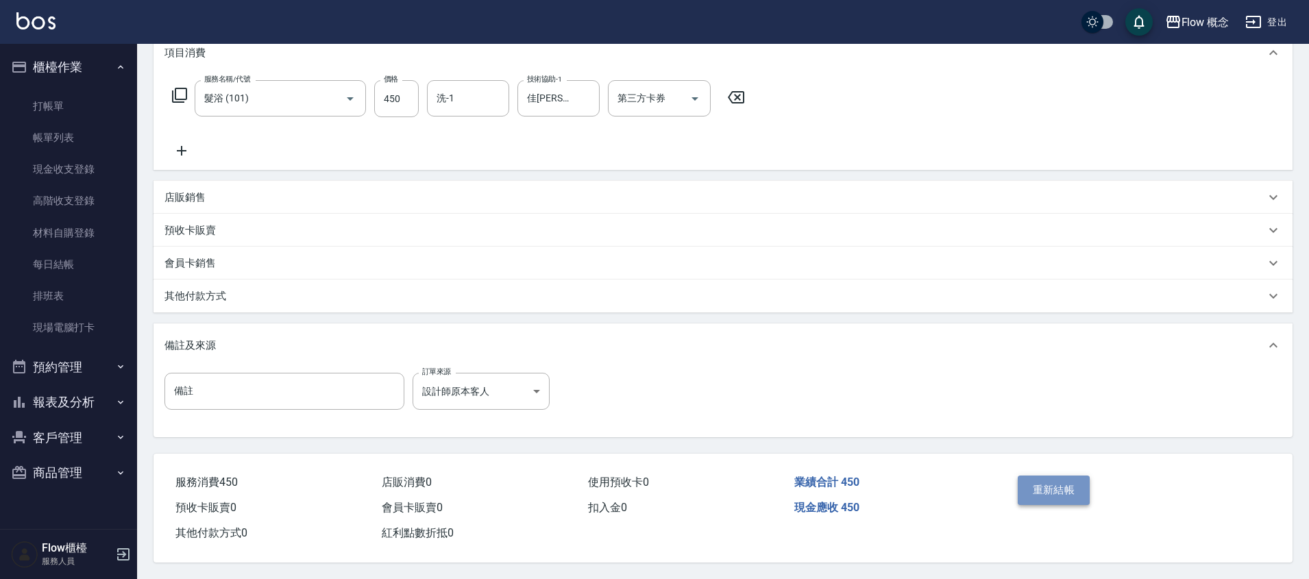
click at [1048, 480] on button "重新結帳" at bounding box center [1053, 490] width 73 height 29
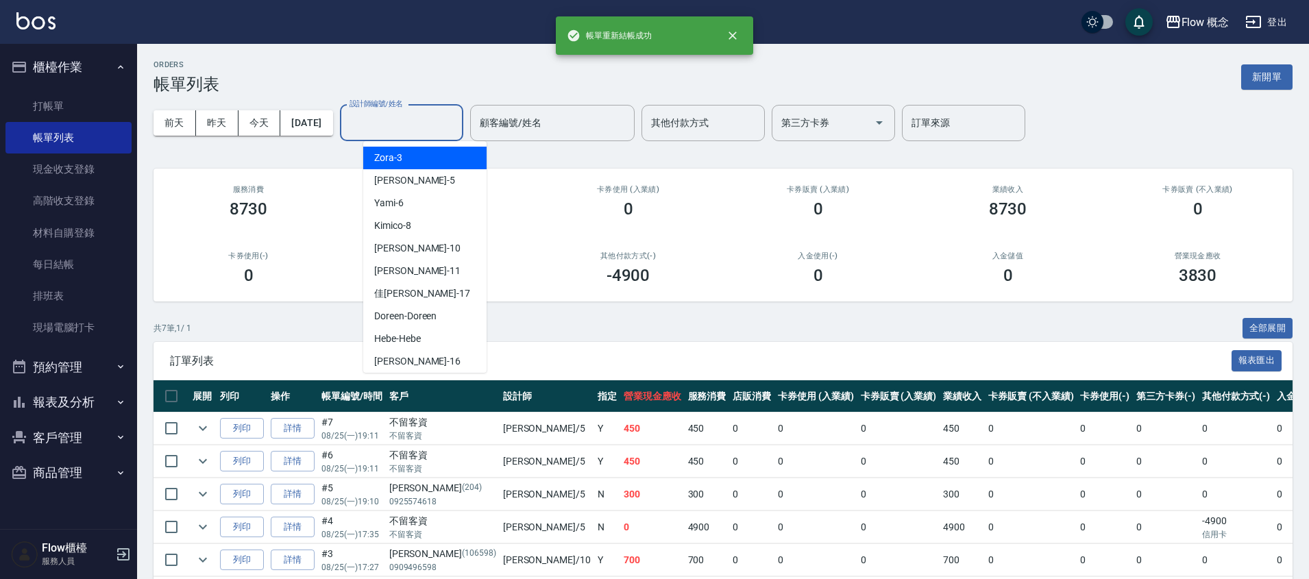
click at [408, 128] on input "設計師編號/姓名" at bounding box center [401, 123] width 111 height 24
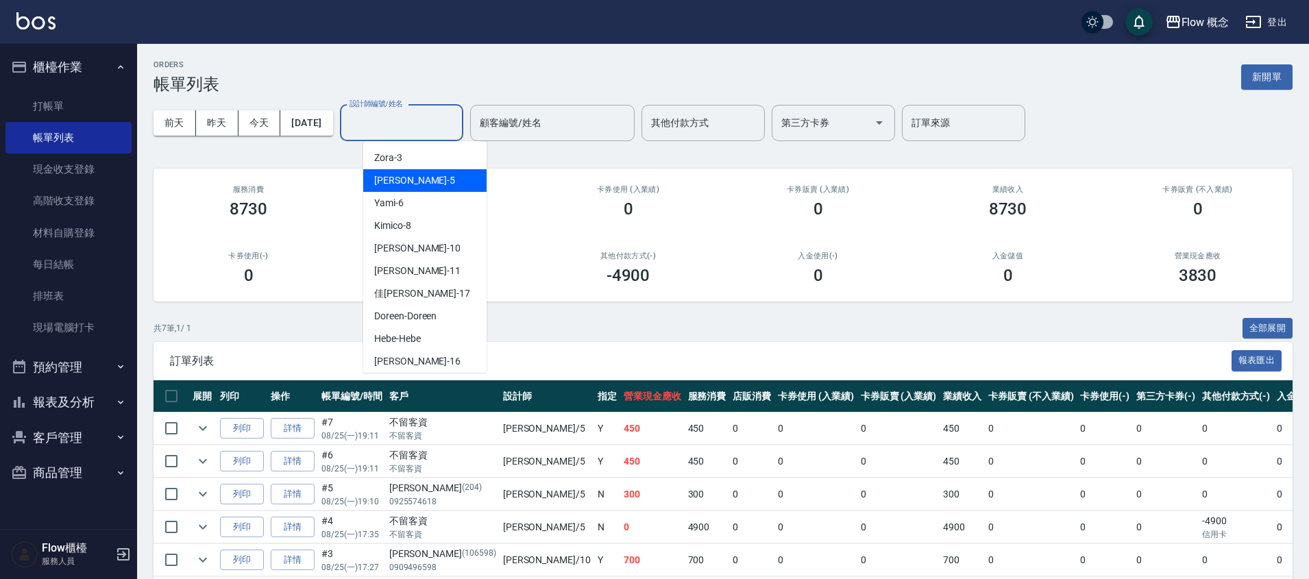
click at [404, 176] on div "Dora -5" at bounding box center [424, 180] width 123 height 23
type input "Dora-5"
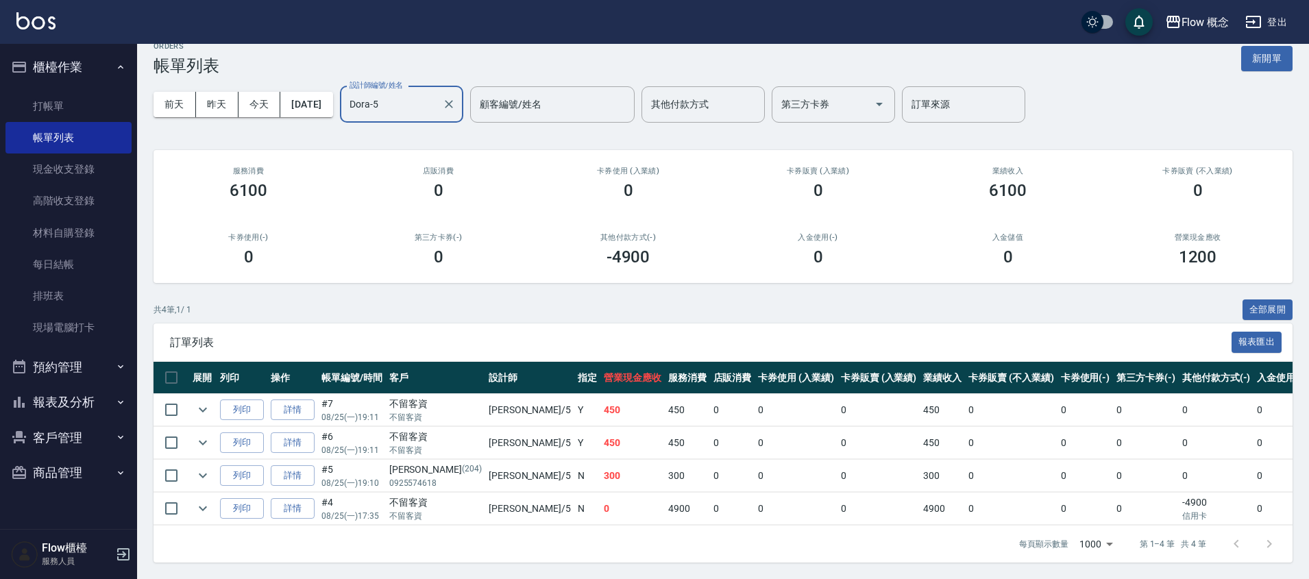
scroll to position [29, 0]
click at [284, 498] on link "詳情" at bounding box center [293, 508] width 44 height 21
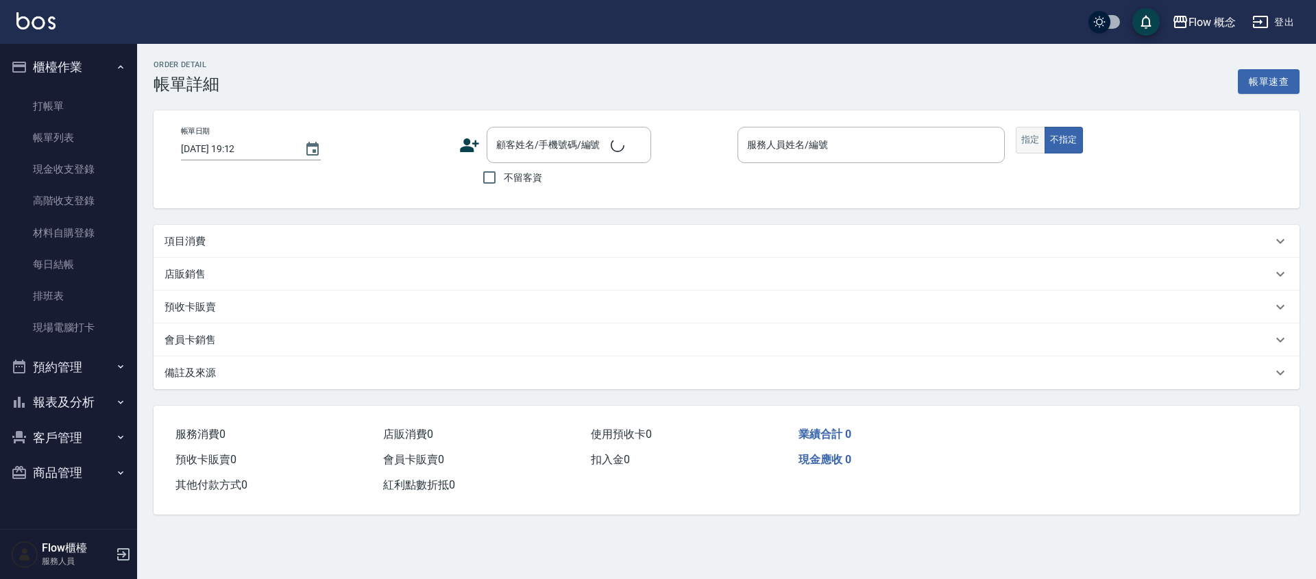
type input "[DATE] 17:35"
checkbox input "true"
type input "Dora-5"
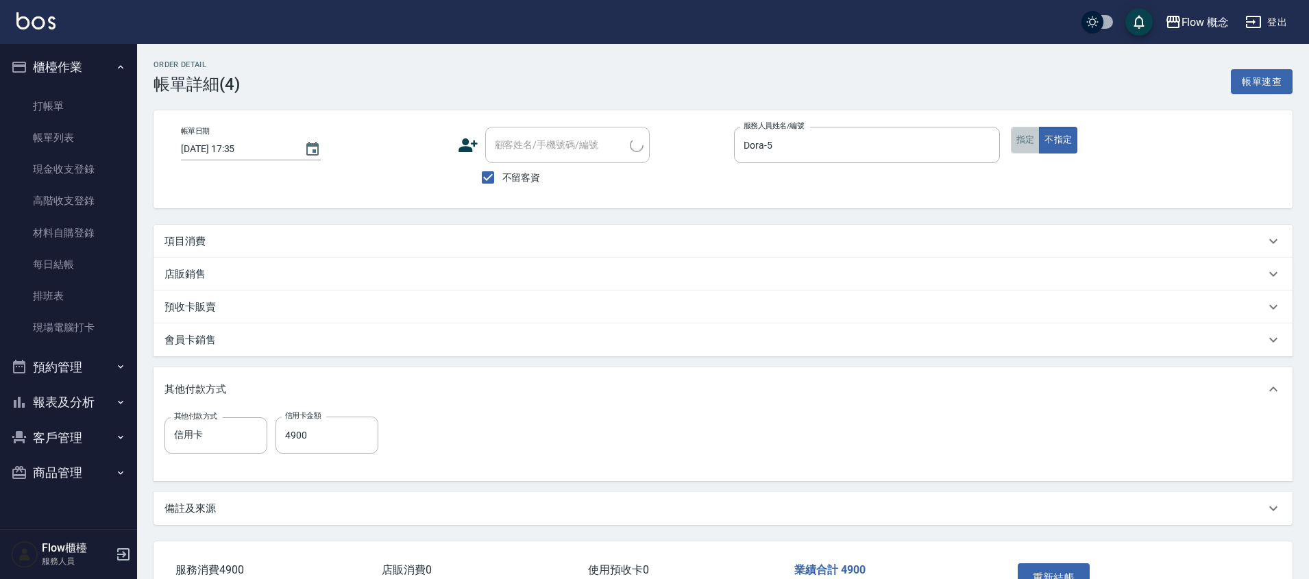
click at [1030, 144] on button "指定" at bounding box center [1025, 140] width 29 height 27
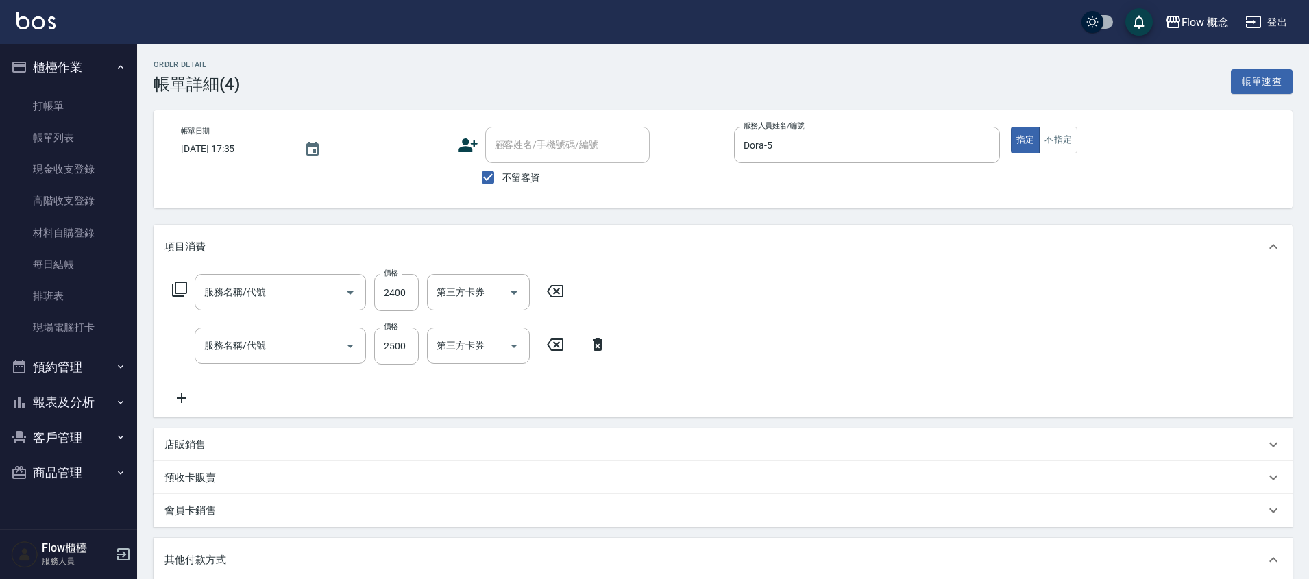
type input "黑曜光感護髮(504)"
type input "染髮(401)"
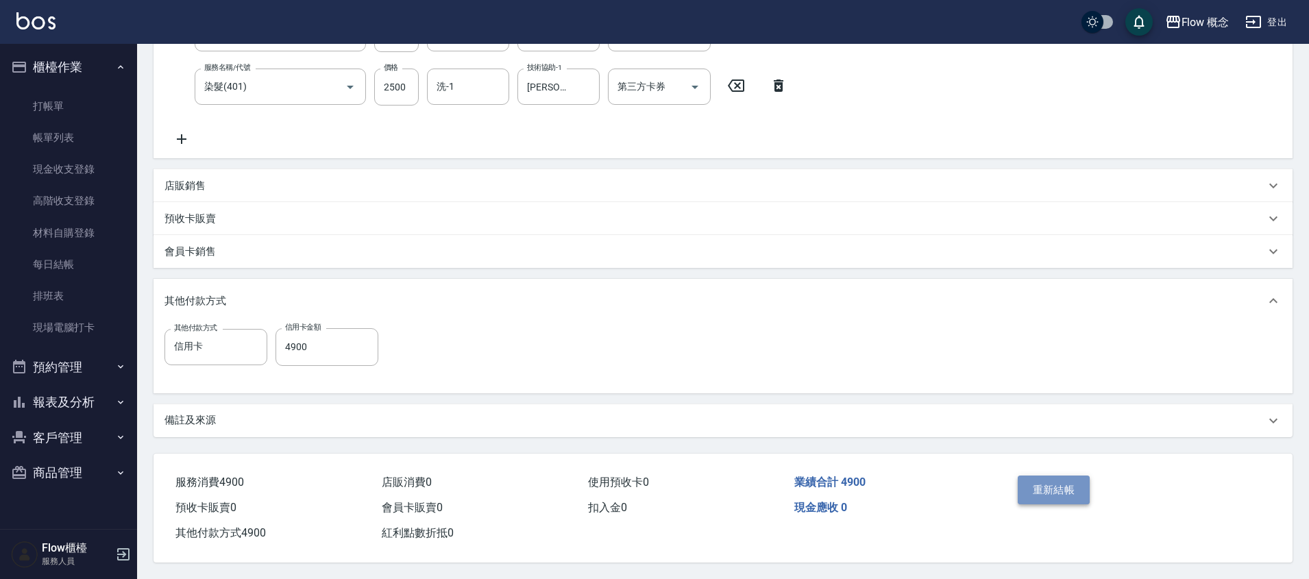
click at [1054, 487] on button "重新結帳" at bounding box center [1053, 490] width 73 height 29
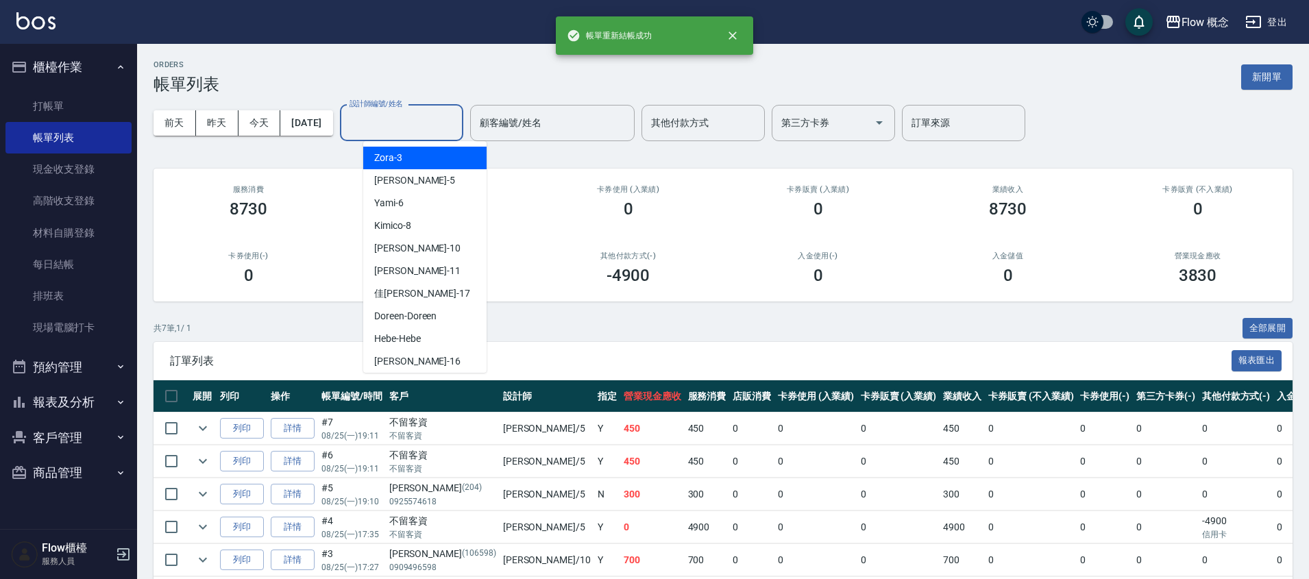
click at [456, 120] on input "設計師編號/姓名" at bounding box center [401, 123] width 111 height 24
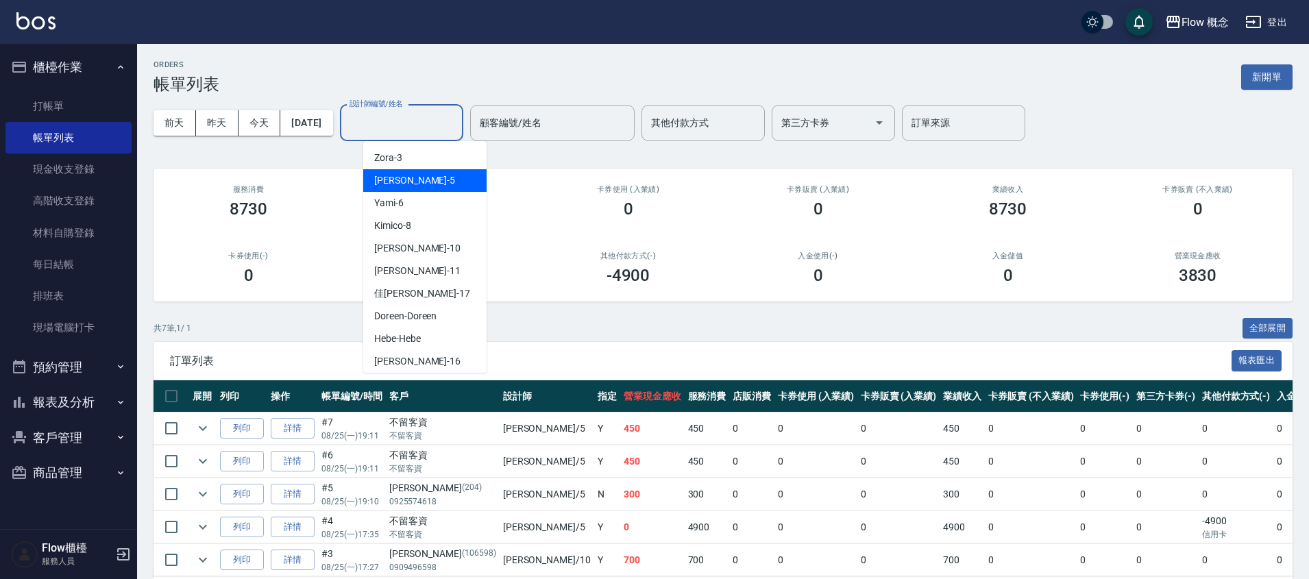
click at [435, 173] on div "Dora -5" at bounding box center [424, 180] width 123 height 23
type input "Dora-5"
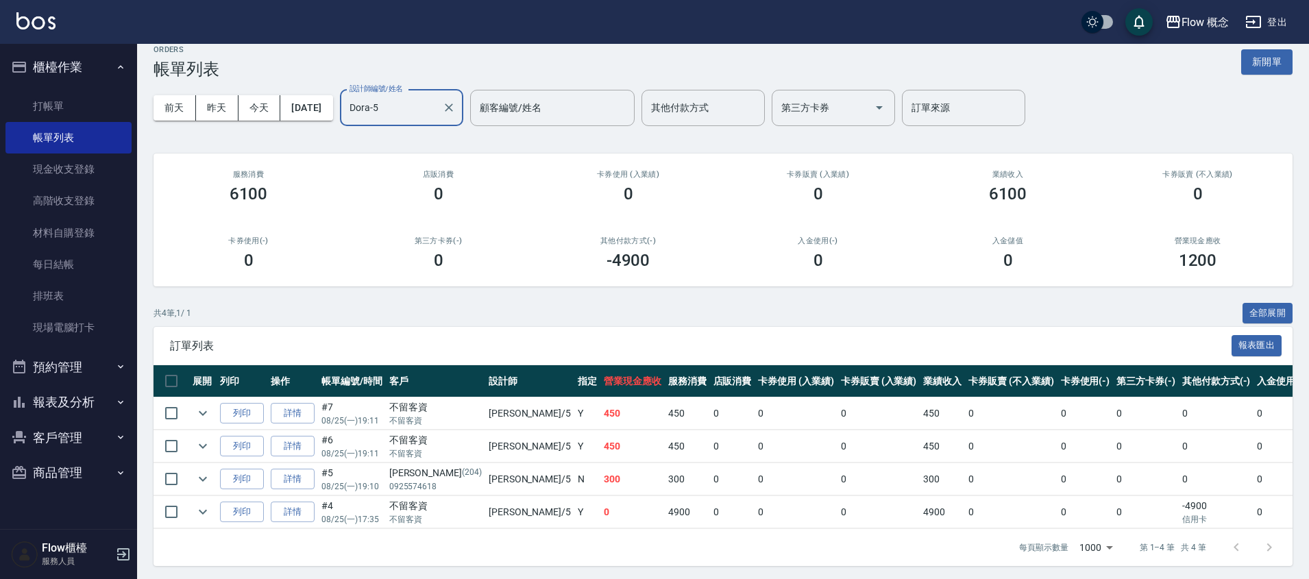
scroll to position [29, 0]
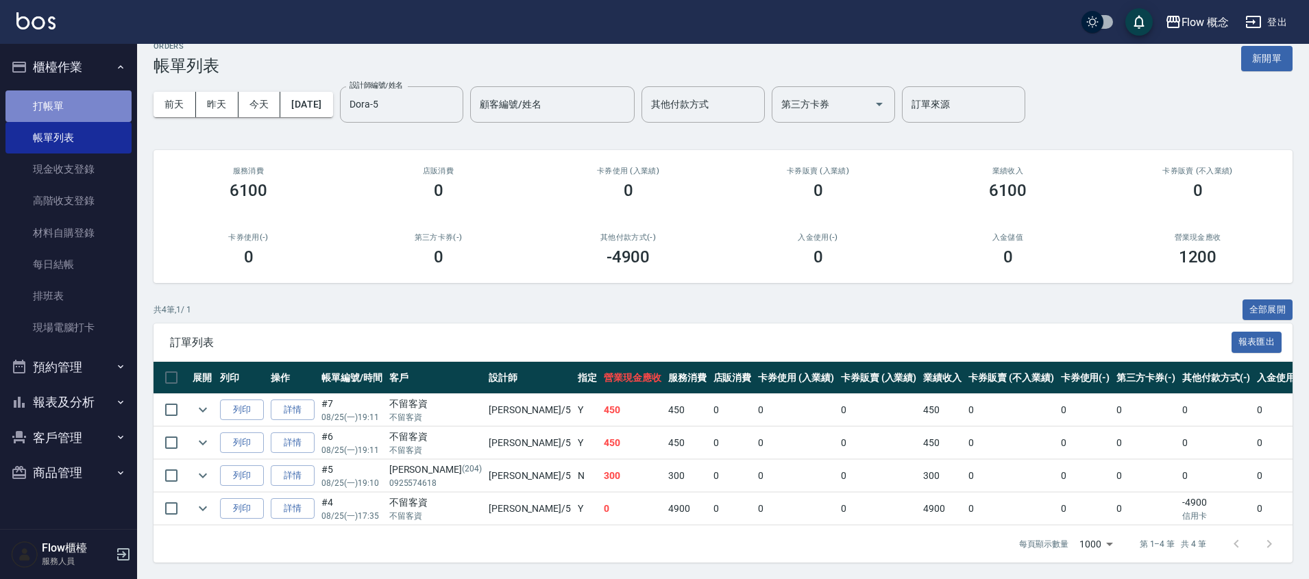
click at [18, 107] on link "打帳單" at bounding box center [68, 106] width 126 height 32
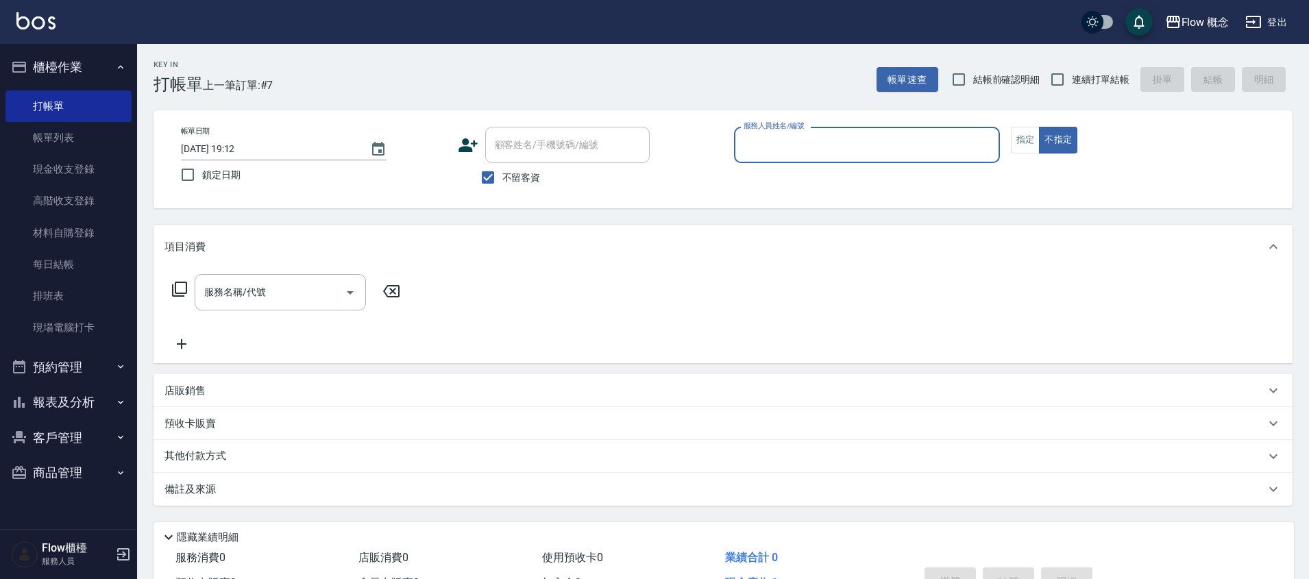
click at [787, 153] on input "服務人員姓名/編號" at bounding box center [867, 145] width 254 height 24
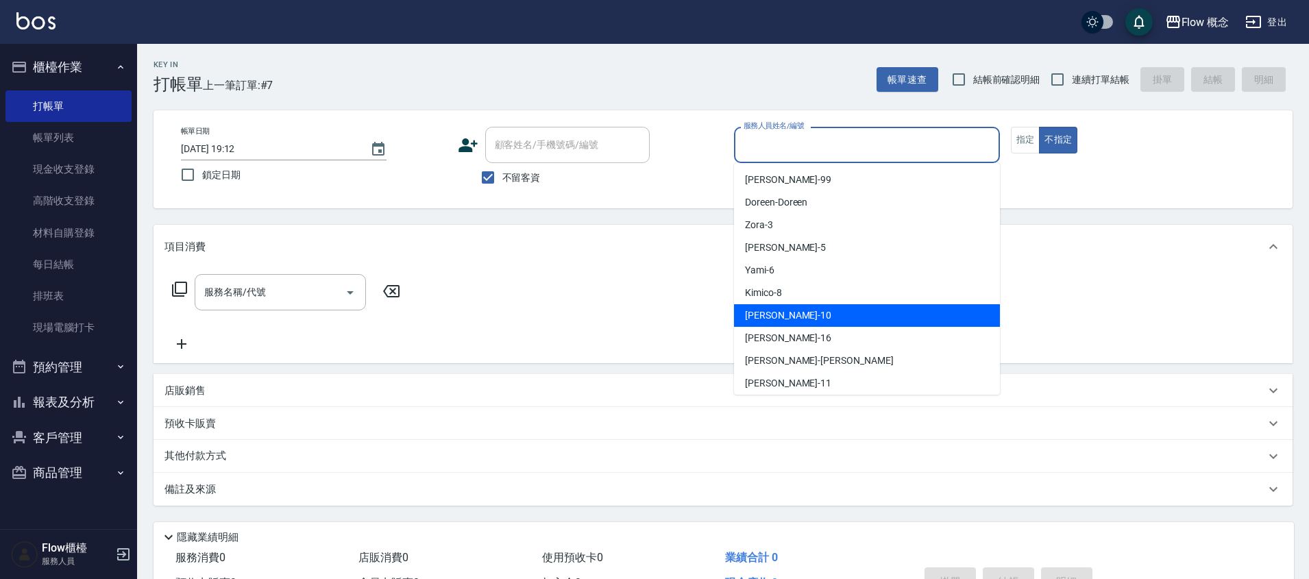
click at [813, 308] on div "[PERSON_NAME] -10" at bounding box center [867, 315] width 266 height 23
click at [813, 308] on div "服務名稱/代號 服務名稱/代號" at bounding box center [722, 316] width 1139 height 95
type input "[PERSON_NAME]-10"
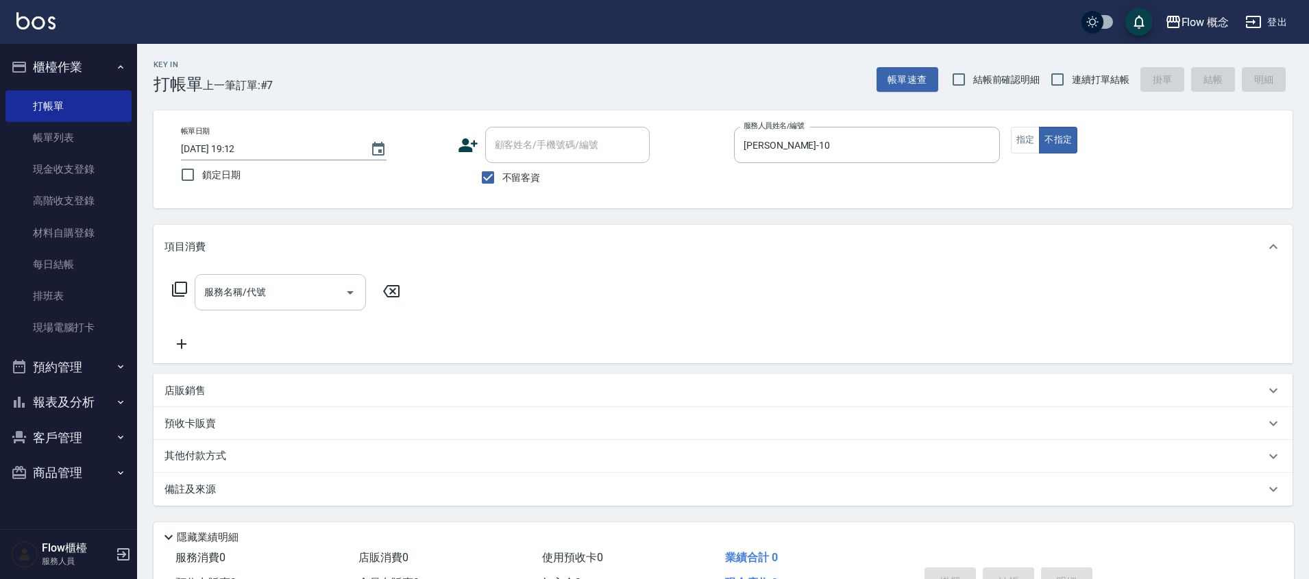
click at [282, 294] on input "服務名稱/代號" at bounding box center [270, 292] width 138 height 24
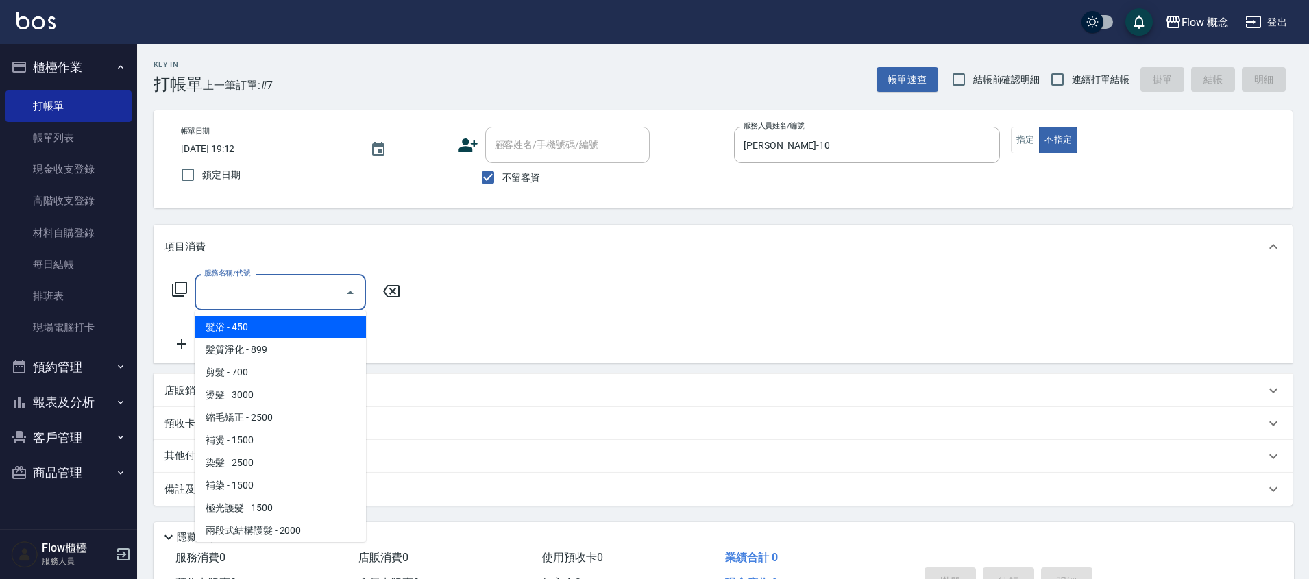
click at [263, 323] on span "髮浴 - 450" at bounding box center [280, 327] width 171 height 23
type input "髮浴 (101)"
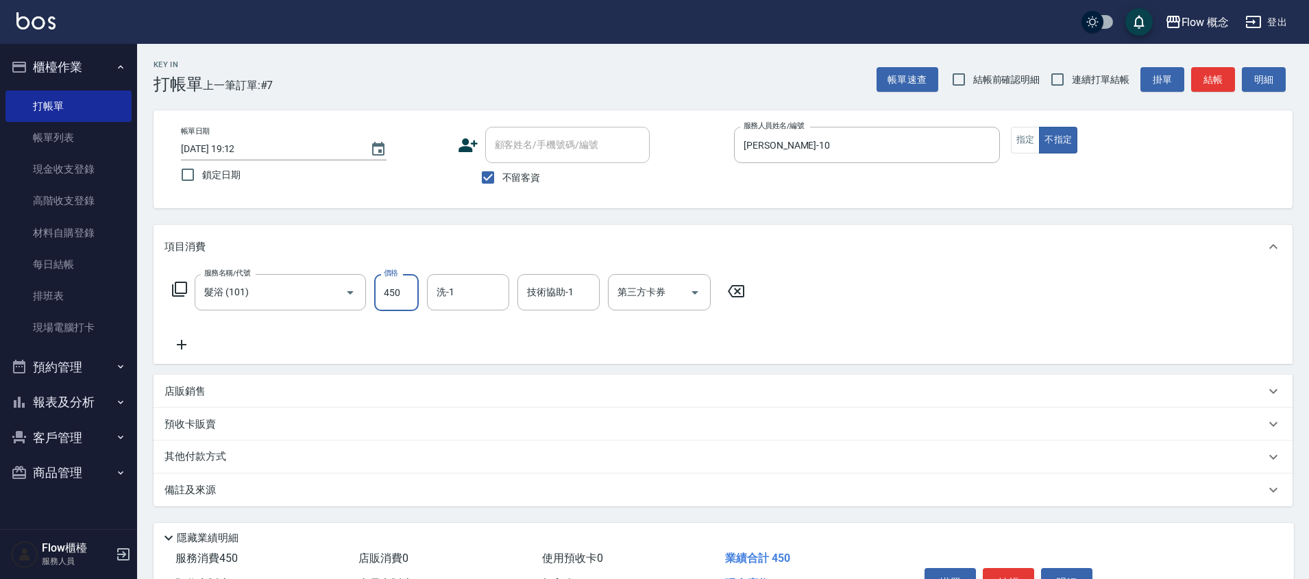
click at [395, 306] on input "450" at bounding box center [396, 292] width 45 height 37
type input "550"
click at [1212, 85] on button "結帳" at bounding box center [1213, 79] width 44 height 25
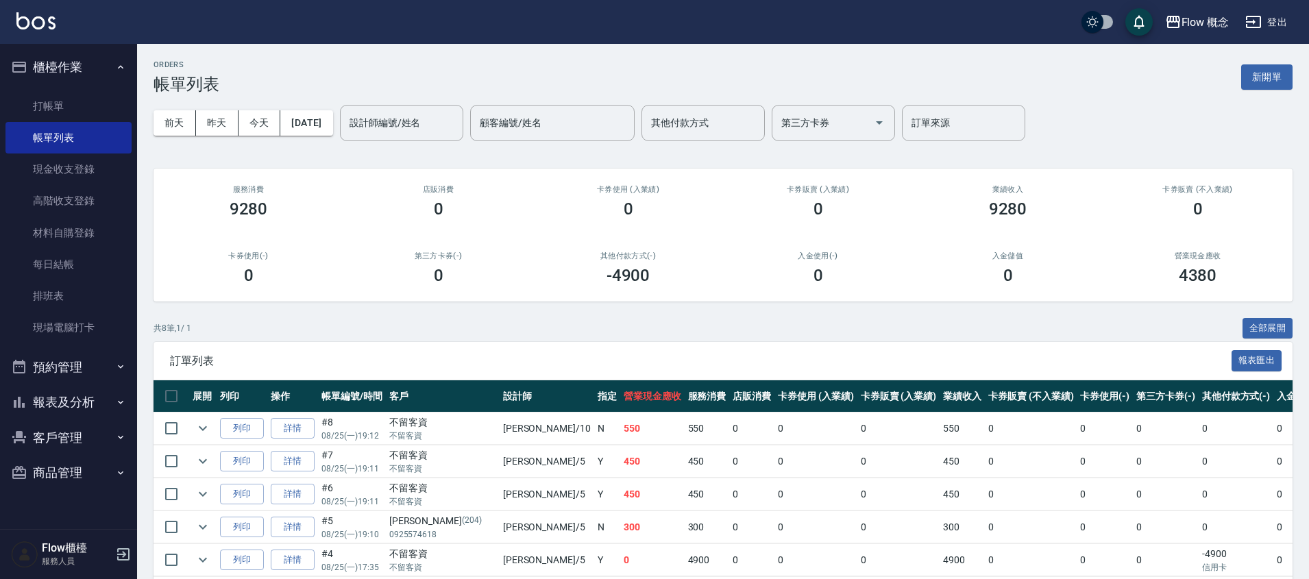
click at [59, 406] on button "報表及分析" at bounding box center [68, 402] width 126 height 36
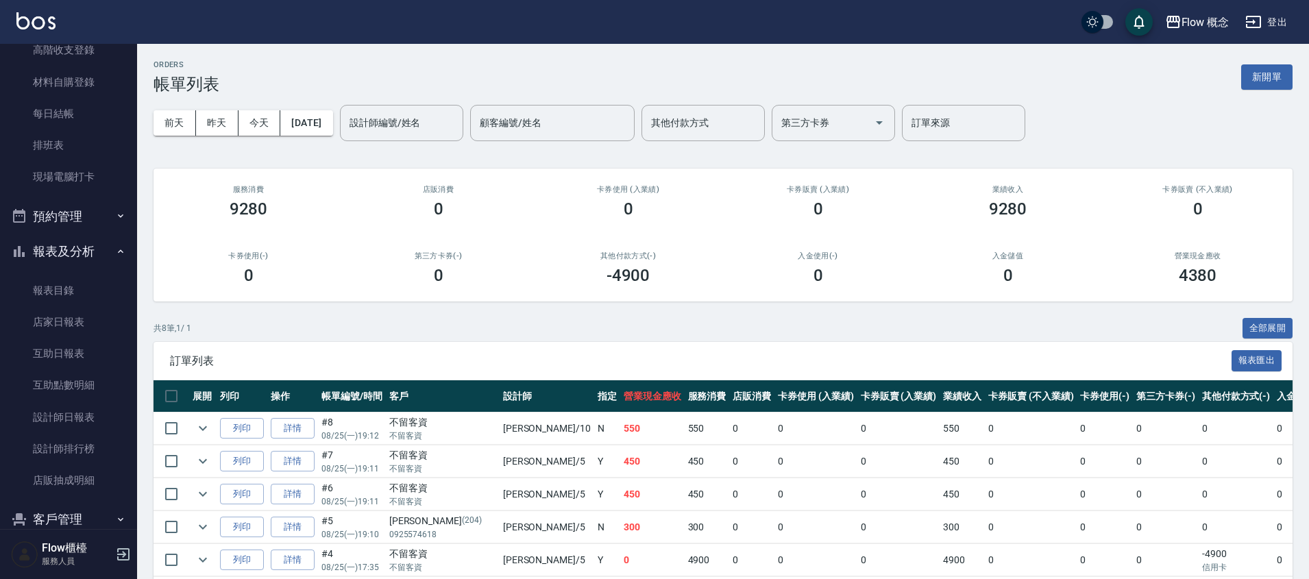
scroll to position [210, 0]
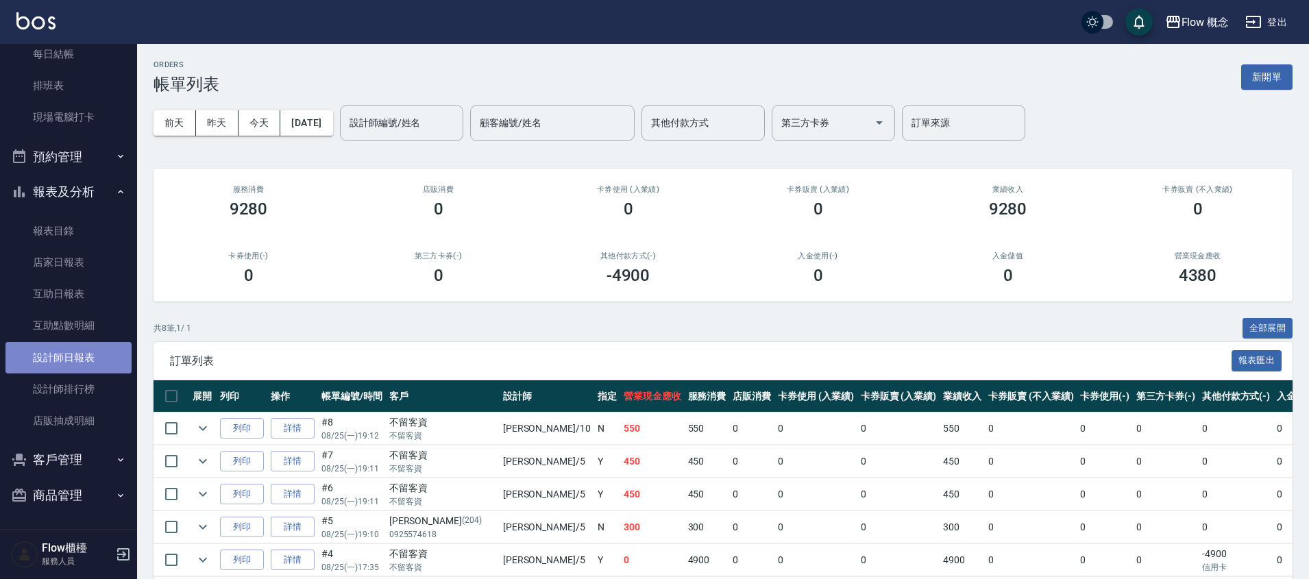
click at [95, 347] on link "設計師日報表" at bounding box center [68, 358] width 126 height 32
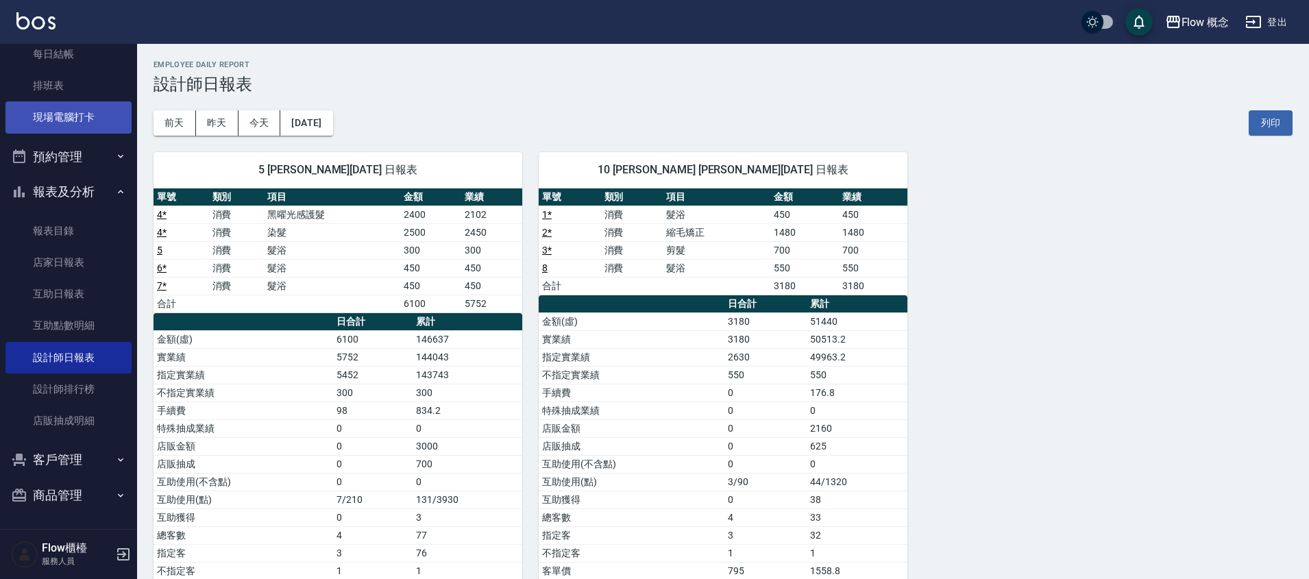
click at [95, 118] on link "現場電腦打卡" at bounding box center [68, 117] width 126 height 32
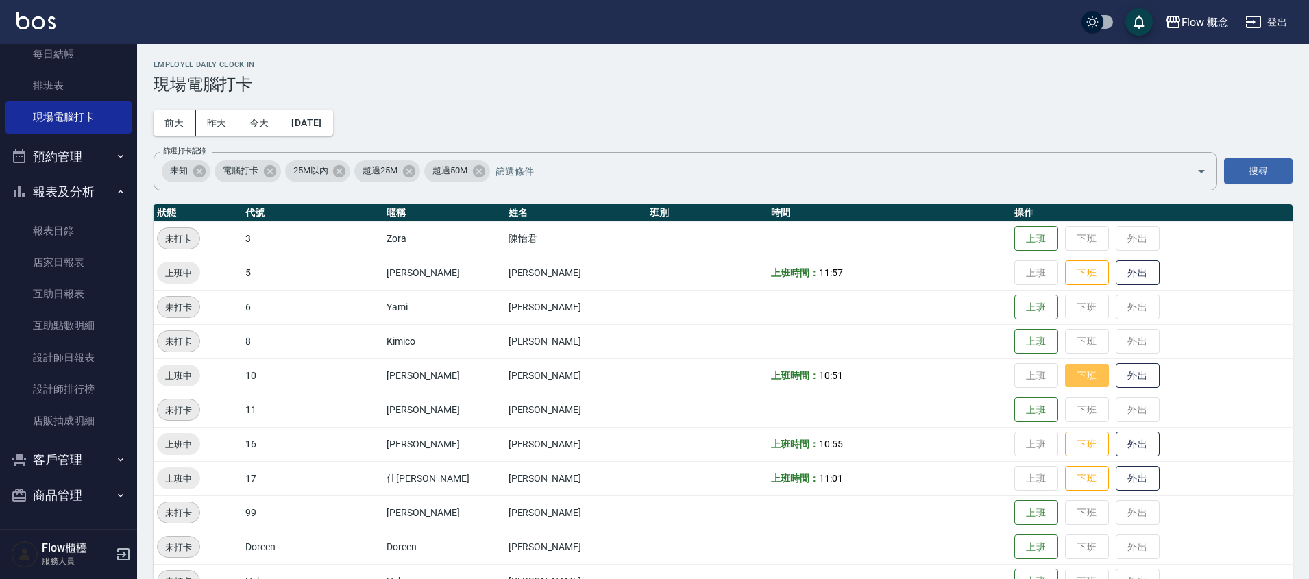
click at [1065, 378] on button "下班" at bounding box center [1087, 376] width 44 height 24
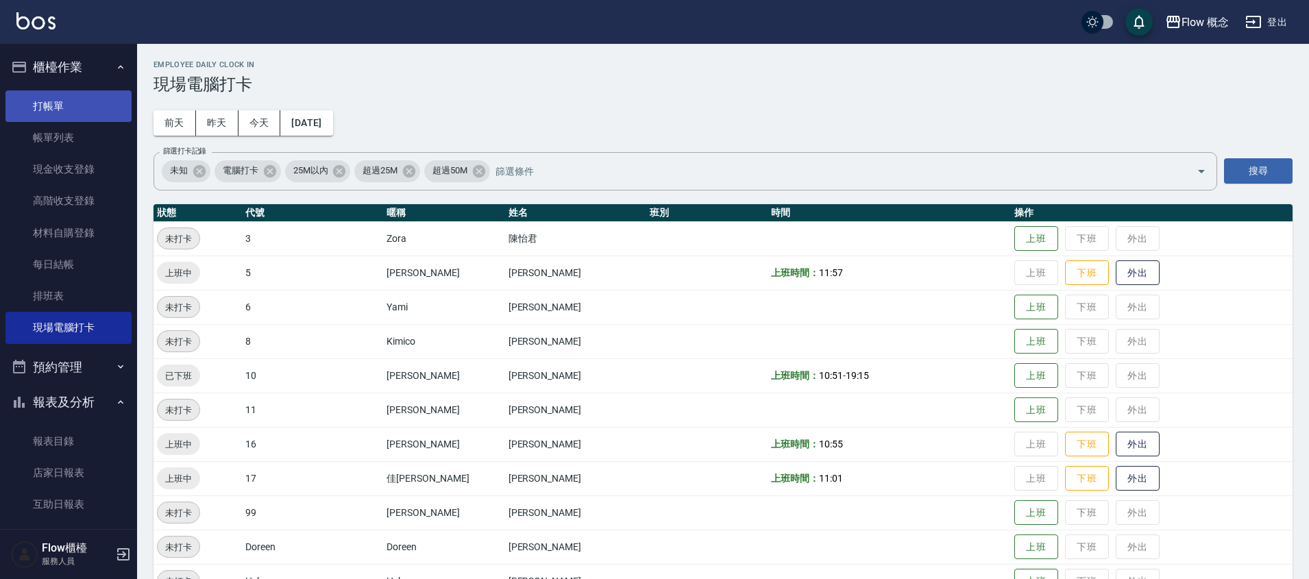
click at [69, 103] on link "打帳單" at bounding box center [68, 106] width 126 height 32
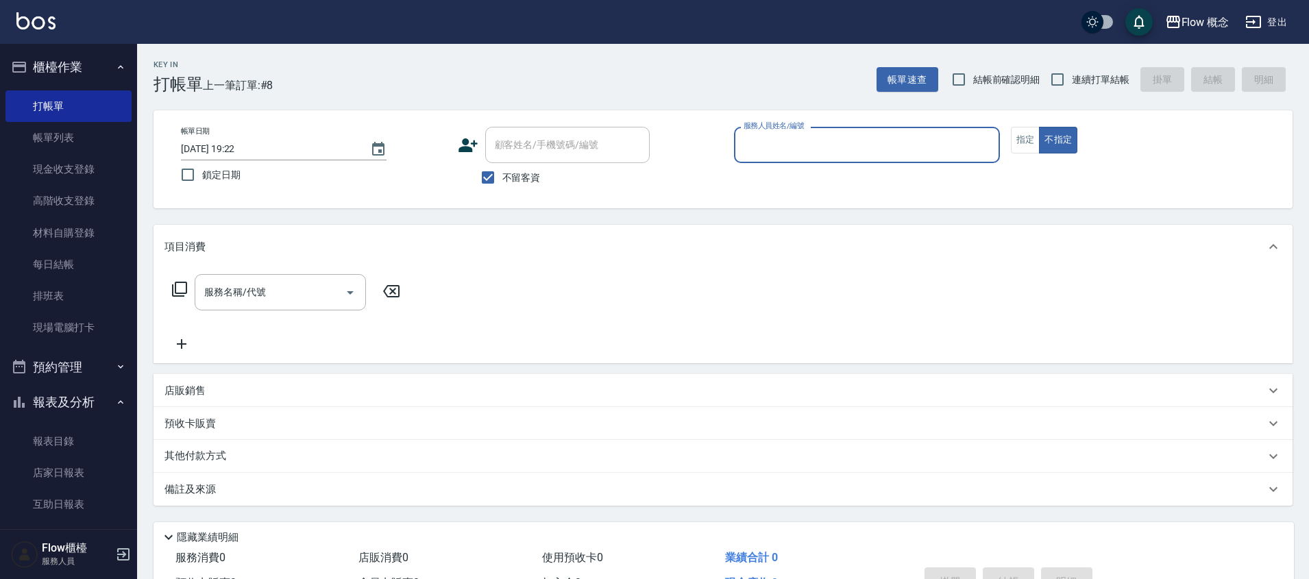
click at [787, 145] on input "服務人員姓名/編號" at bounding box center [867, 145] width 254 height 24
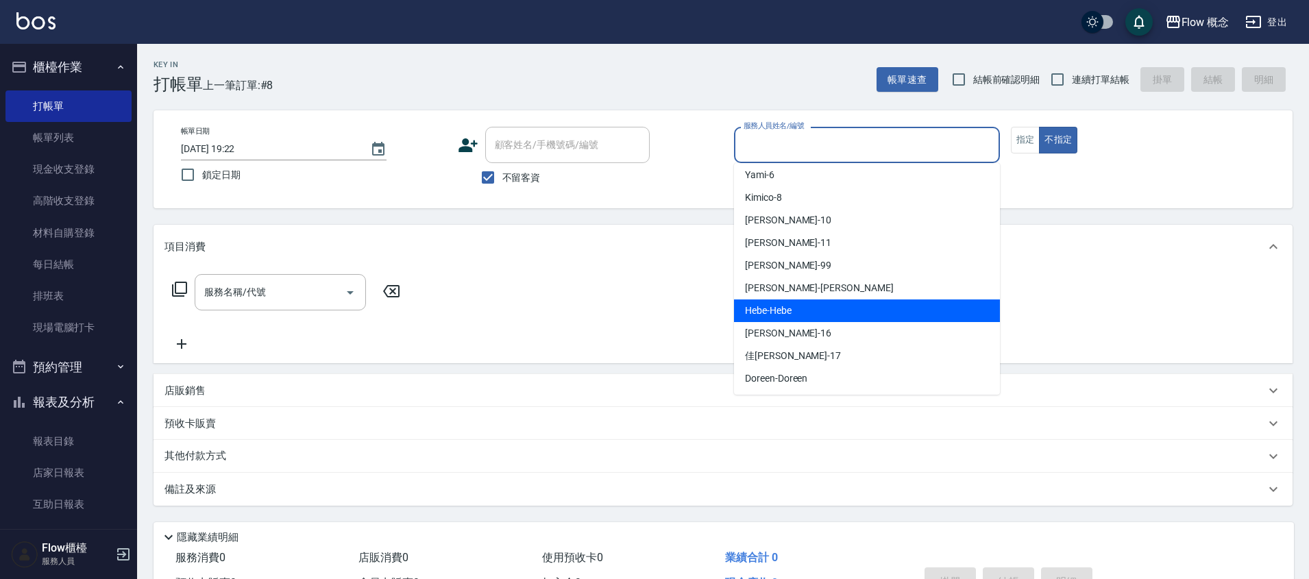
scroll to position [51, 0]
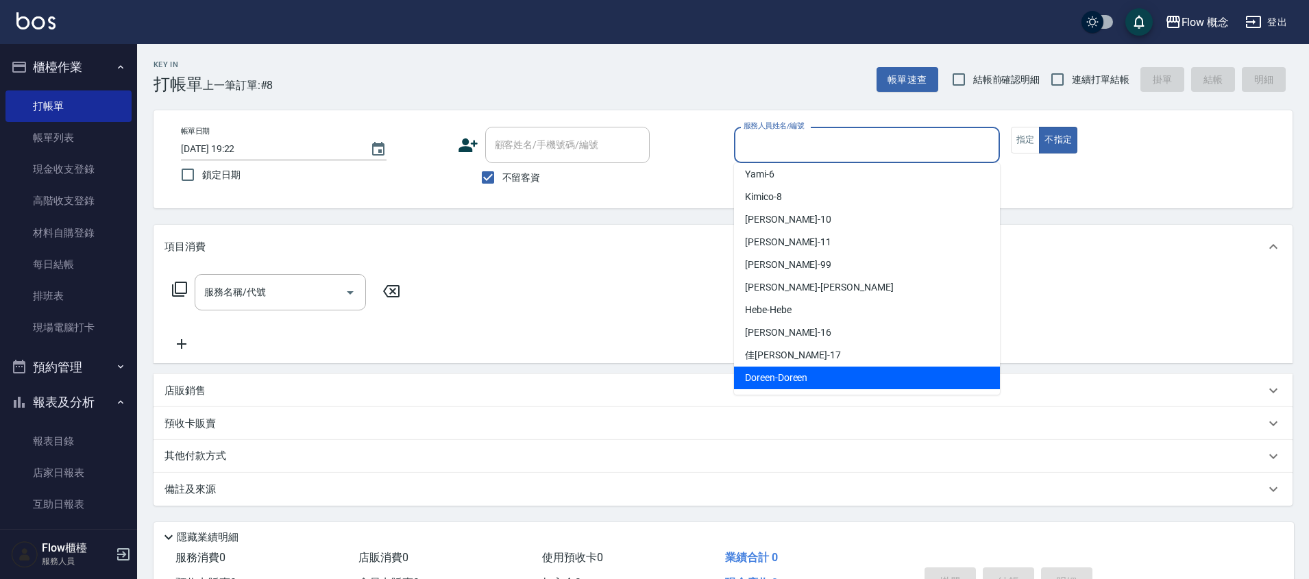
click at [783, 375] on span "Doreen -Doreen" at bounding box center [776, 378] width 62 height 14
type input "Doreen-Doreen"
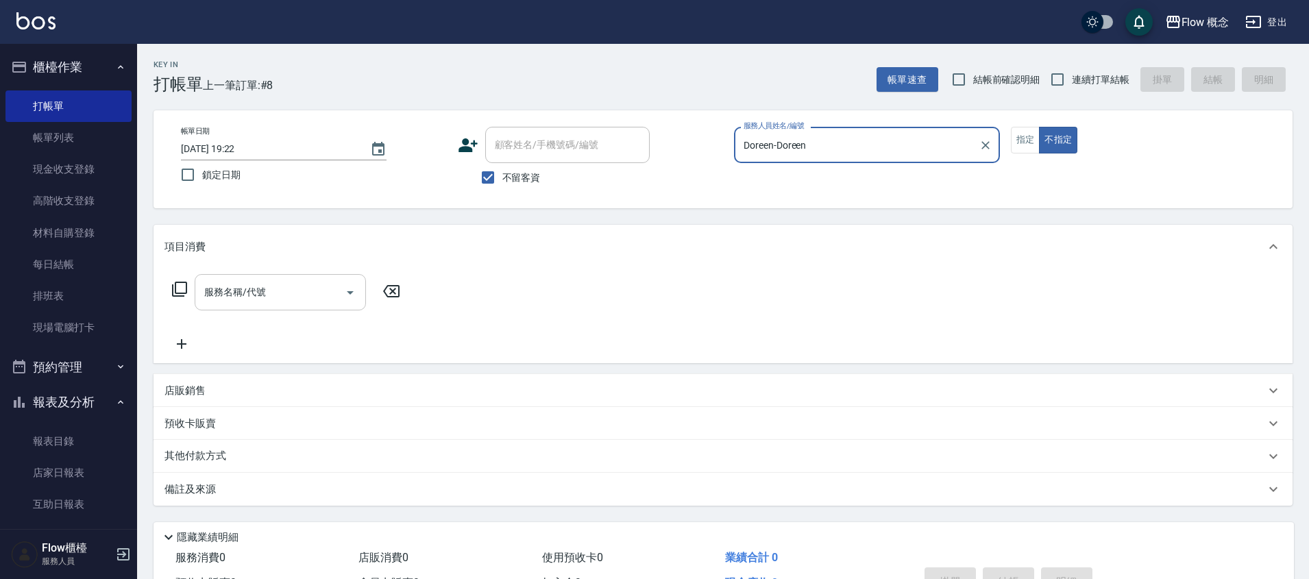
click at [291, 299] on input "服務名稱/代號" at bounding box center [270, 292] width 138 height 24
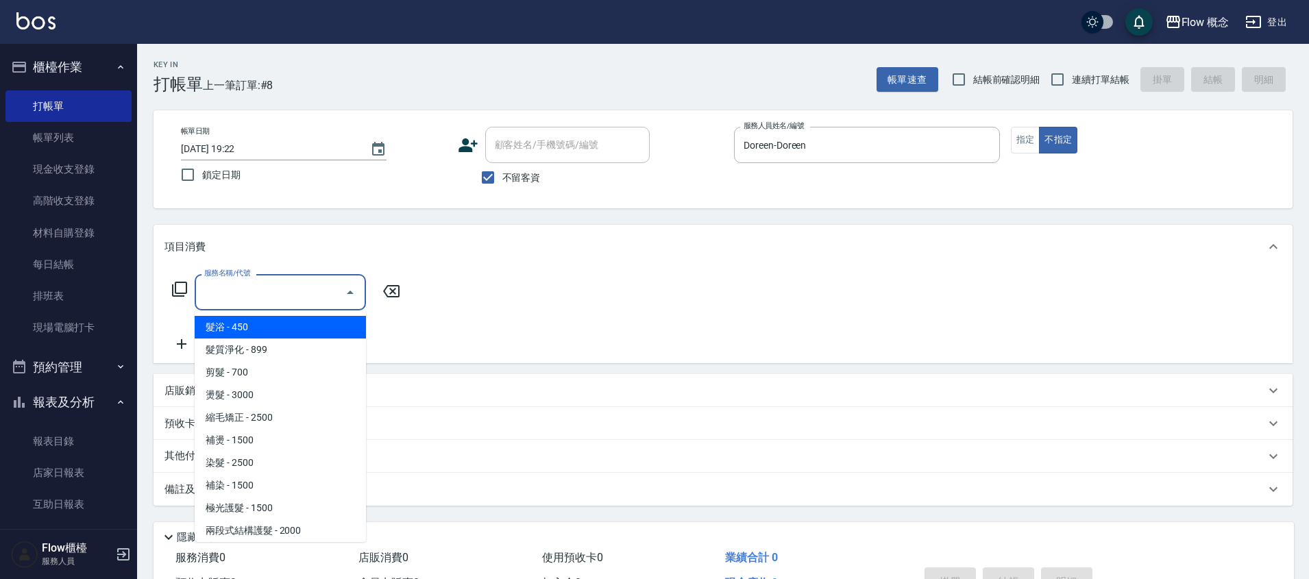
click at [280, 314] on ul "髮浴 - 450 髮質淨化 - 899 剪髮 - 700 燙髮 - 3000 縮毛矯正 - 2500 補燙 - 1500 染髮 - 2500 補染 - 150…" at bounding box center [280, 426] width 171 height 232
click at [286, 323] on span "髮浴 - 450" at bounding box center [280, 327] width 171 height 23
type input "髮浴 (101)"
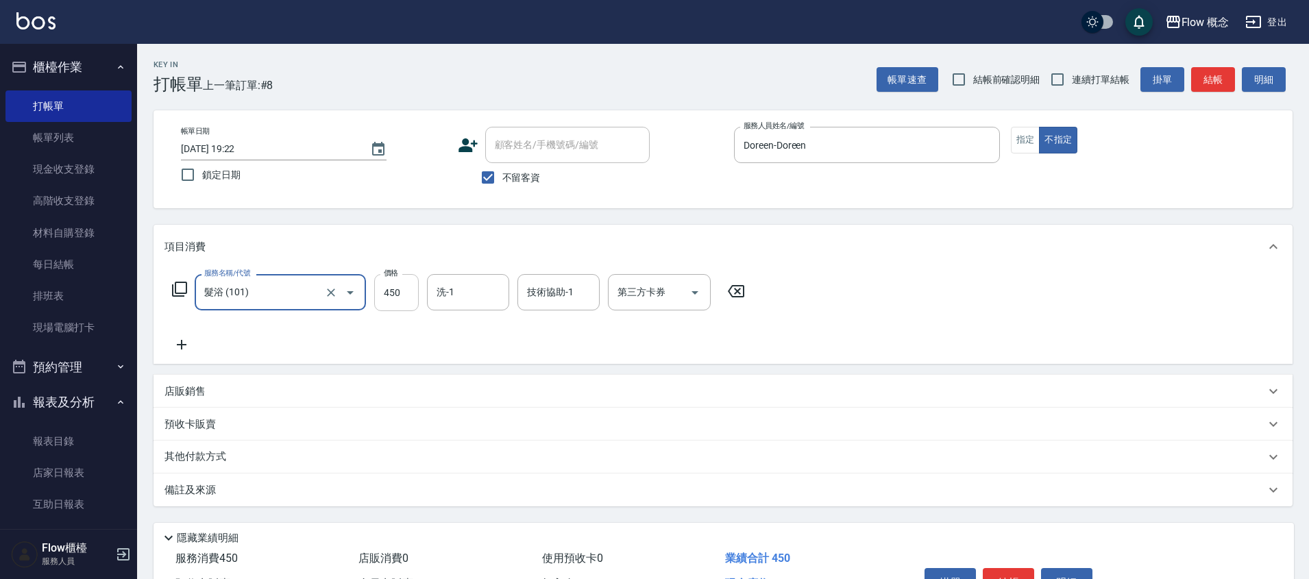
click at [395, 303] on input "450" at bounding box center [396, 292] width 45 height 37
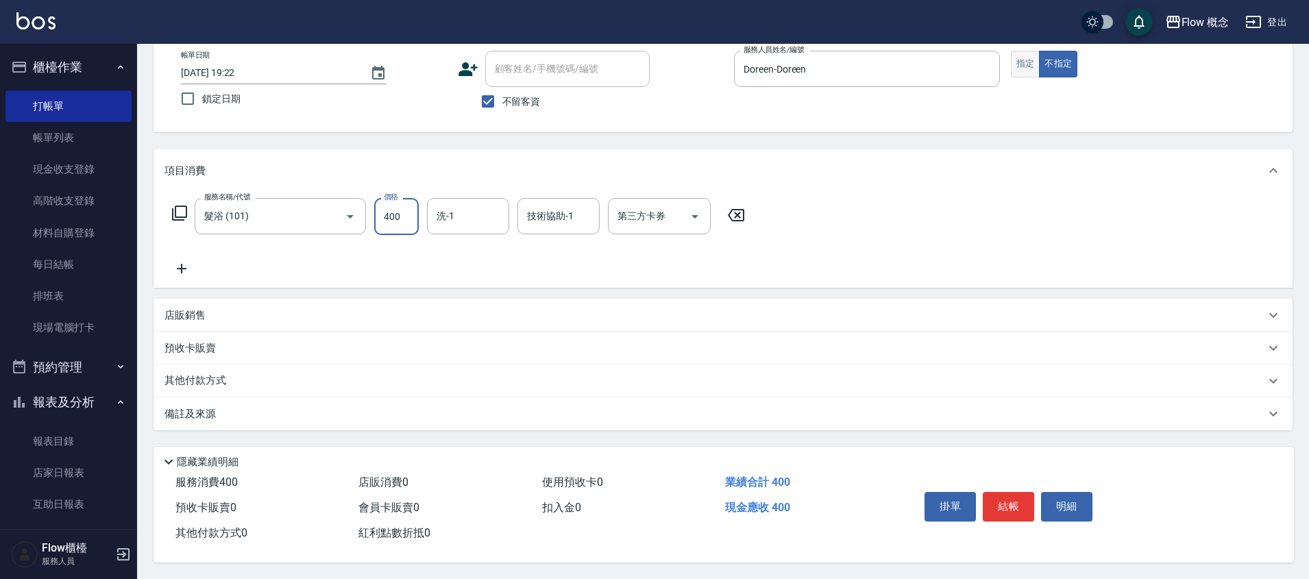
type input "400"
click at [1020, 61] on button "指定" at bounding box center [1025, 64] width 29 height 27
click at [1023, 512] on button "結帳" at bounding box center [1008, 506] width 51 height 29
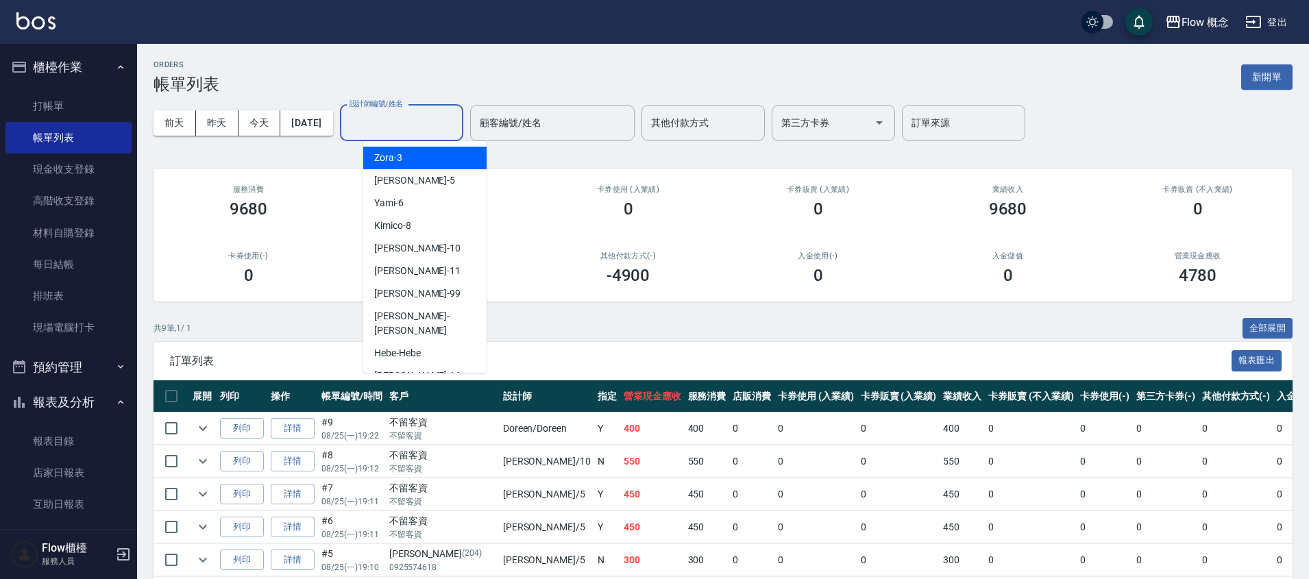
click at [386, 112] on input "設計師編號/姓名" at bounding box center [401, 123] width 111 height 24
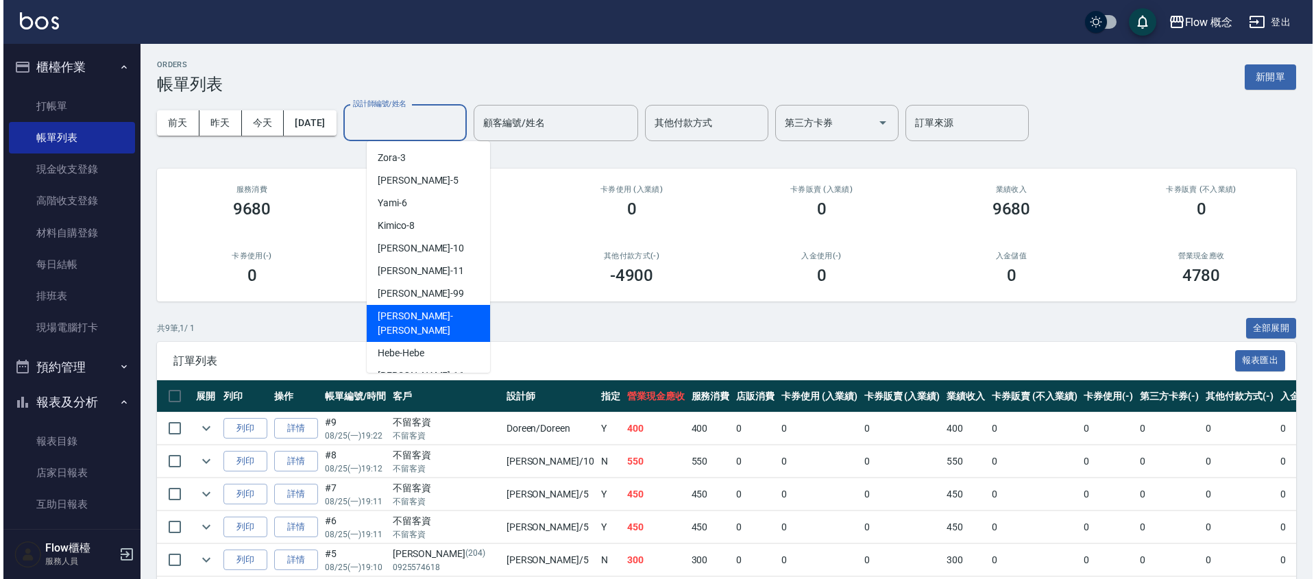
scroll to position [51, 0]
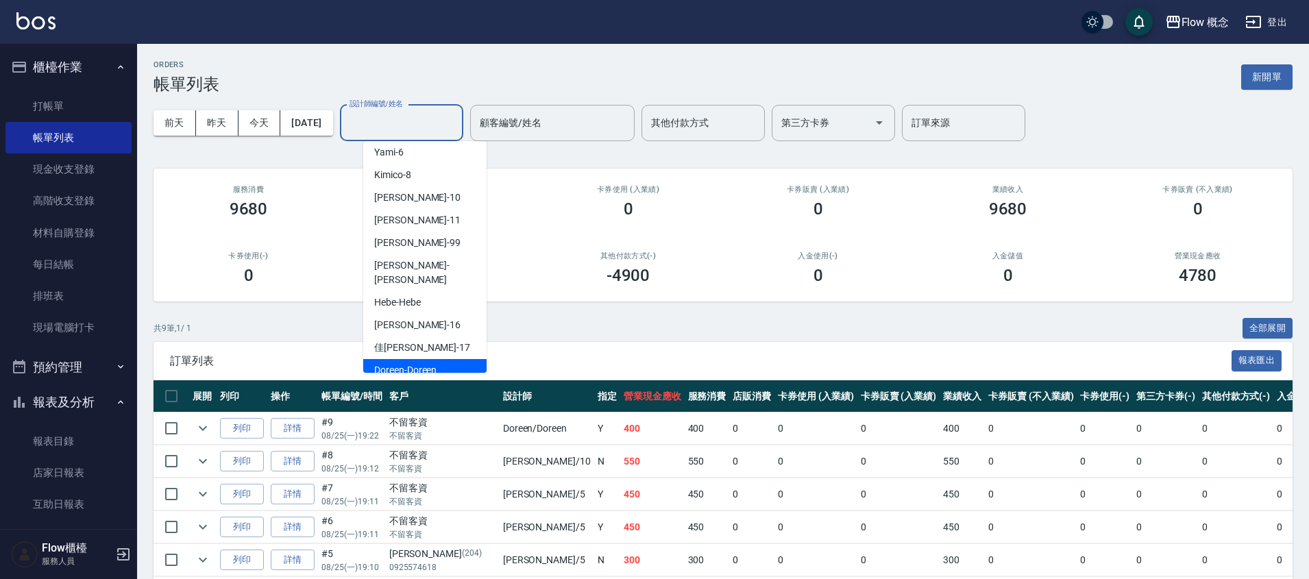
click at [414, 363] on span "Doreen -Doreen" at bounding box center [405, 370] width 62 height 14
type input "Doreen-Doreen"
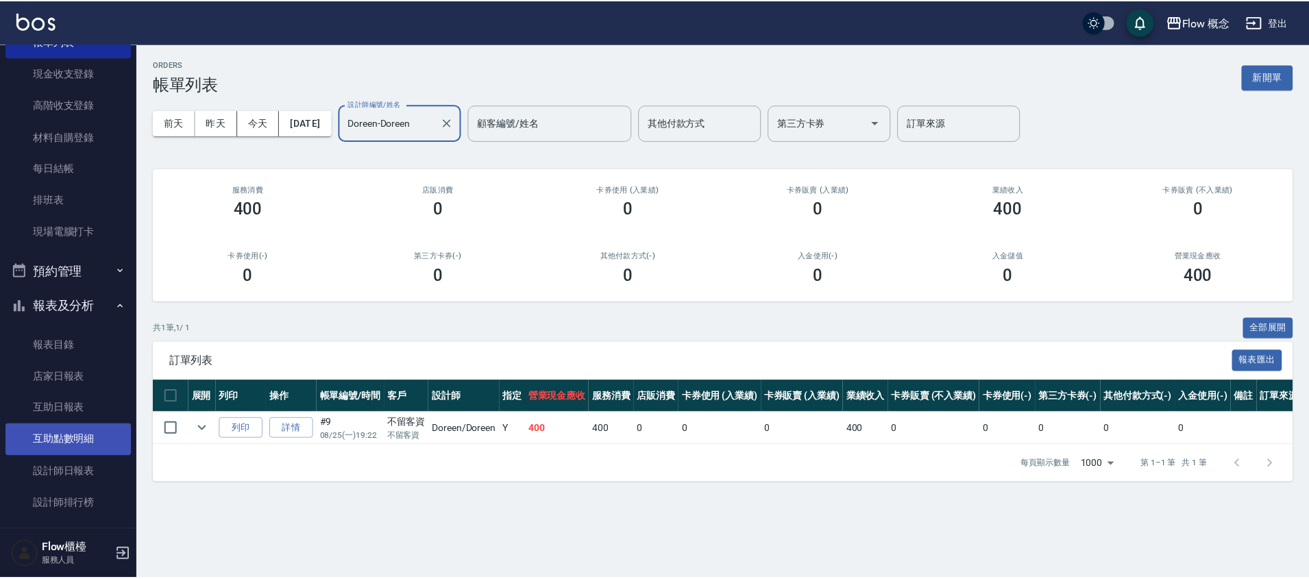
scroll to position [210, 0]
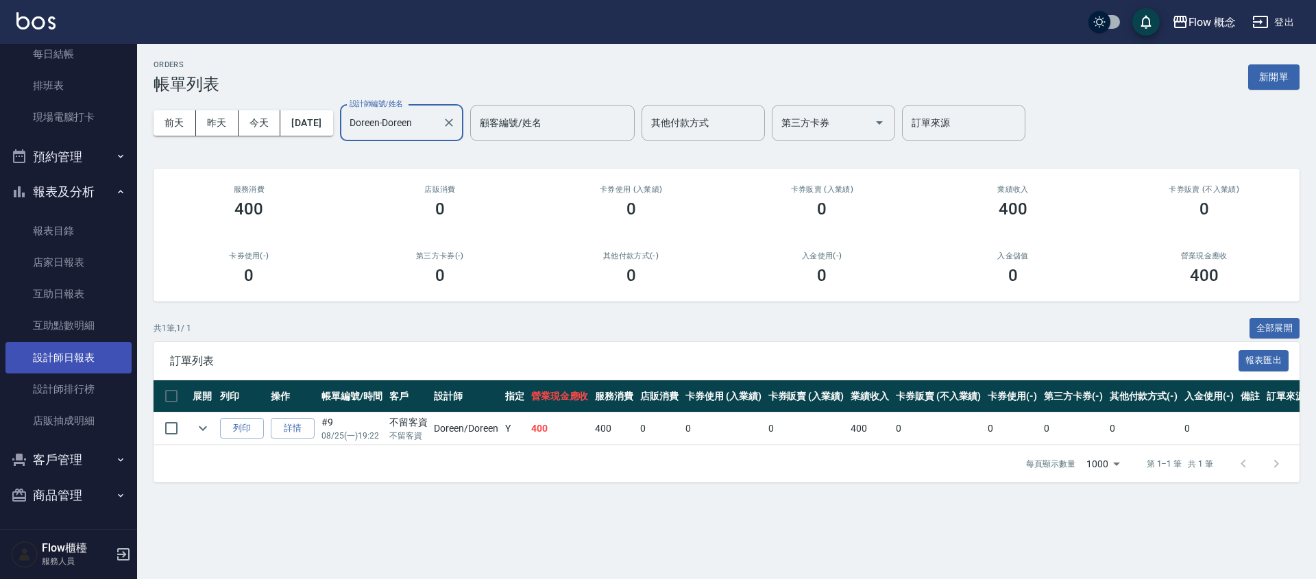
click at [103, 360] on link "設計師日報表" at bounding box center [68, 358] width 126 height 32
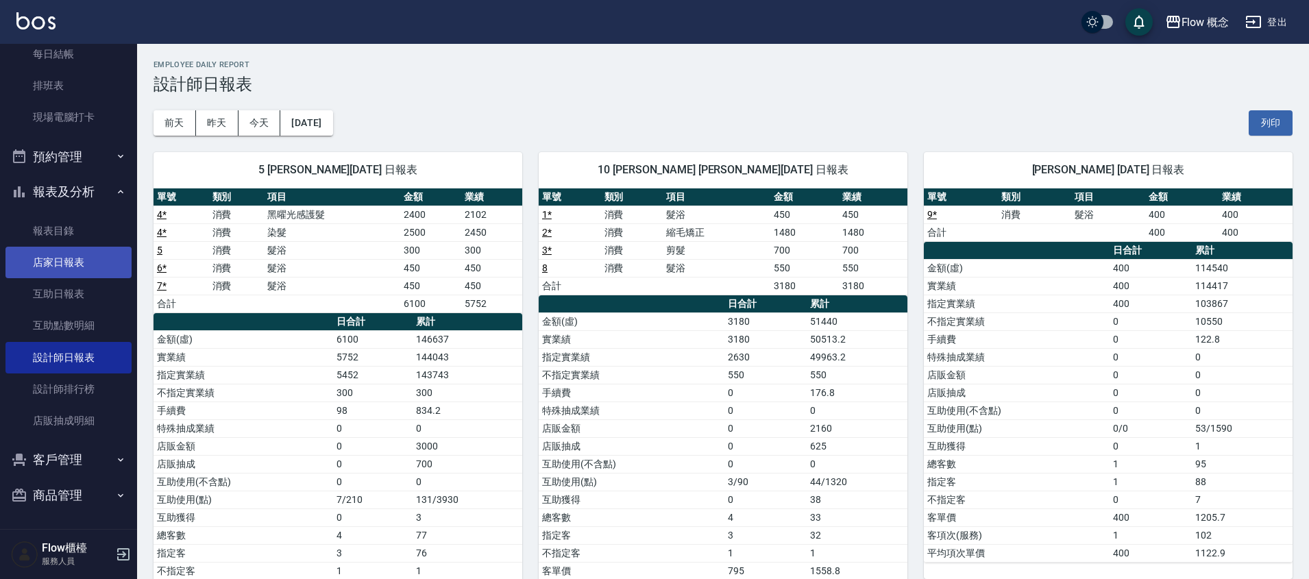
click at [75, 259] on link "店家日報表" at bounding box center [68, 263] width 126 height 32
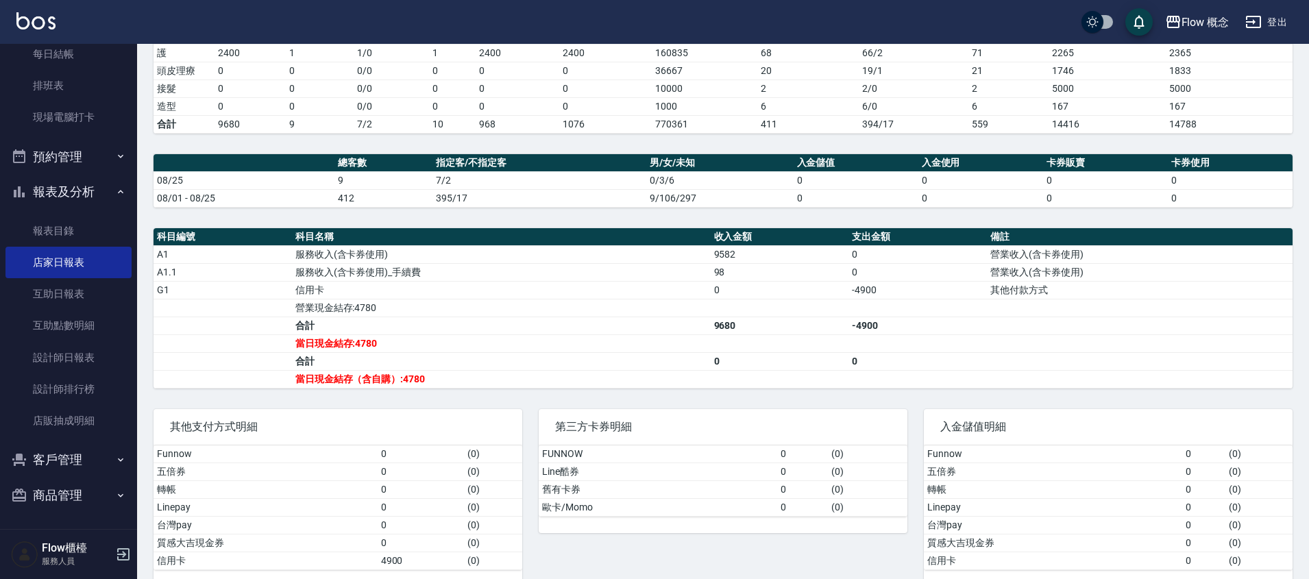
scroll to position [309, 0]
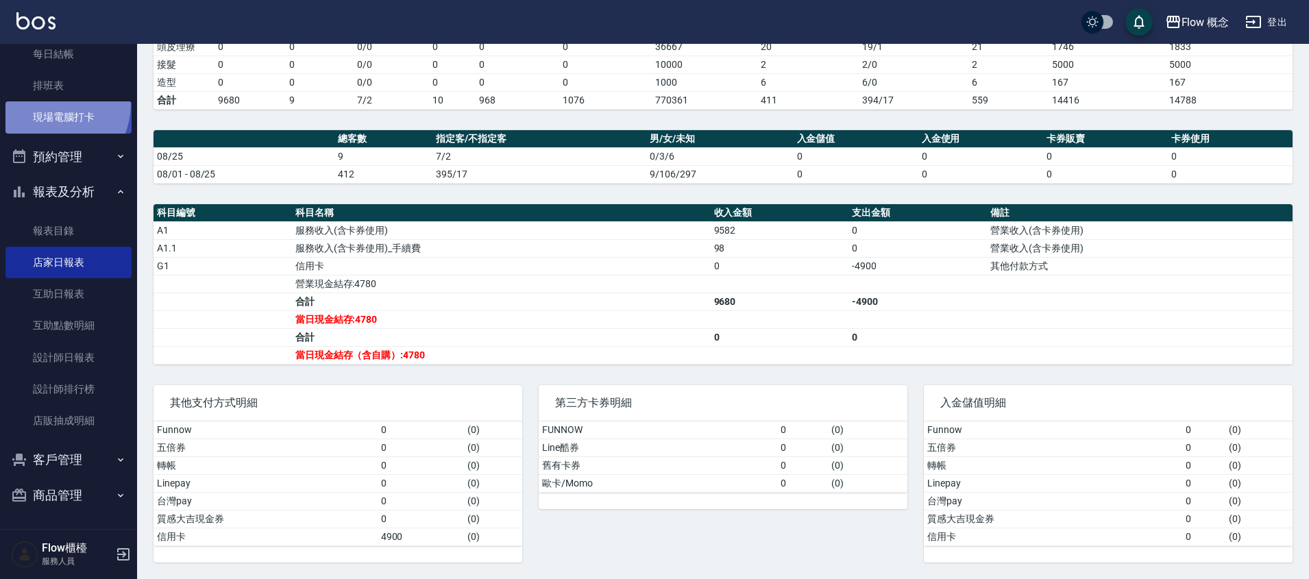
click at [42, 103] on link "現場電腦打卡" at bounding box center [68, 117] width 126 height 32
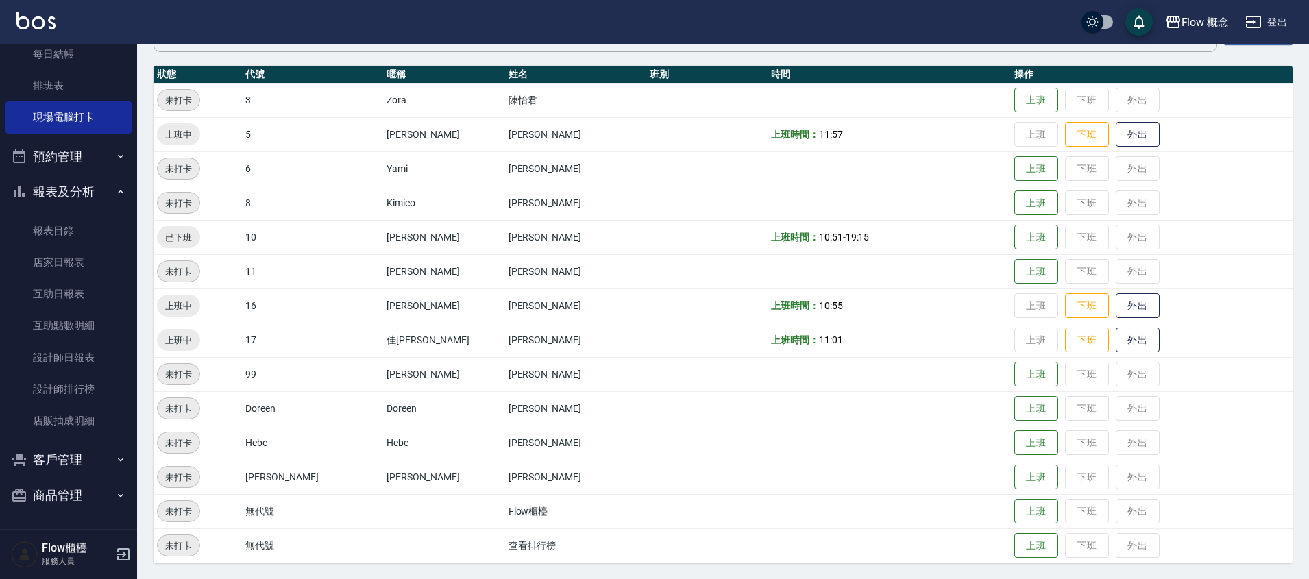
scroll to position [139, 0]
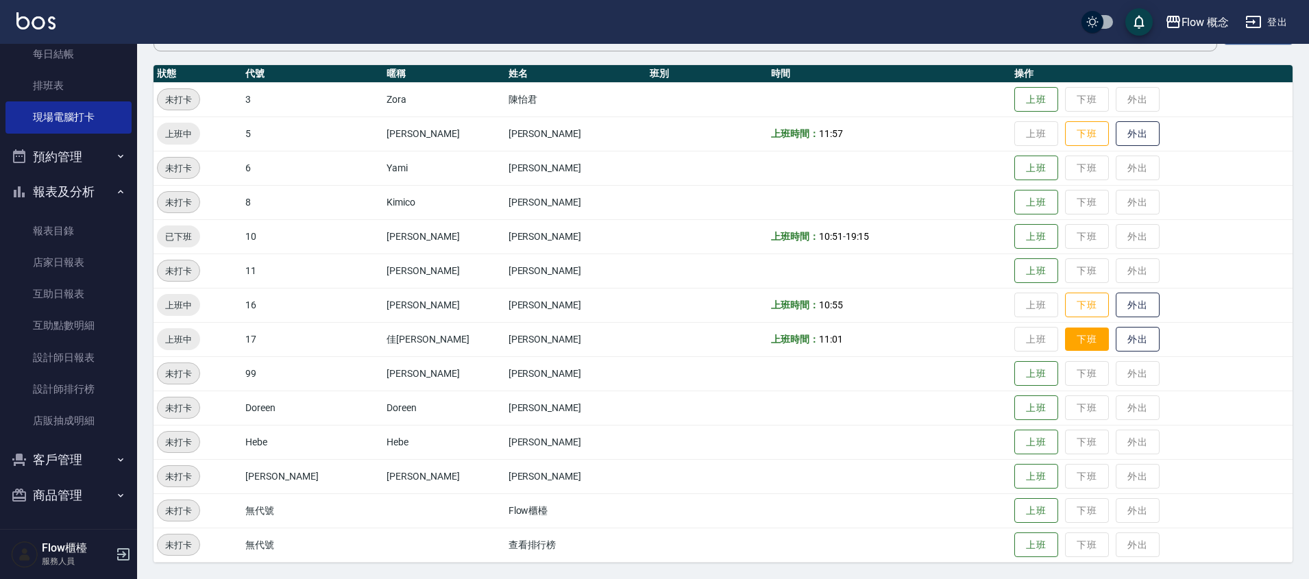
click at [1065, 343] on button "下班" at bounding box center [1087, 340] width 44 height 24
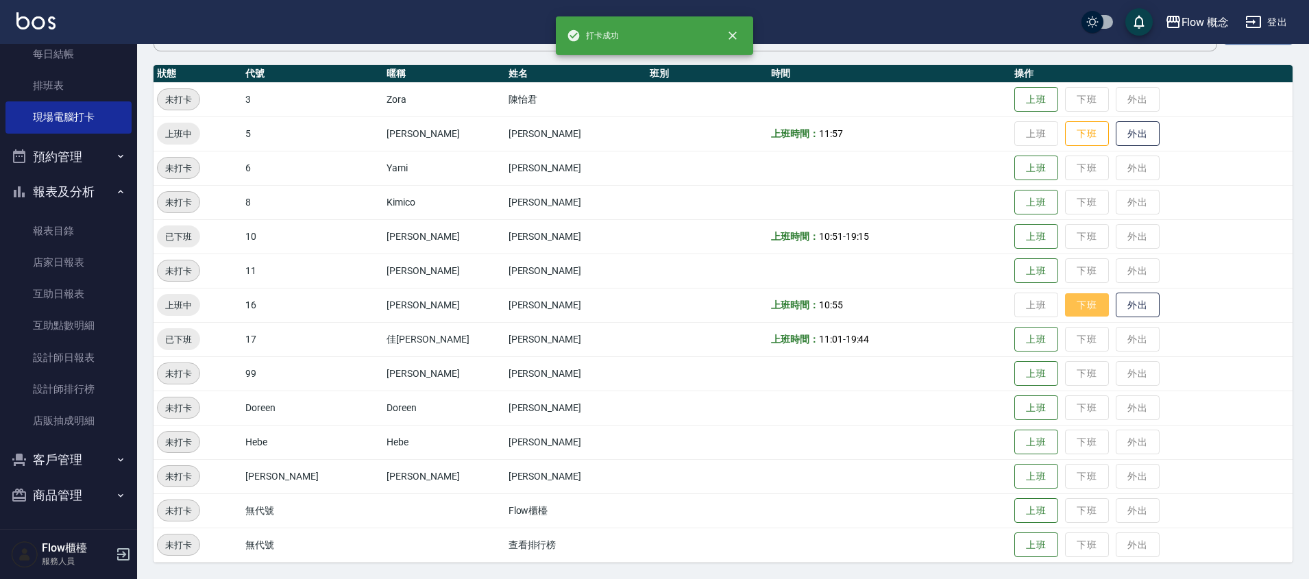
click at [1065, 299] on button "下班" at bounding box center [1087, 305] width 44 height 24
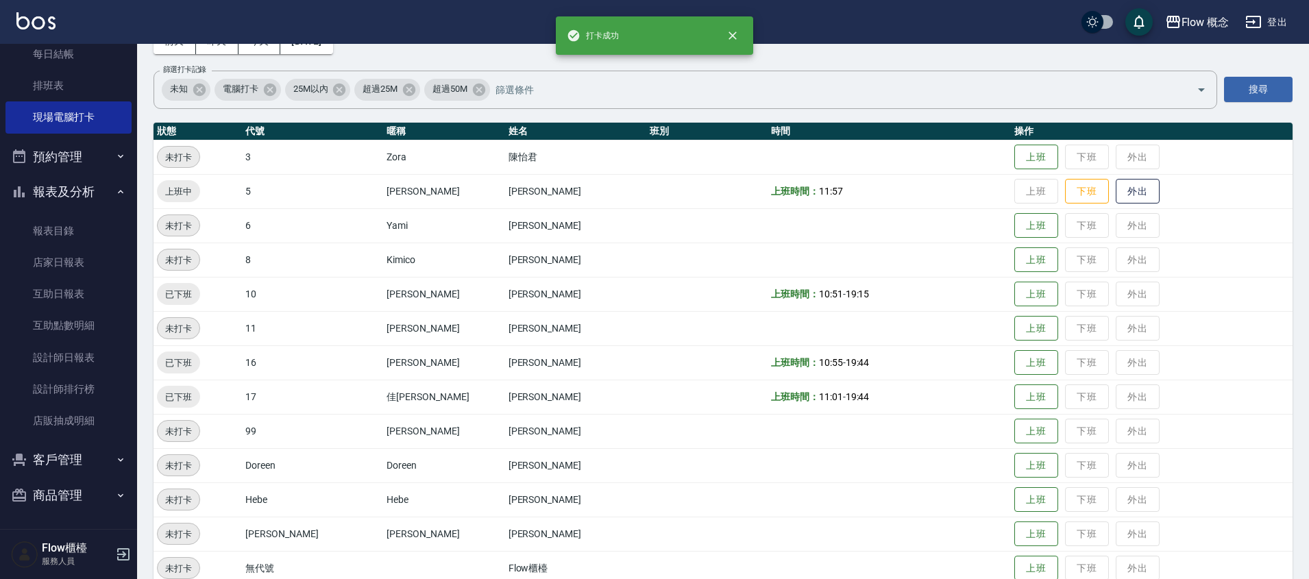
scroll to position [0, 0]
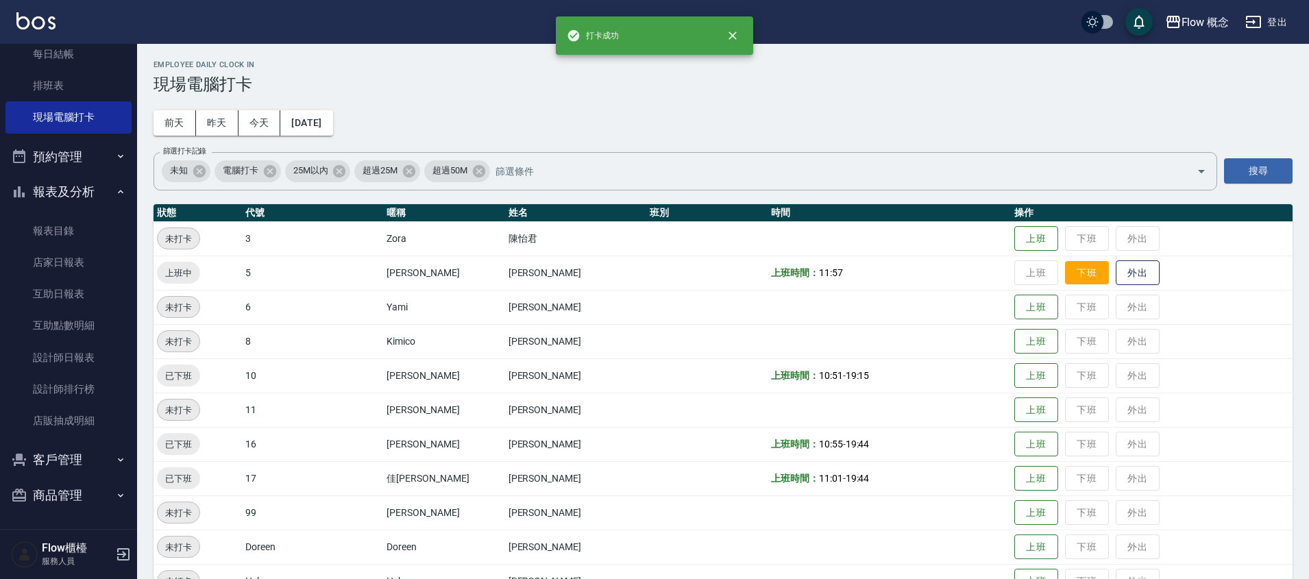
click at [1065, 273] on button "下班" at bounding box center [1087, 273] width 44 height 24
